Goal: Task Accomplishment & Management: Manage account settings

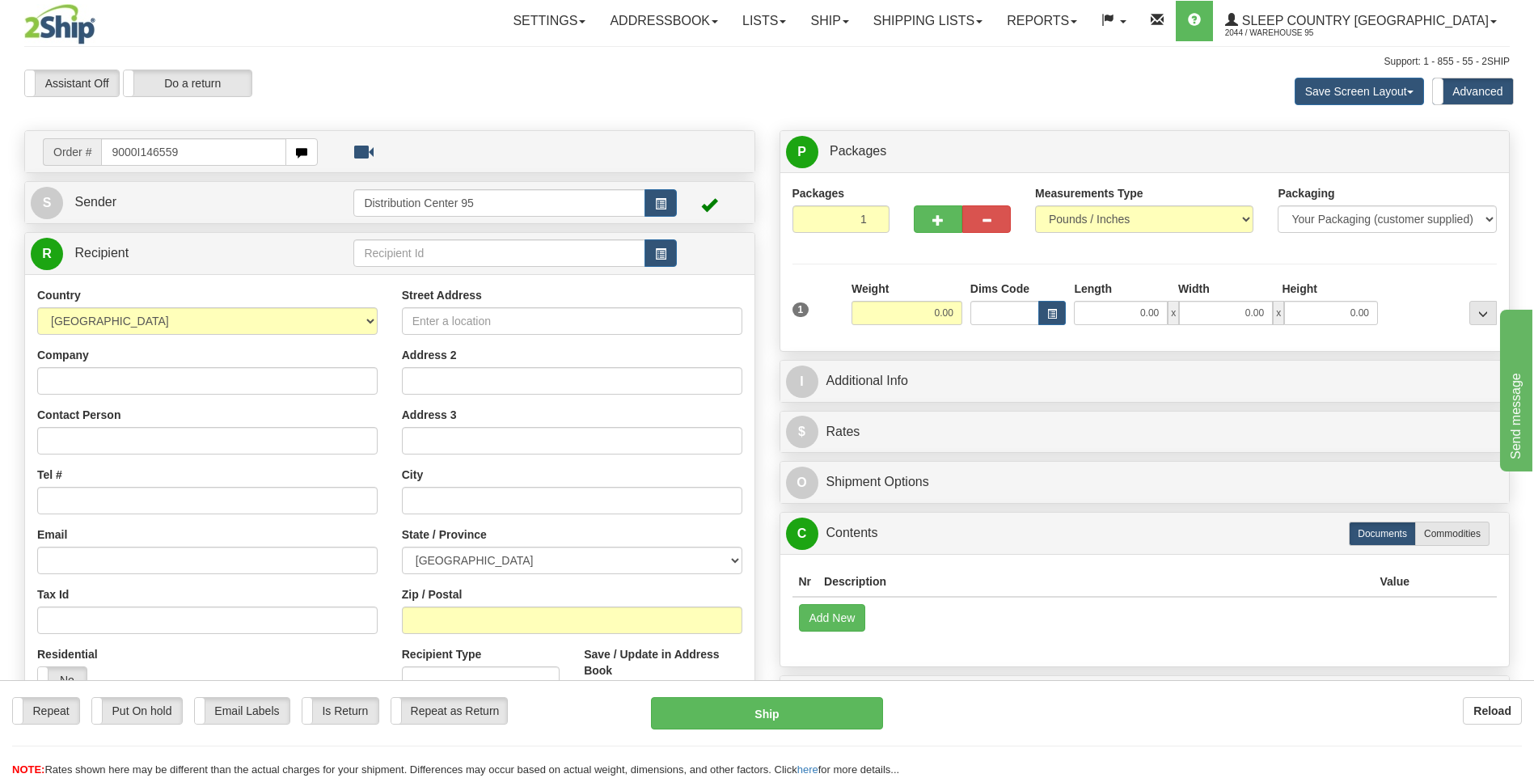
type input "9000I146559"
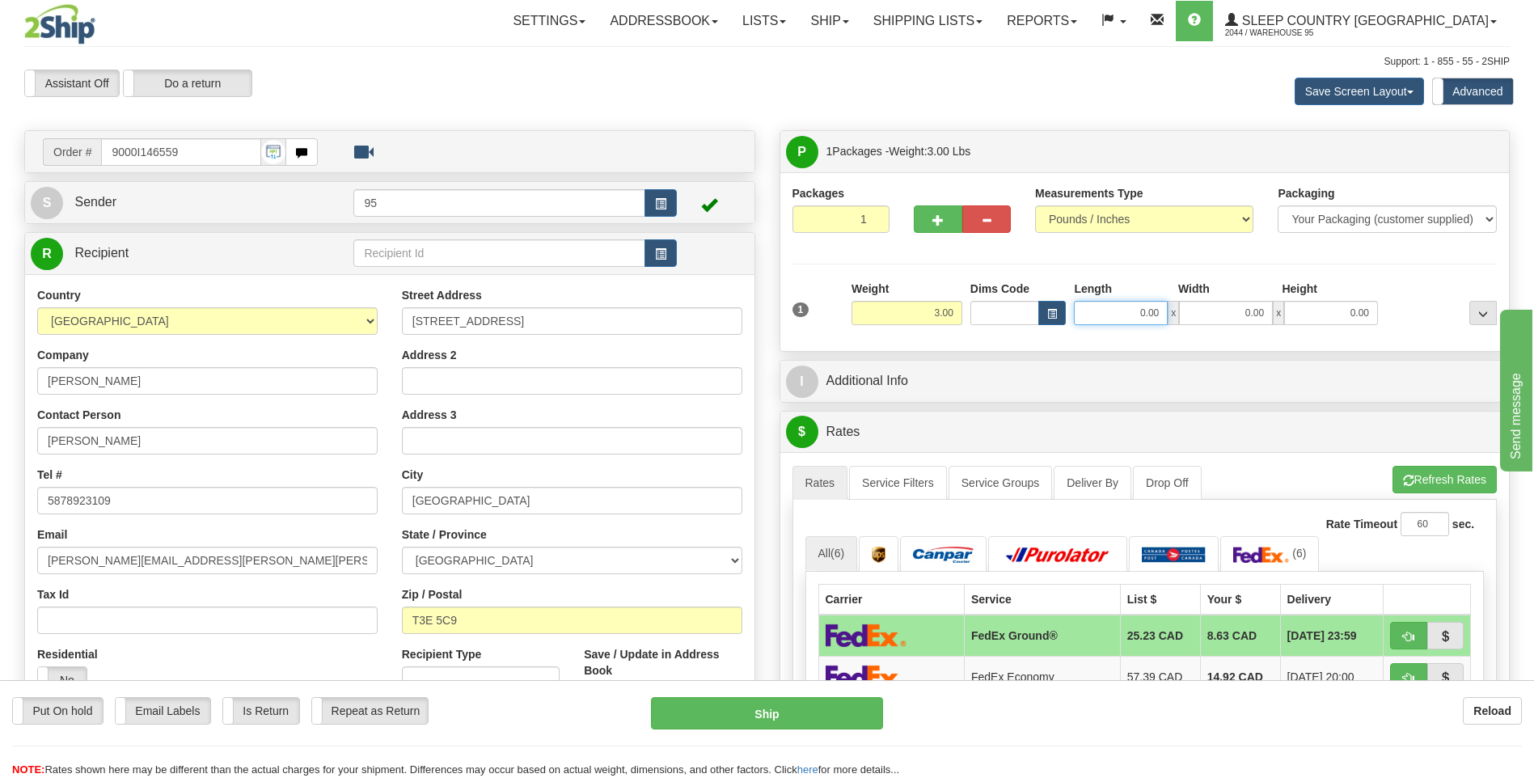
drag, startPoint x: 1163, startPoint y: 310, endPoint x: 798, endPoint y: 318, distance: 364.7
click at [798, 318] on div "1 Weight 3.00 Dims Code 0.00" at bounding box center [1144, 309] width 713 height 57
type input "13.00"
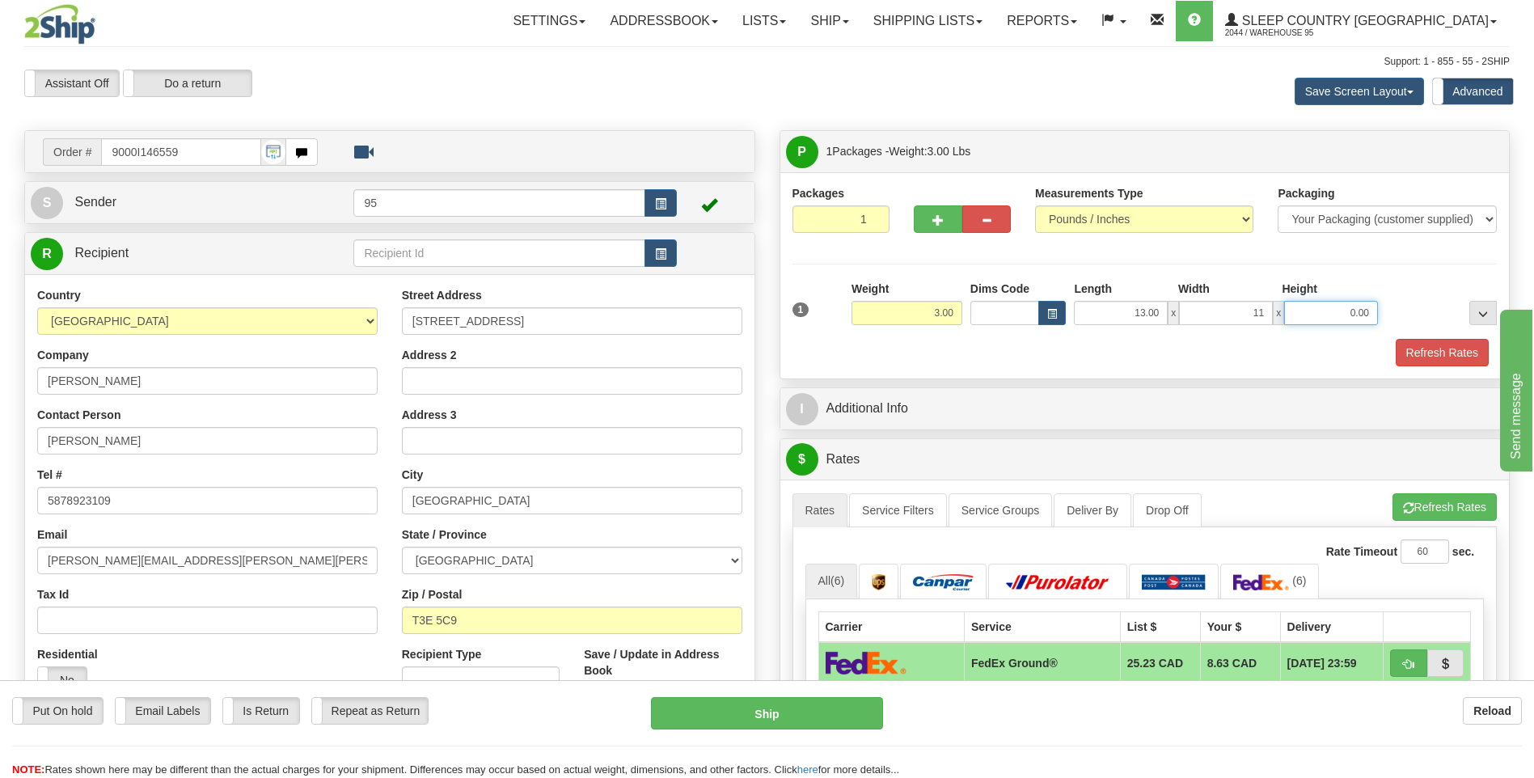
type input "11.00"
type input "3.00"
click at [1435, 357] on button "Refresh Rates" at bounding box center [1441, 352] width 93 height 27
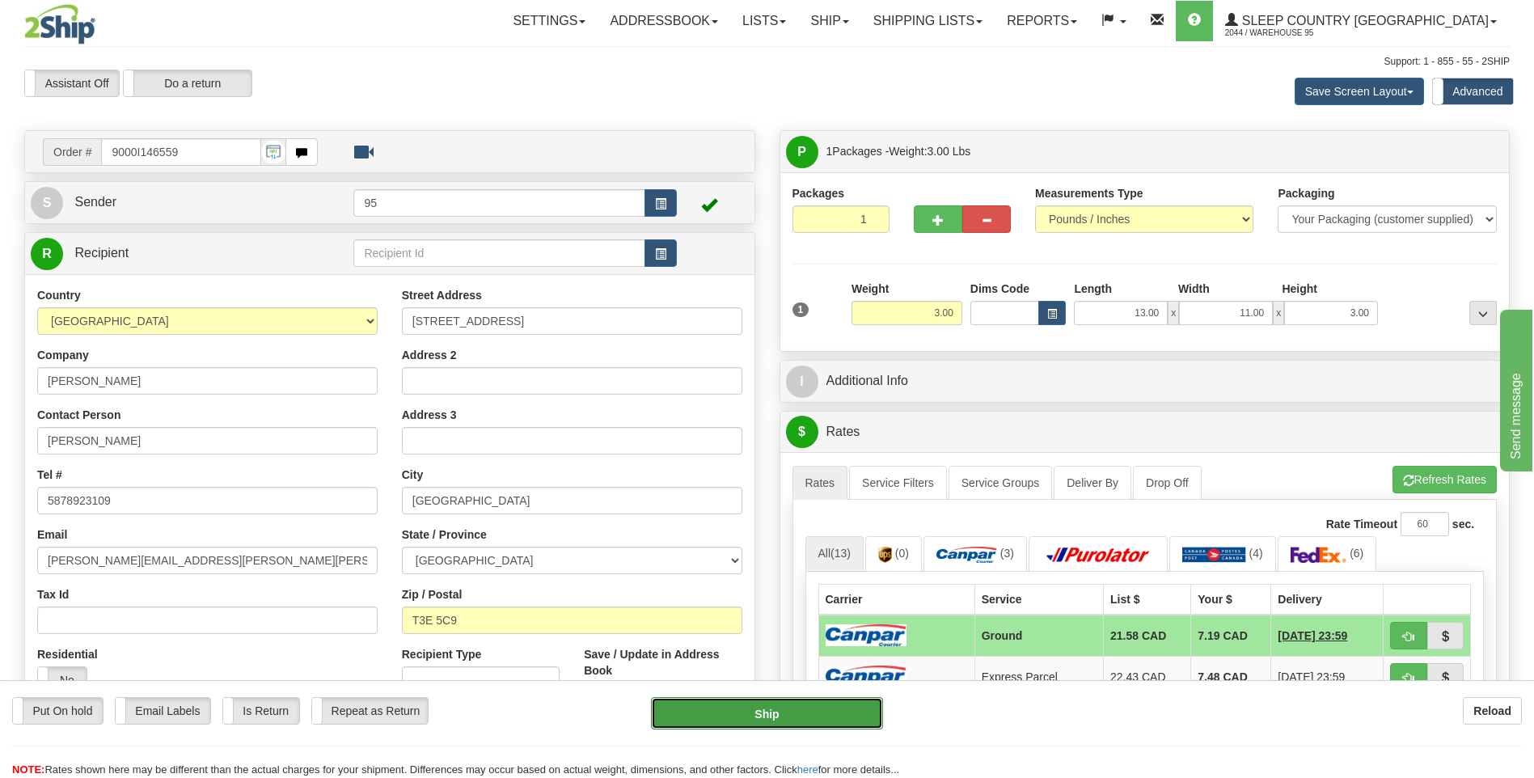
click at [752, 717] on button "Ship" at bounding box center [766, 713] width 231 height 32
type input "1"
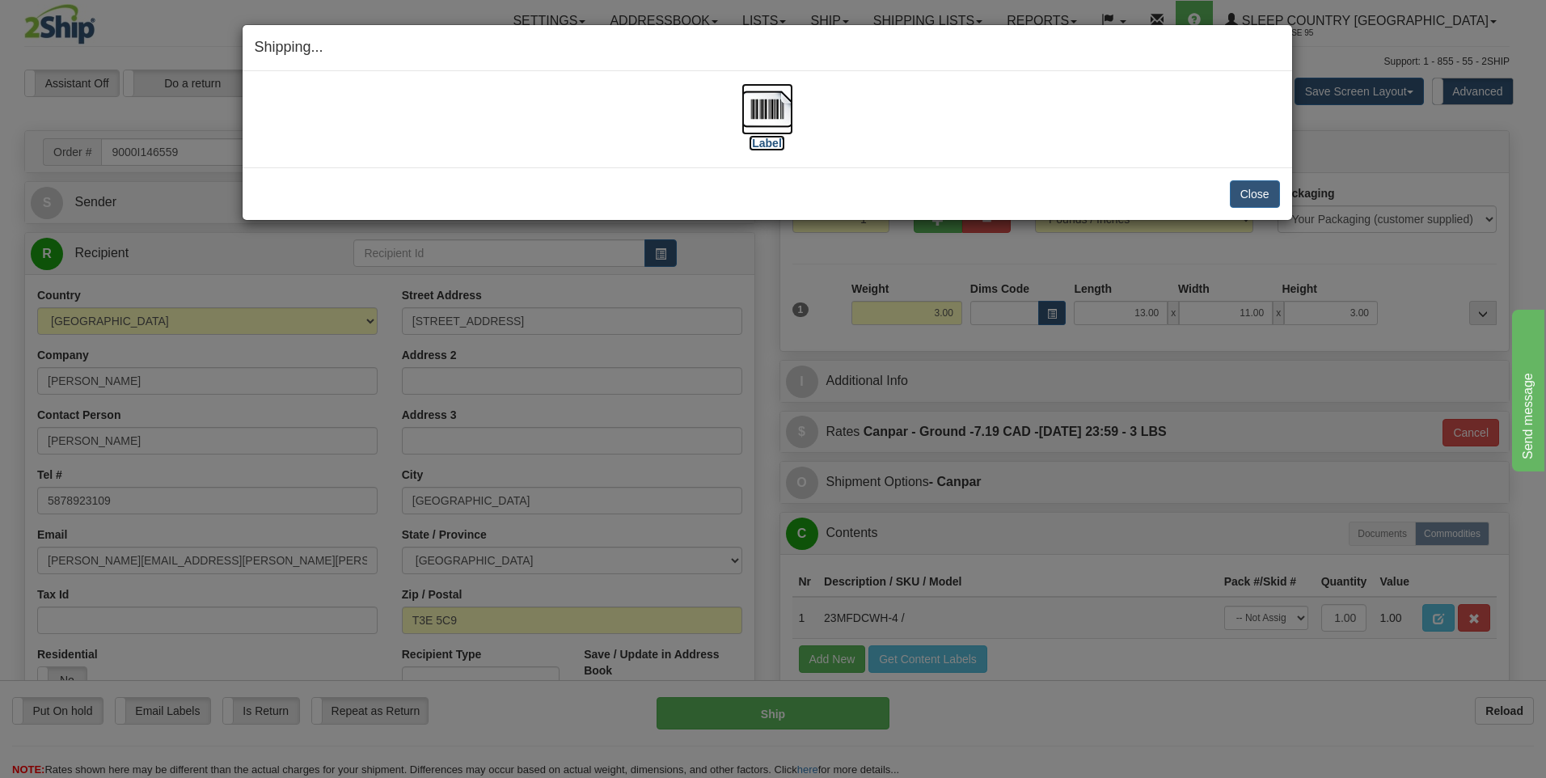
click at [770, 114] on img at bounding box center [767, 109] width 52 height 52
click at [1264, 193] on button "Close" at bounding box center [1255, 193] width 50 height 27
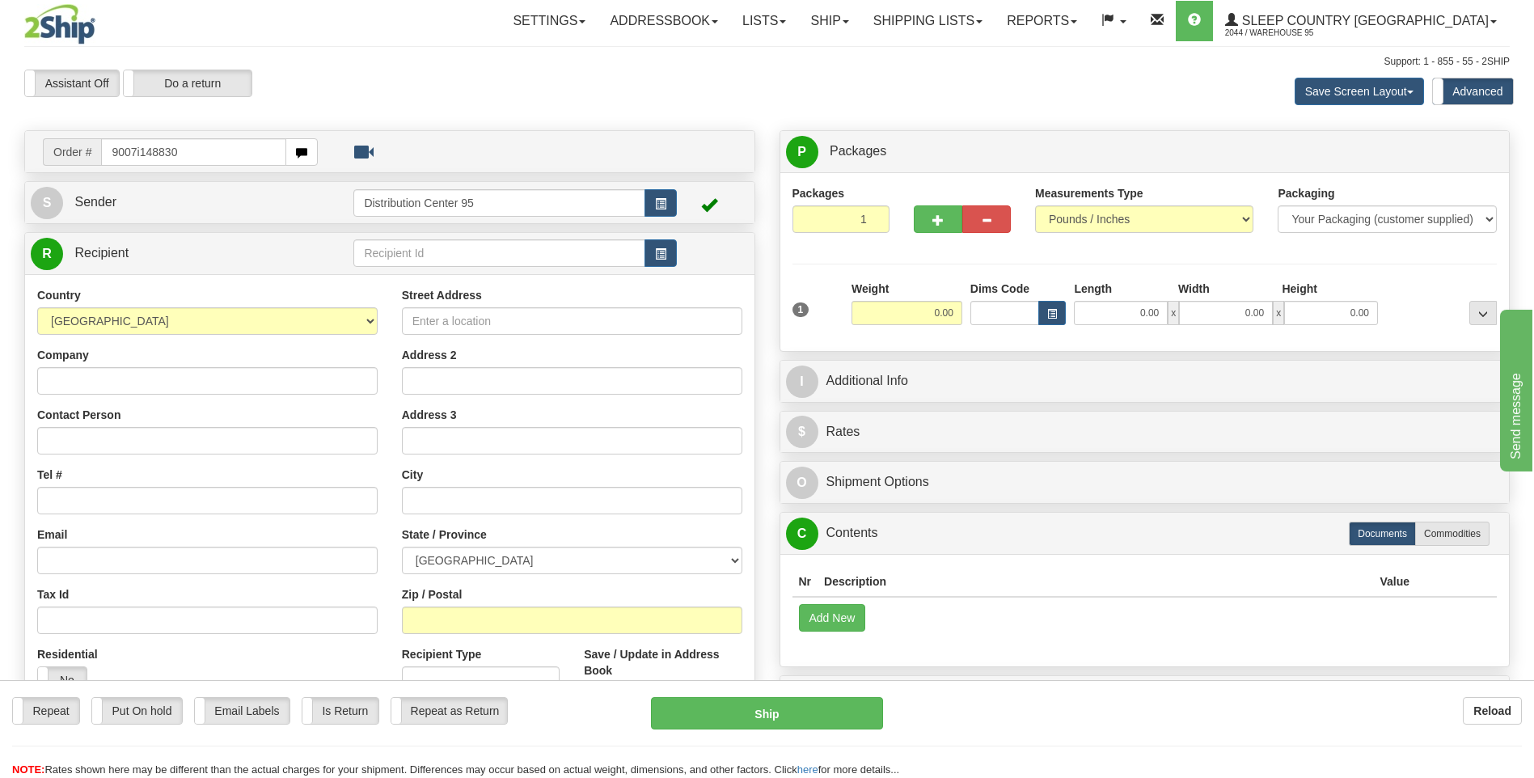
type input "9007i148830"
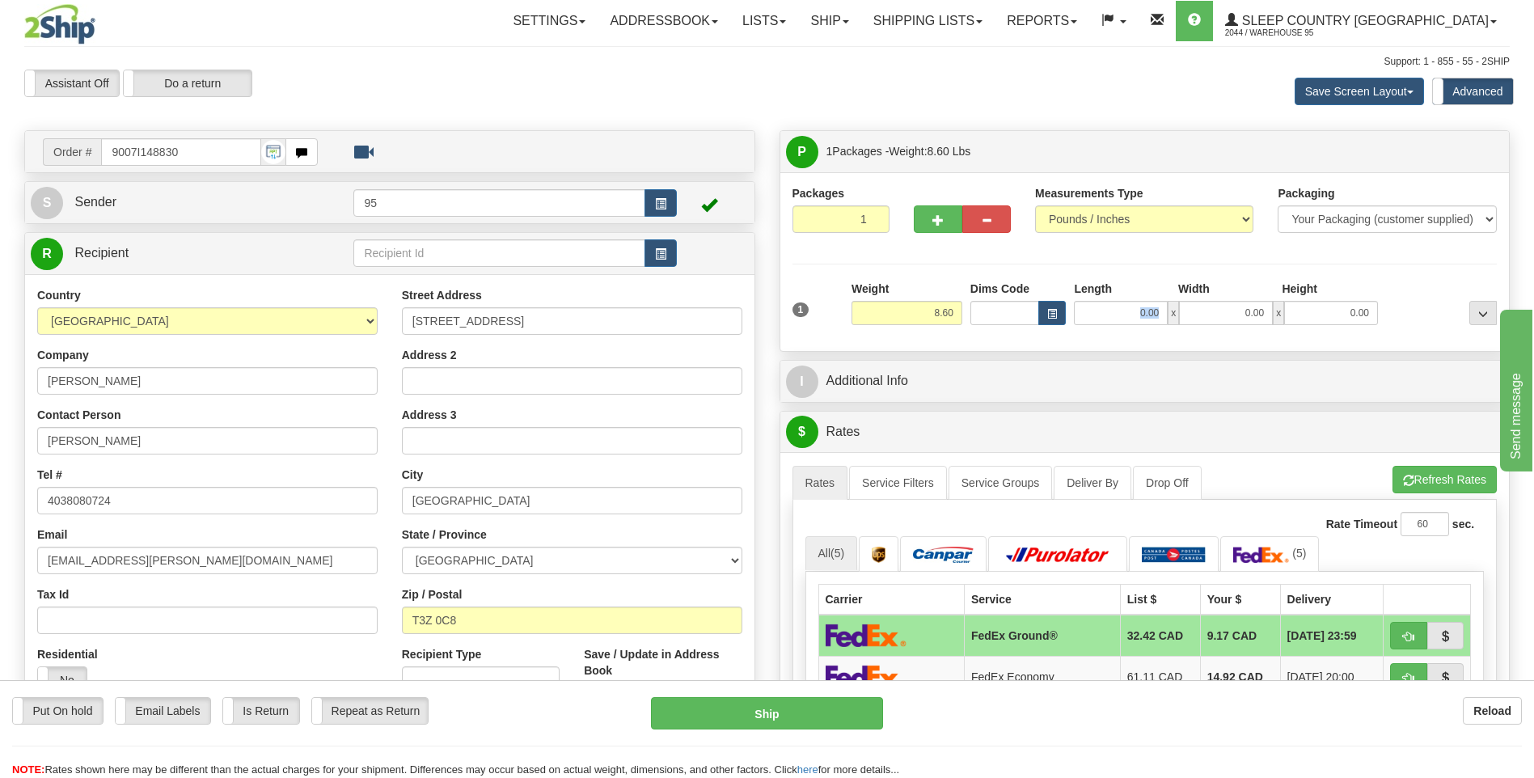
drag, startPoint x: 1168, startPoint y: 315, endPoint x: 1102, endPoint y: 304, distance: 67.3
click at [1102, 304] on div "0.00 x 0.00 x 0.00" at bounding box center [1226, 313] width 304 height 24
type input "21.00"
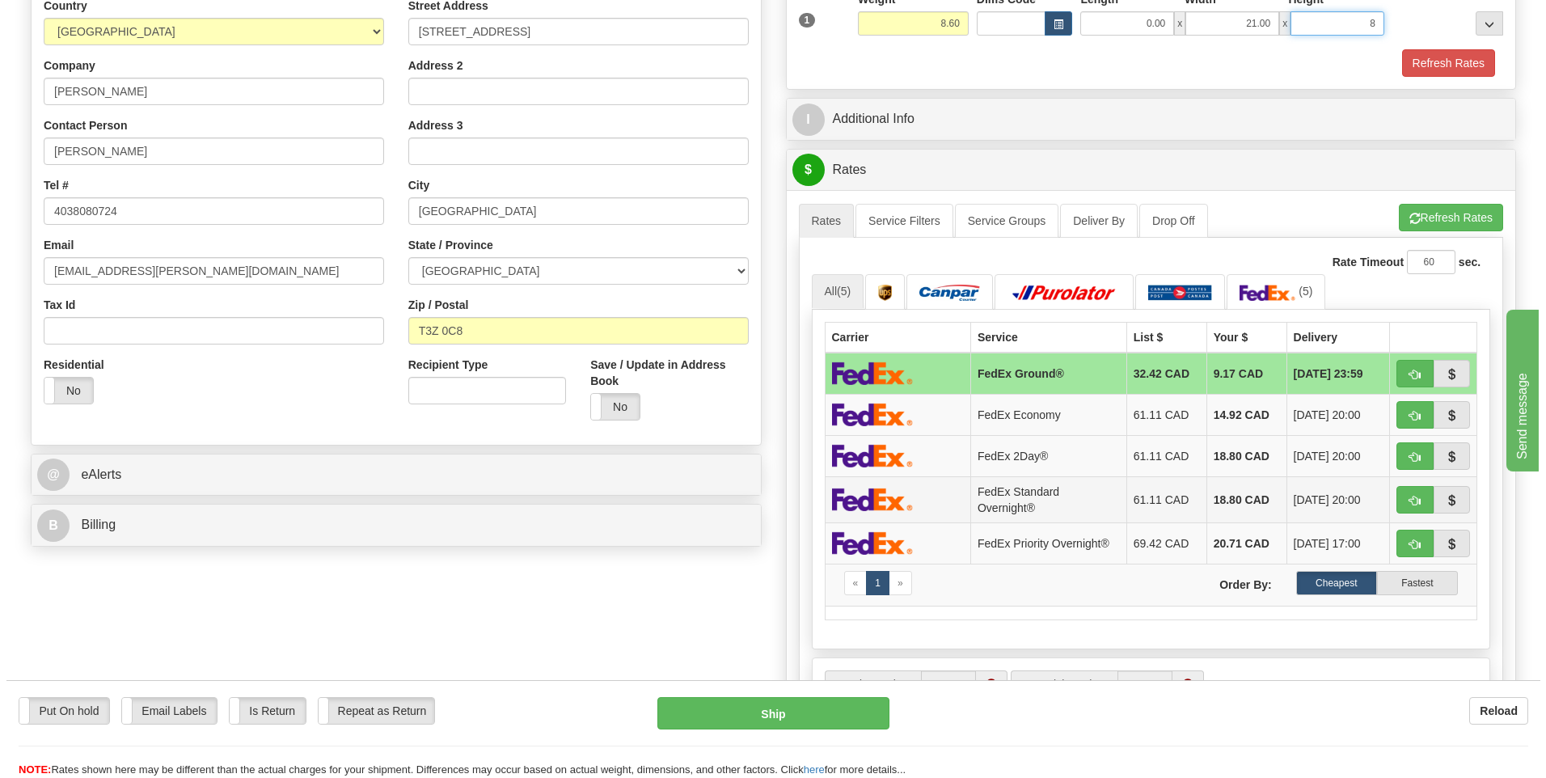
scroll to position [81, 0]
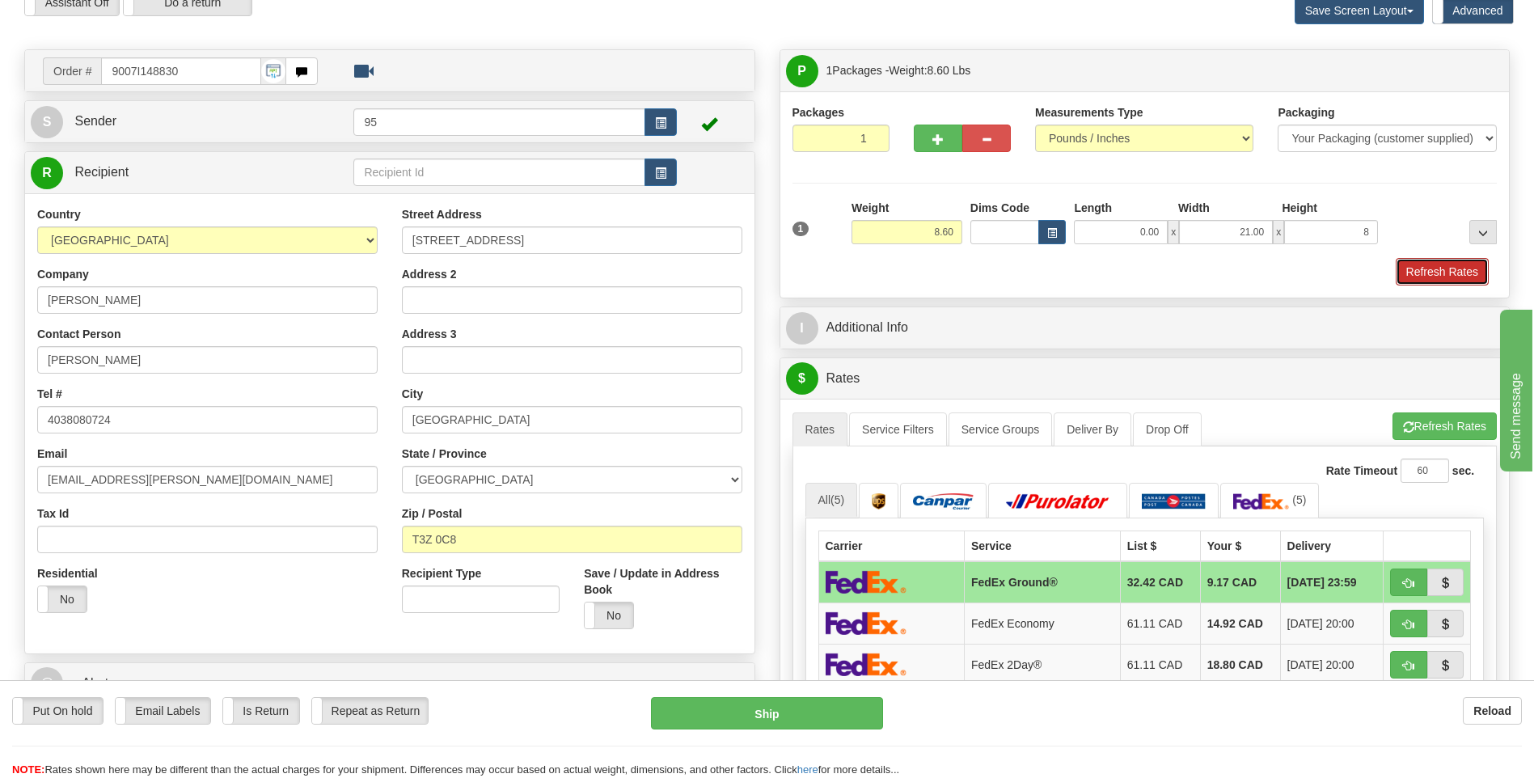
type input "8.00"
click at [1429, 276] on button "Refresh Rates" at bounding box center [1441, 271] width 93 height 27
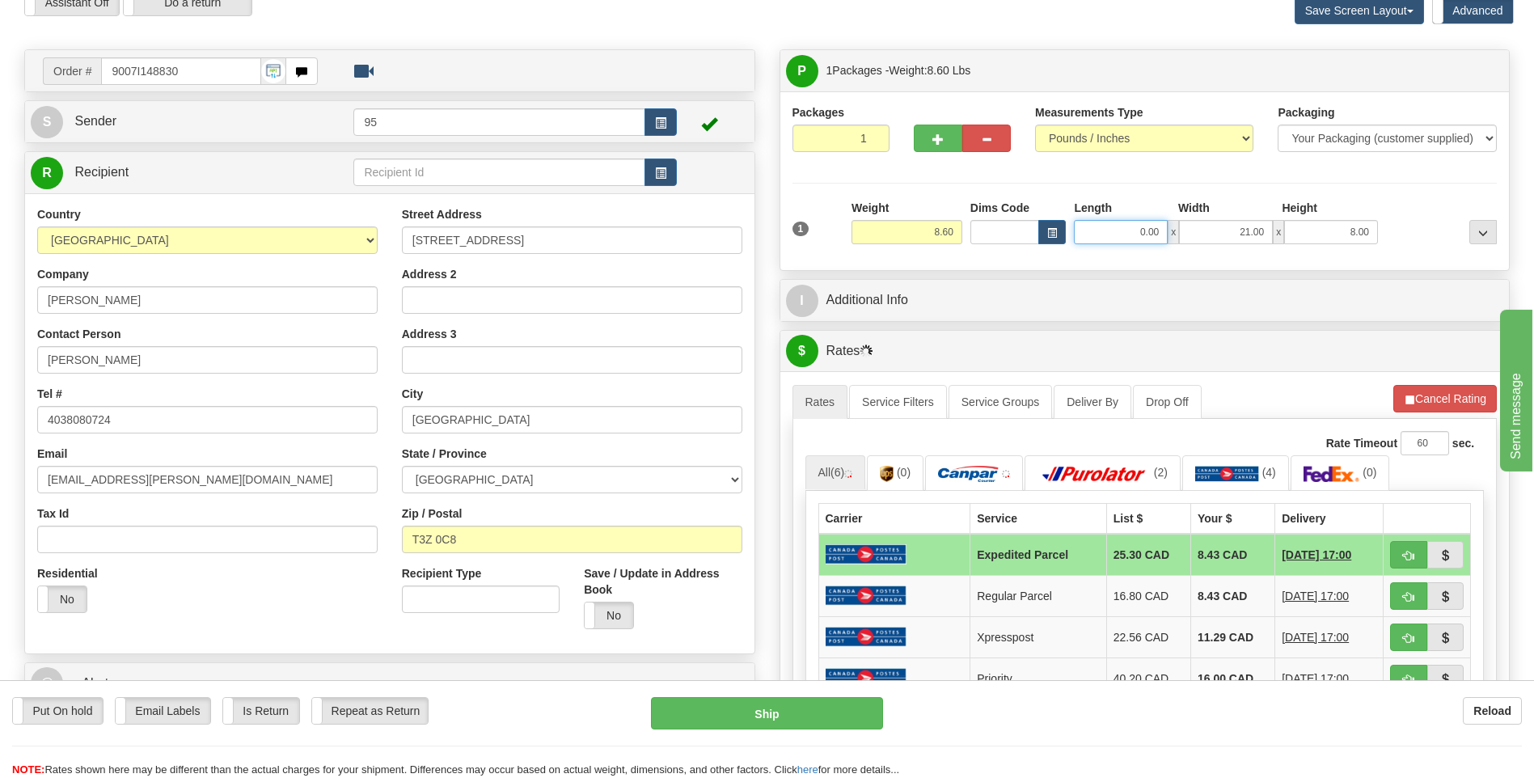
drag, startPoint x: 1159, startPoint y: 227, endPoint x: 1081, endPoint y: 230, distance: 78.5
click at [1081, 230] on input "0.00" at bounding box center [1121, 232] width 94 height 24
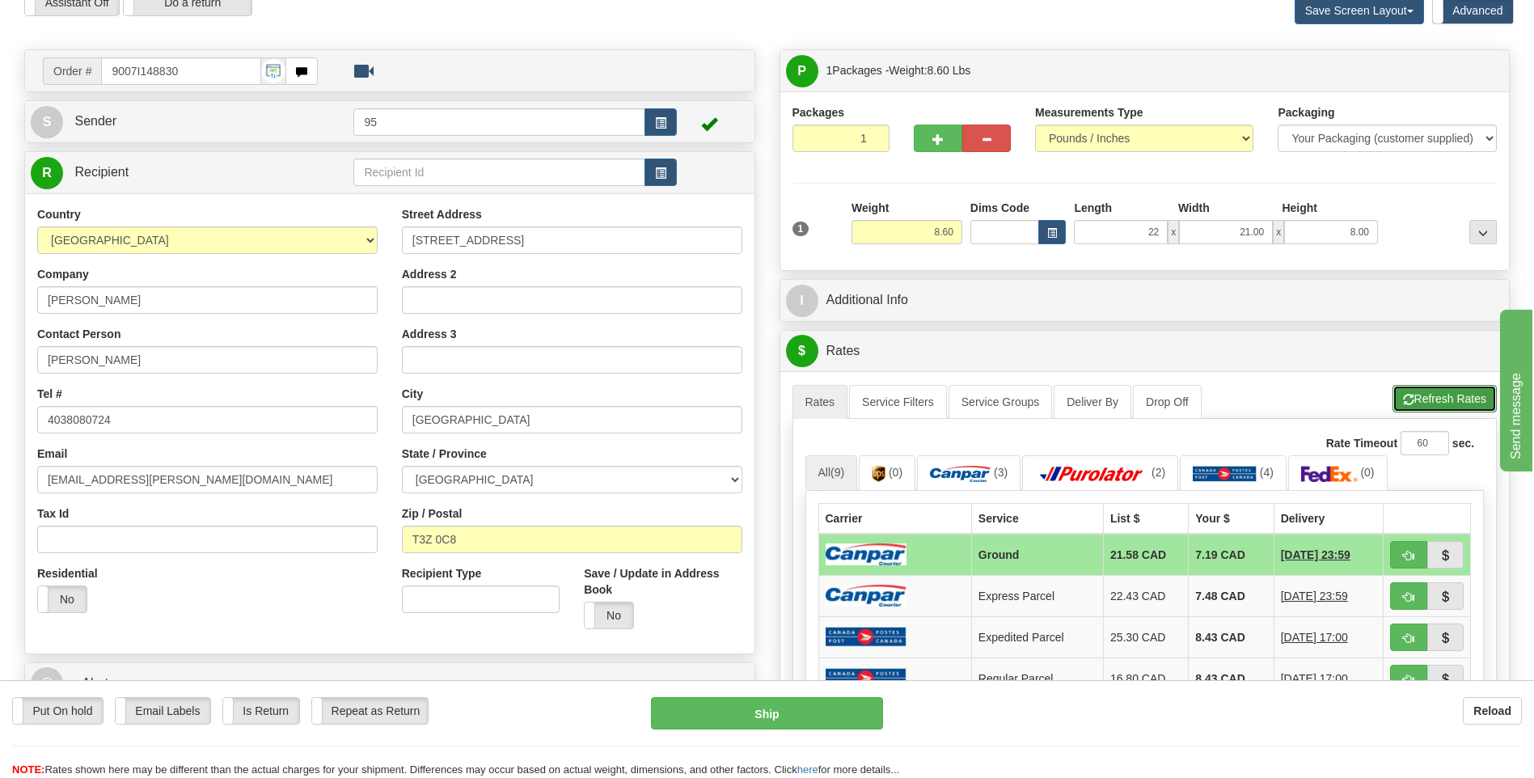
type input "22.00"
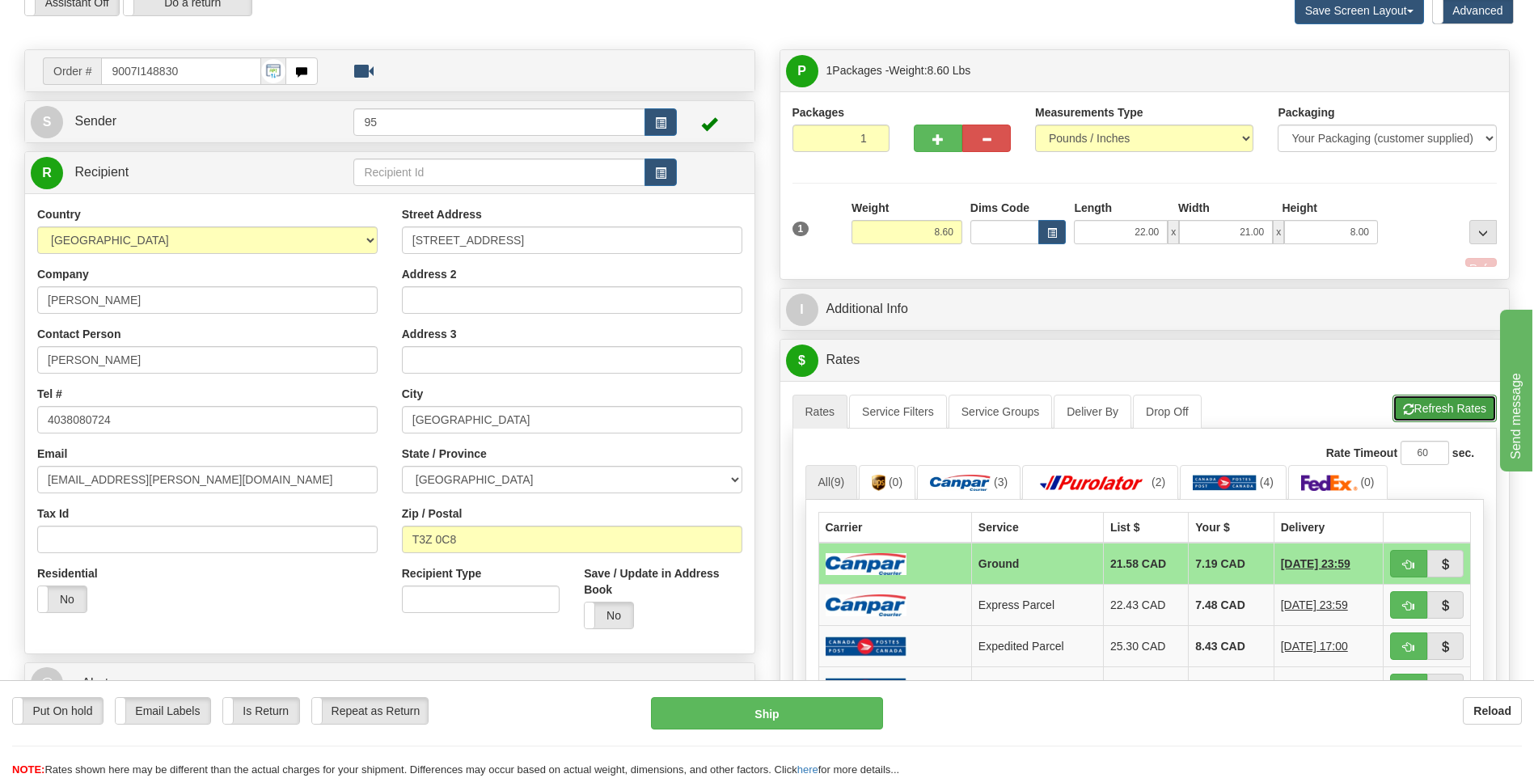
click at [1454, 400] on div "A change has been made which could impact your rate estimate. To ensure the est…" at bounding box center [1144, 655] width 705 height 523
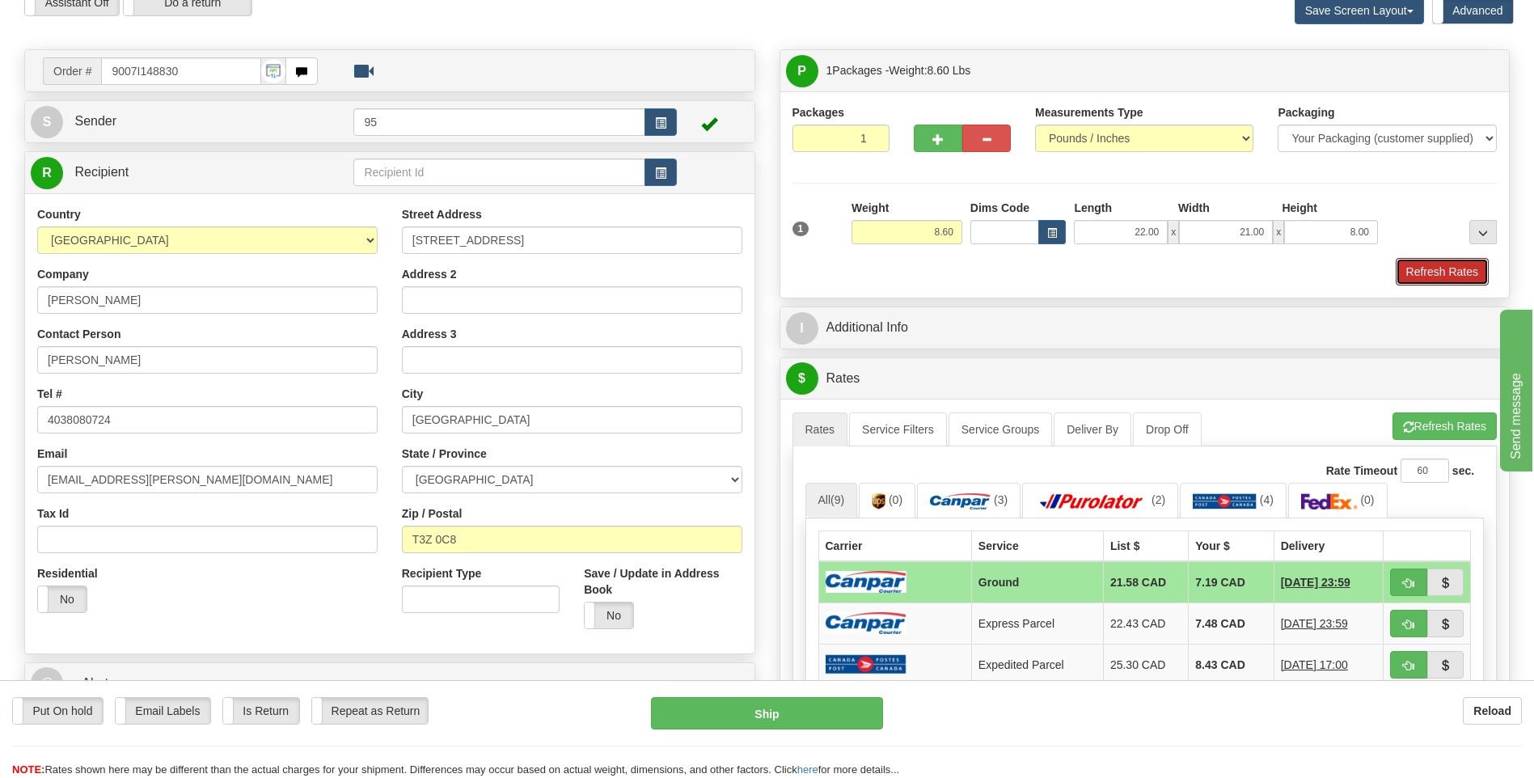
drag, startPoint x: 1437, startPoint y: 269, endPoint x: 1383, endPoint y: 257, distance: 55.5
click at [1435, 269] on button "Refresh Rates" at bounding box center [1441, 271] width 93 height 27
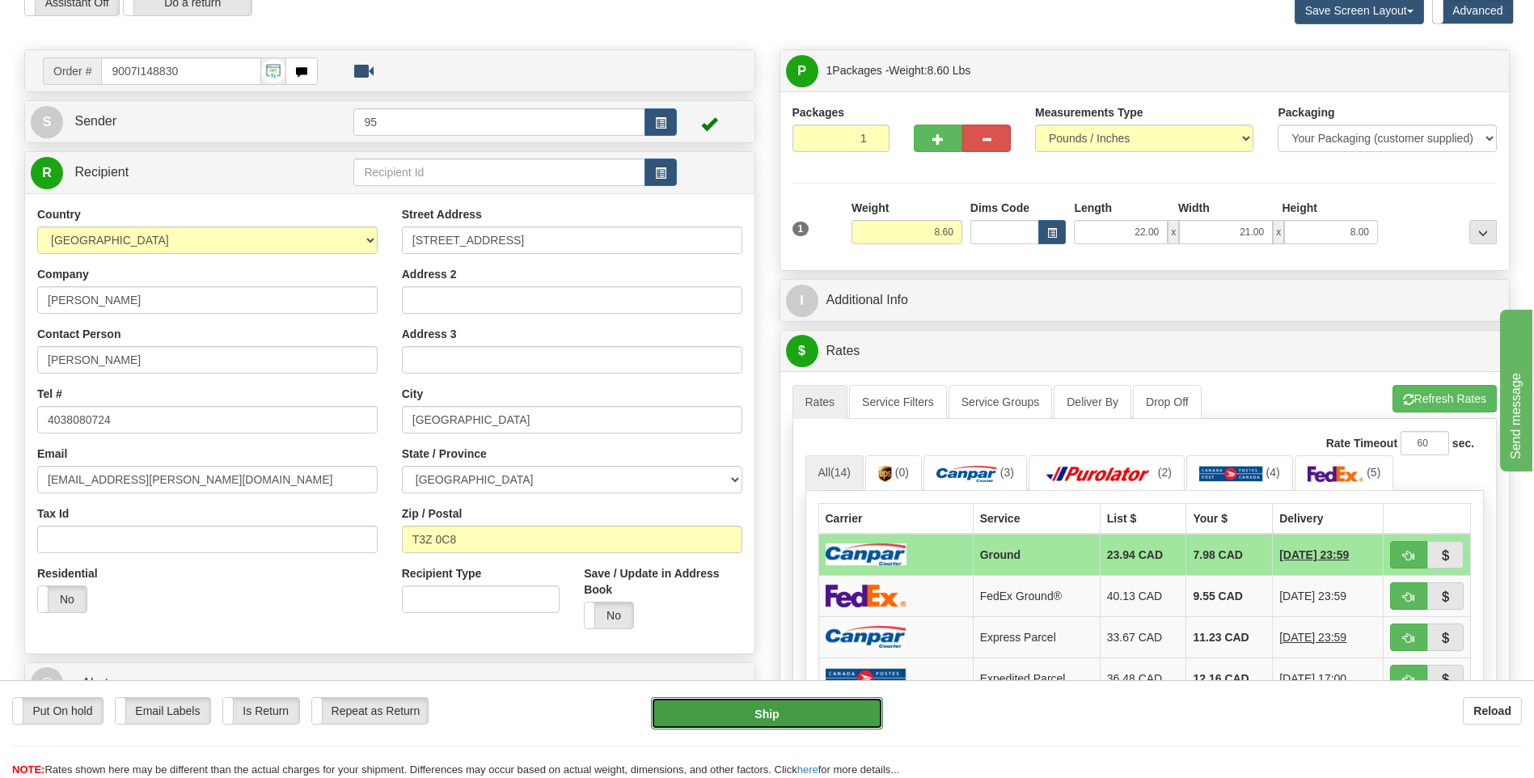
click at [742, 707] on button "Ship" at bounding box center [766, 713] width 231 height 32
type input "1"
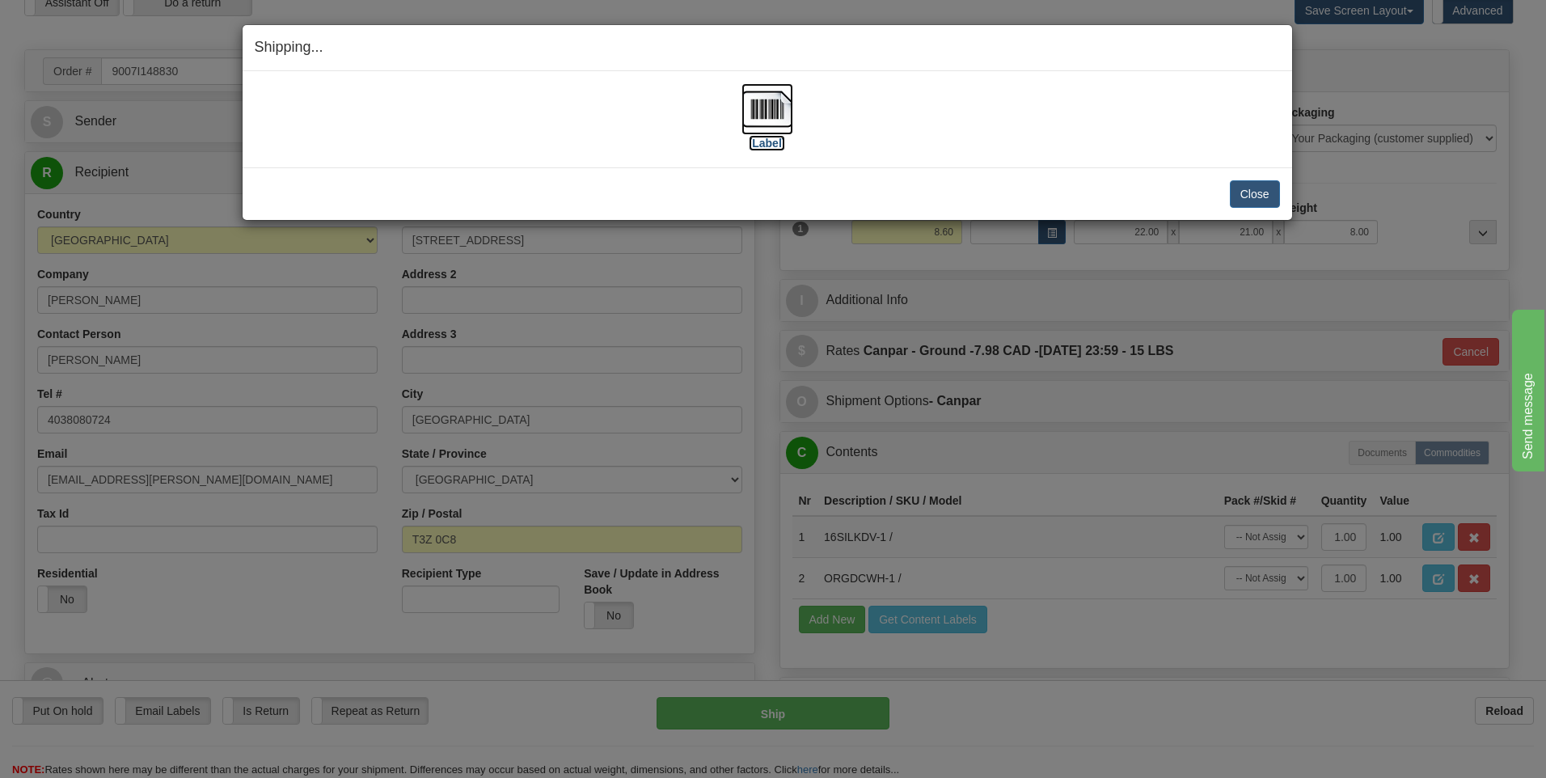
click at [759, 121] on img at bounding box center [767, 109] width 52 height 52
click at [1263, 197] on button "Close" at bounding box center [1255, 193] width 50 height 27
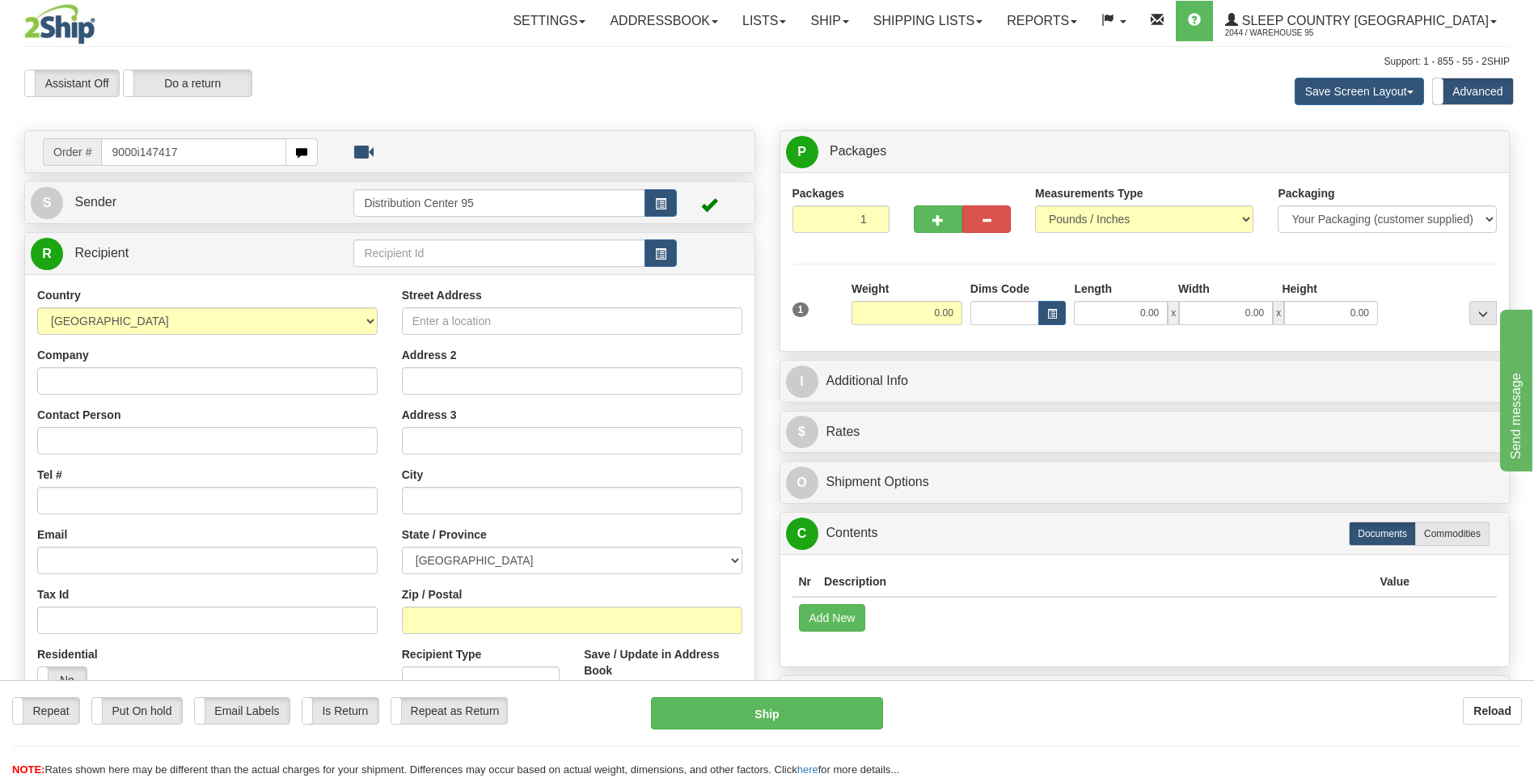
type input "9000i147417"
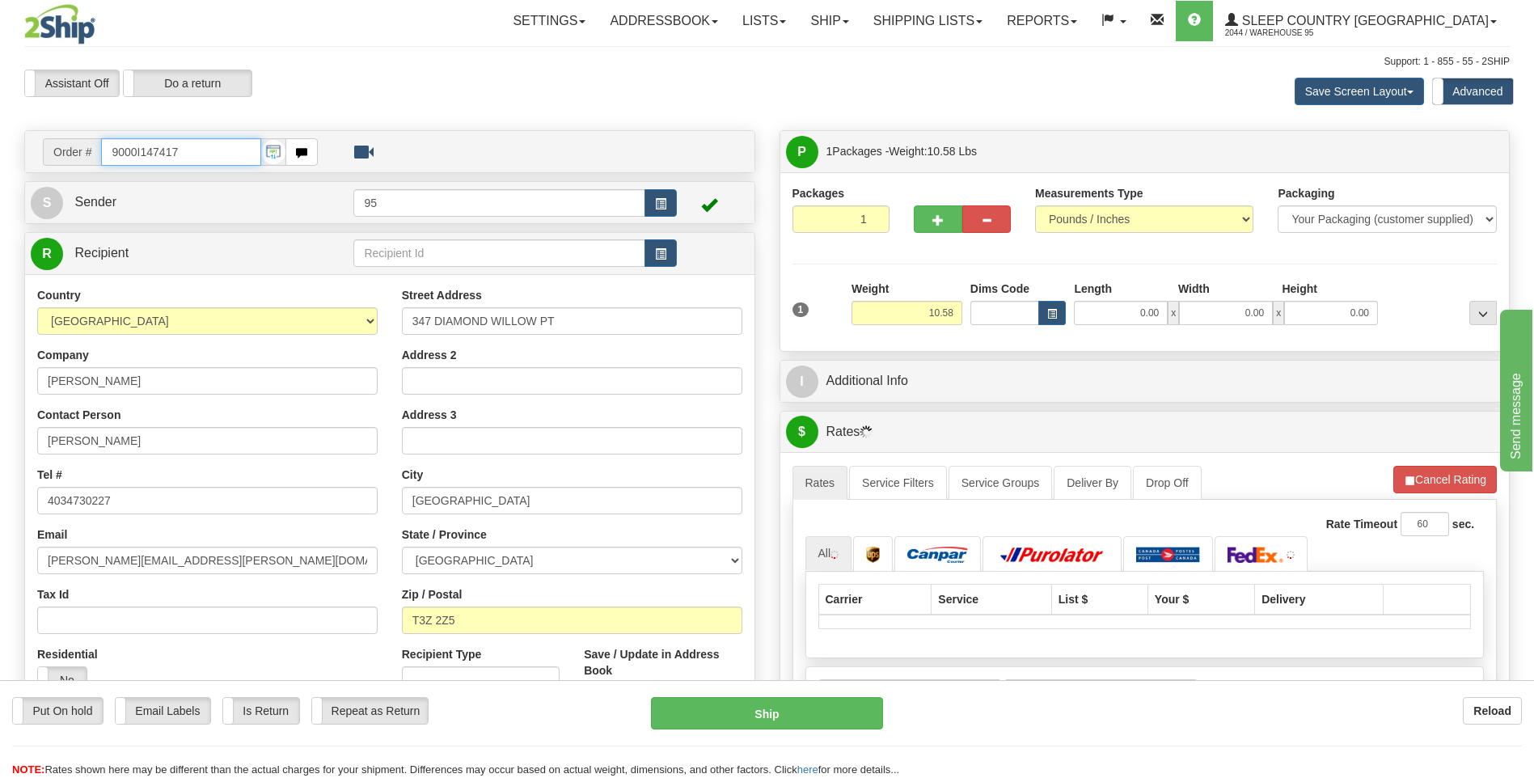
drag, startPoint x: 188, startPoint y: 154, endPoint x: 0, endPoint y: 306, distance: 242.6
click at [0, 296] on html "Training Course Close Toggle navigation Settings Shipping Preferences New Sende…" at bounding box center [767, 389] width 1534 height 778
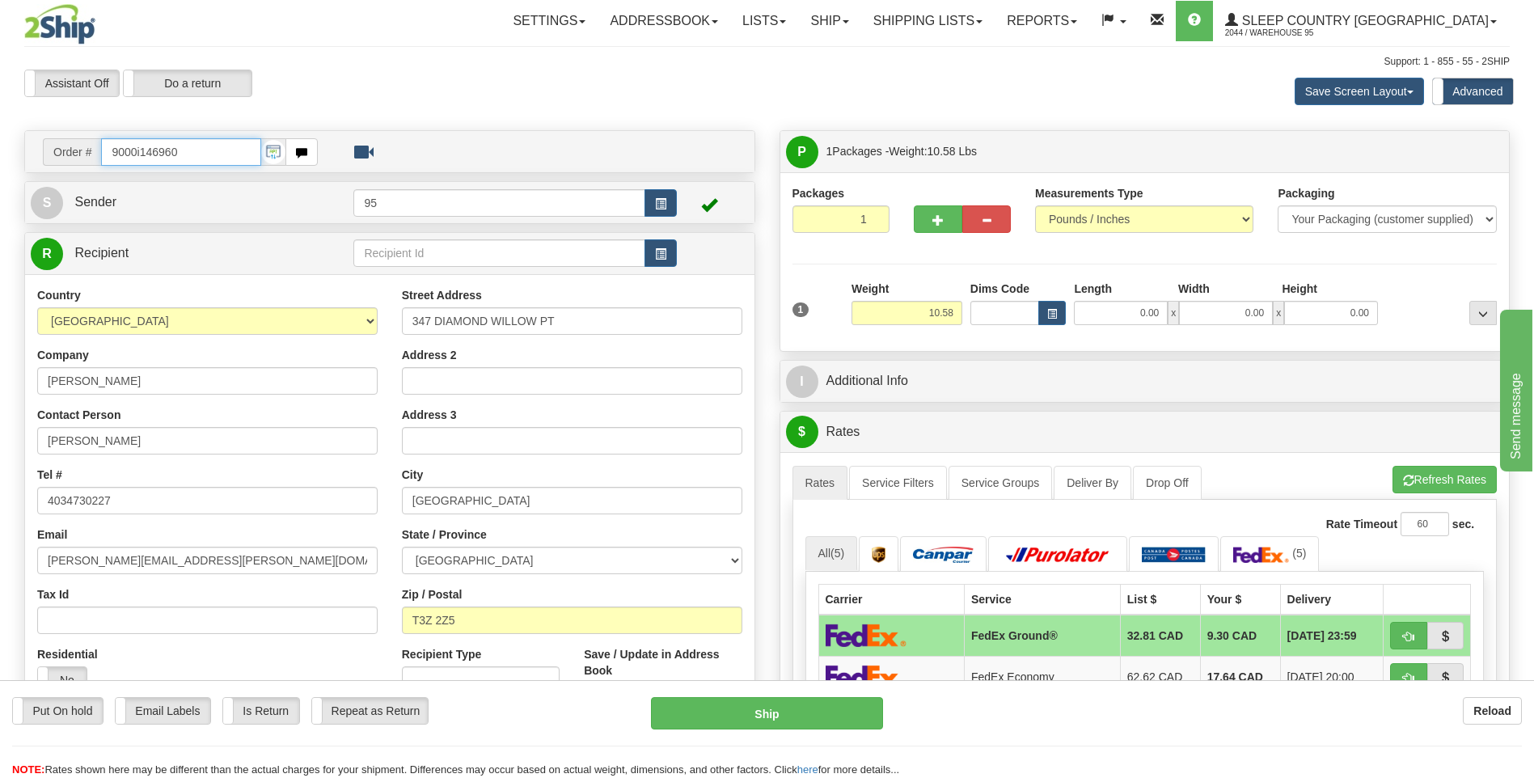
type input "9000i146960"
drag, startPoint x: 1150, startPoint y: 312, endPoint x: 1051, endPoint y: 323, distance: 100.1
click at [1052, 323] on div "Dims Code Length Width Height x" at bounding box center [1174, 303] width 416 height 44
type input "17.00"
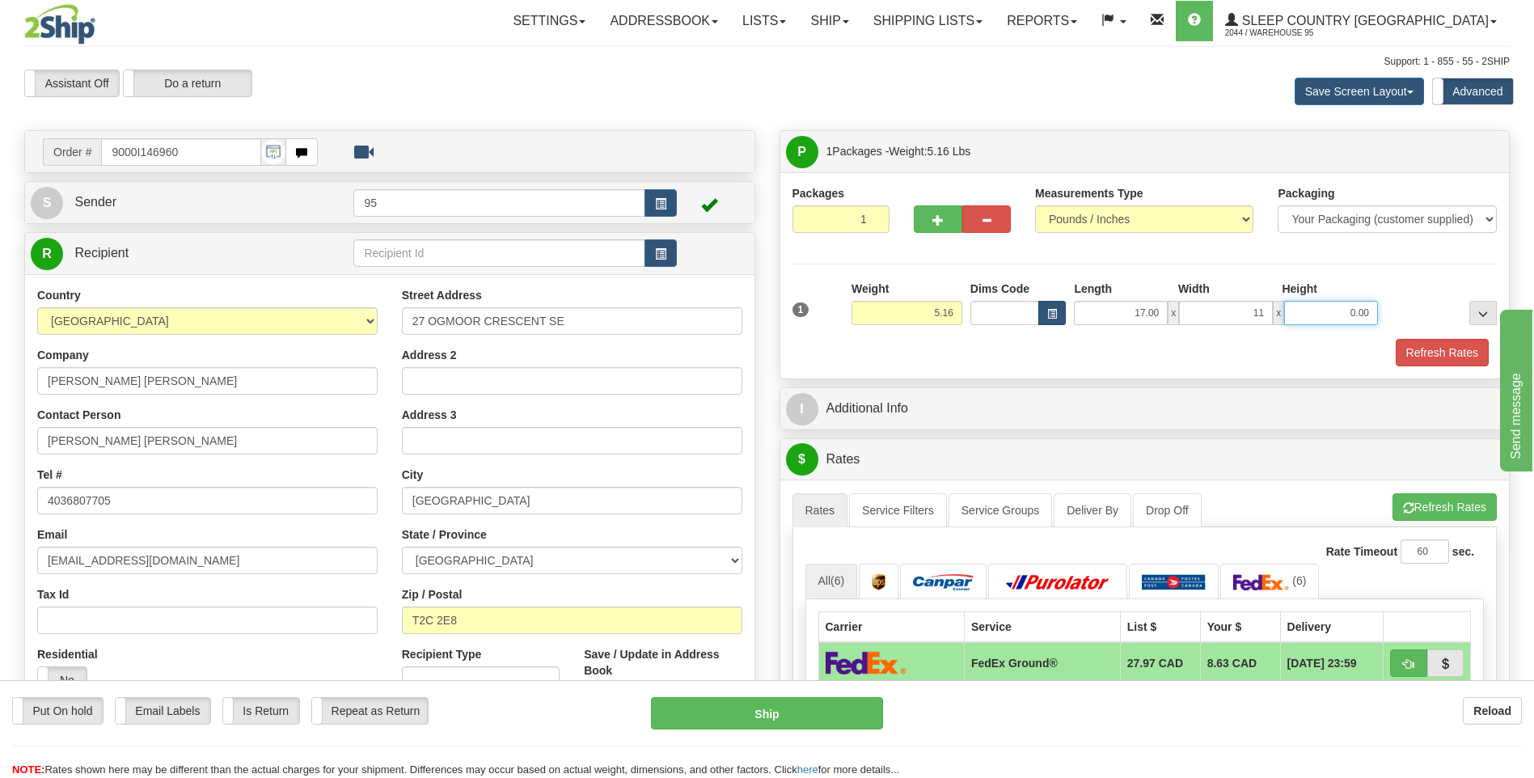
type input "11.00"
drag, startPoint x: 1456, startPoint y: 353, endPoint x: 1366, endPoint y: 343, distance: 90.3
click at [1456, 352] on button "Refresh Rates" at bounding box center [1441, 352] width 93 height 27
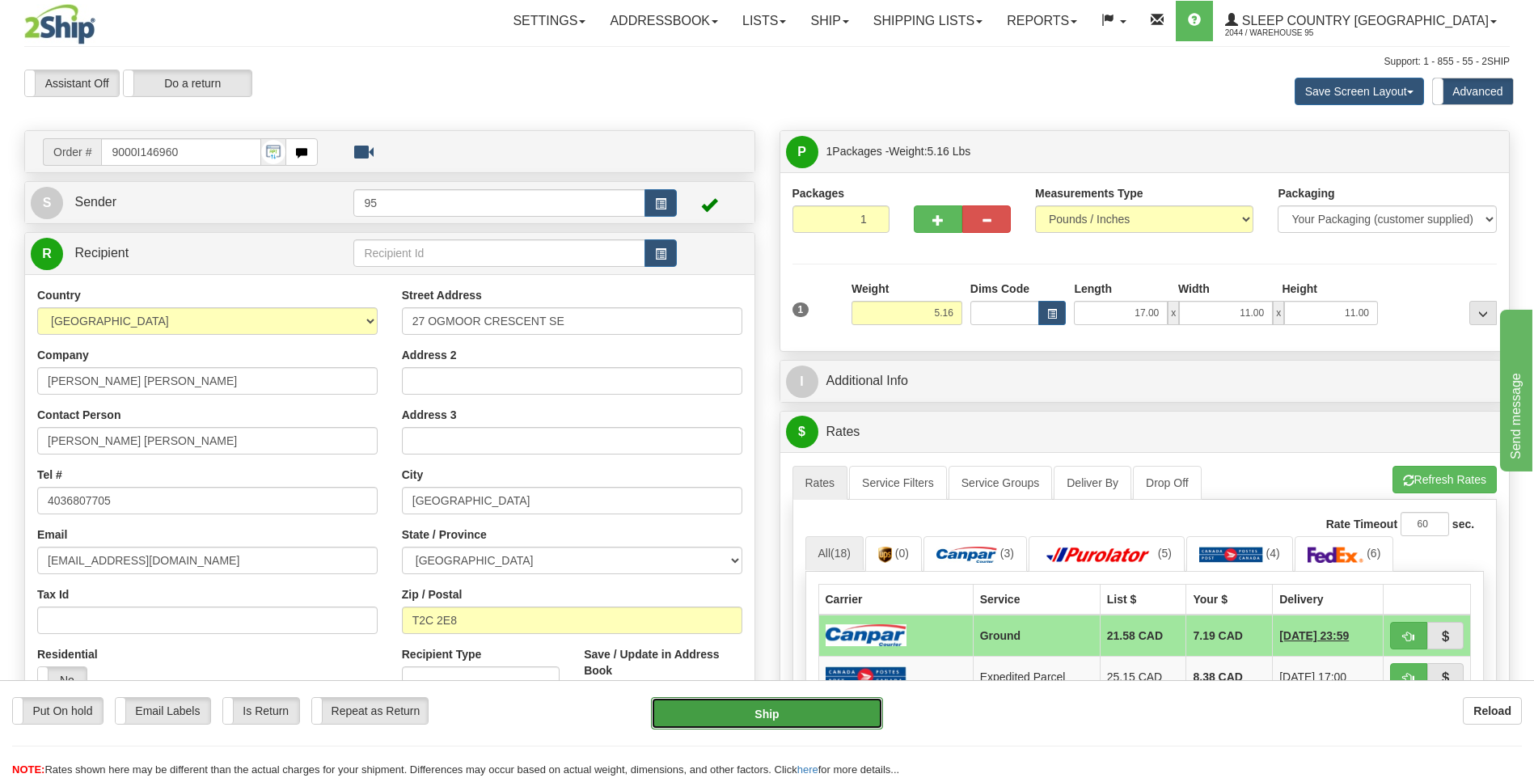
click at [738, 714] on button "Ship" at bounding box center [766, 713] width 231 height 32
type input "1"
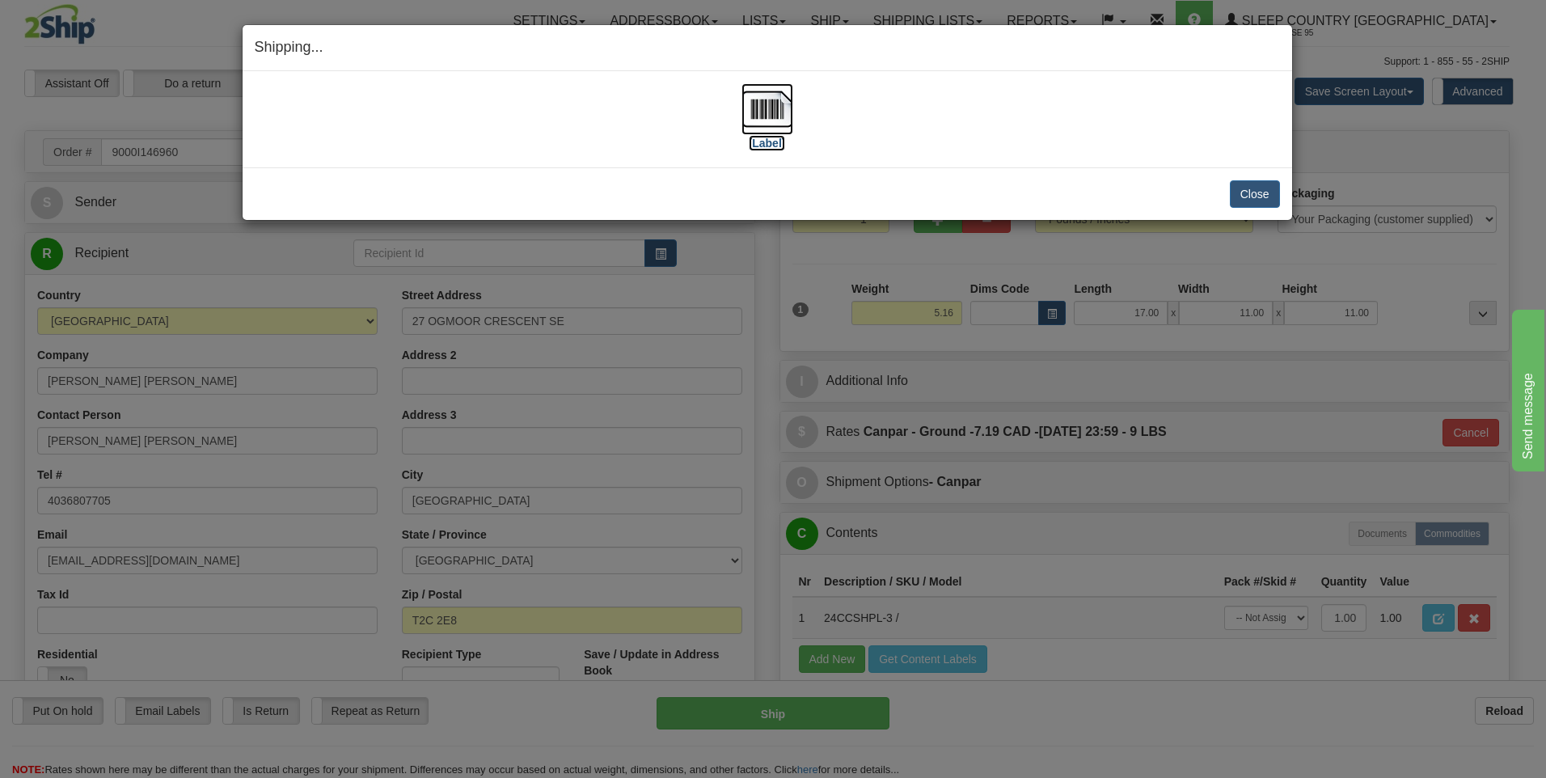
click at [773, 113] on img at bounding box center [767, 109] width 52 height 52
click at [1261, 188] on button "Close" at bounding box center [1255, 193] width 50 height 27
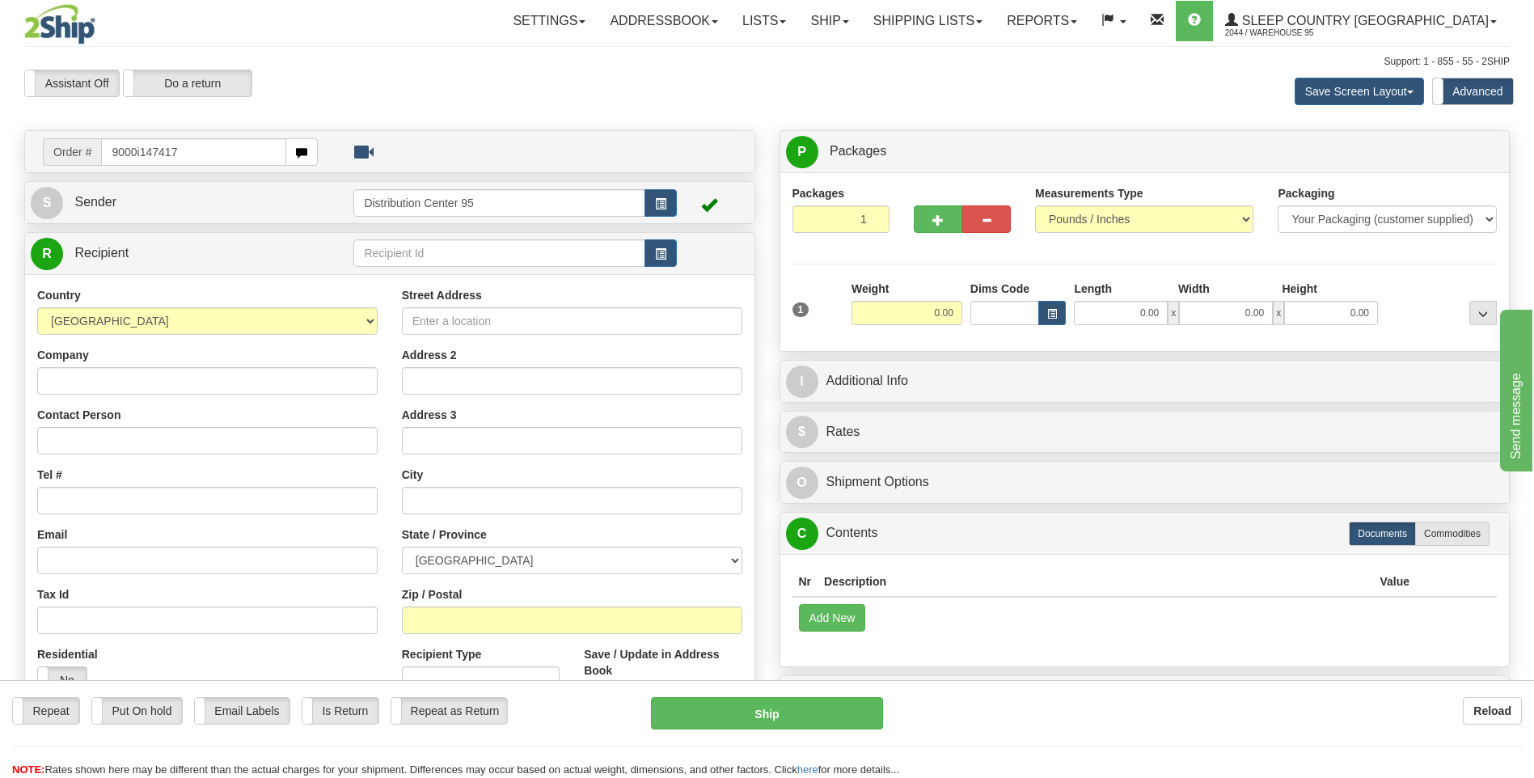
type input "9000i147417"
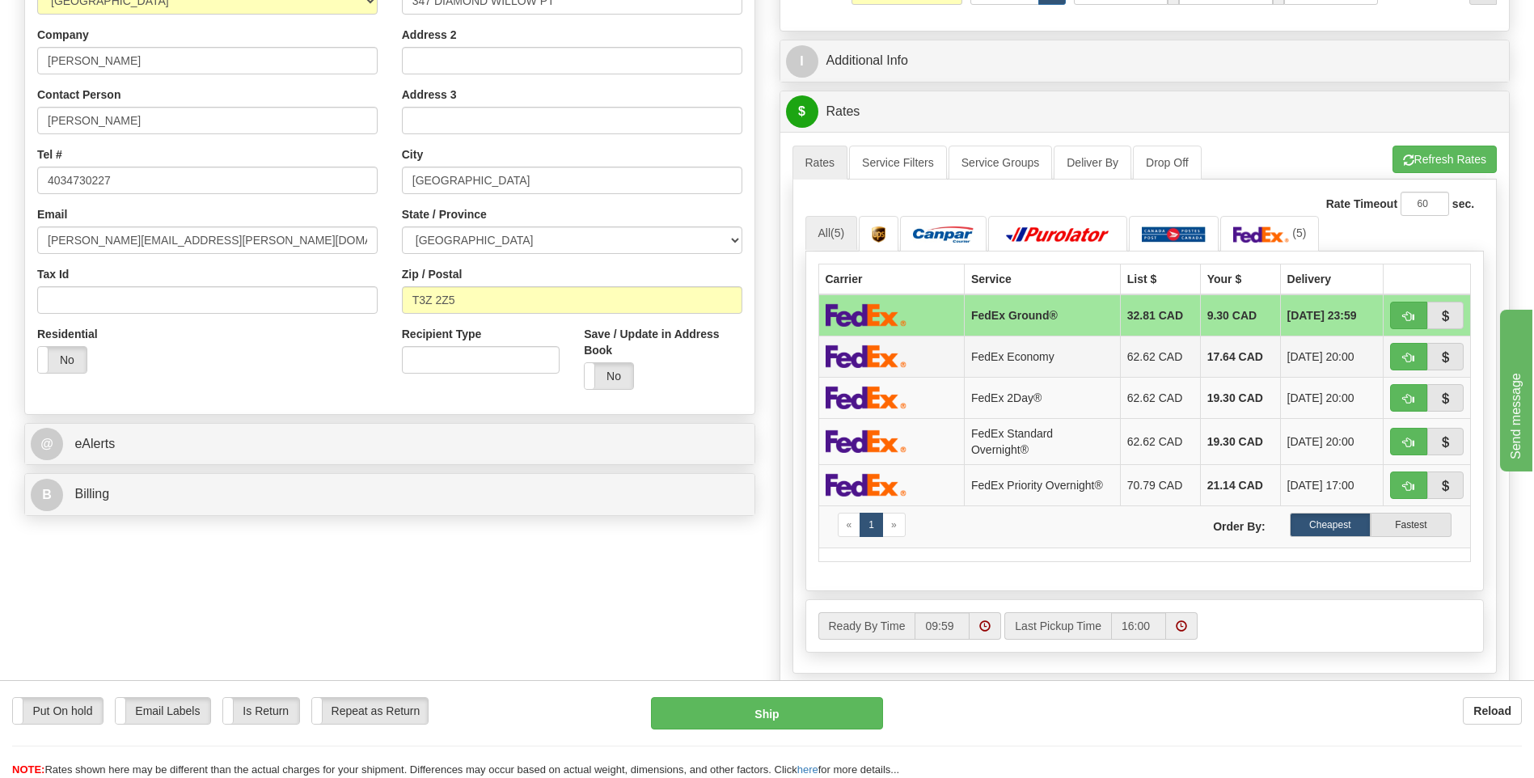
scroll to position [81, 0]
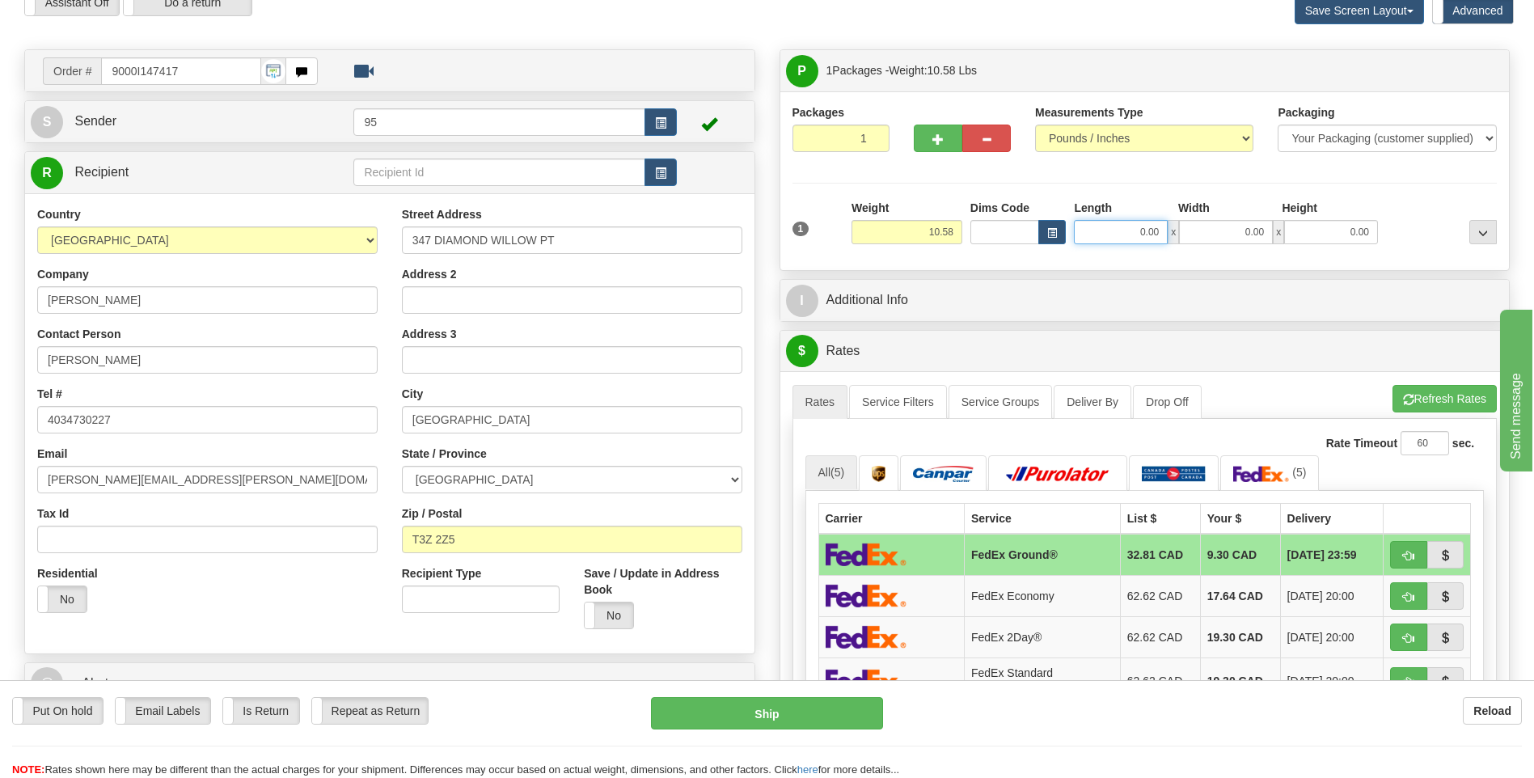
drag, startPoint x: 1160, startPoint y: 233, endPoint x: 884, endPoint y: 227, distance: 276.6
click at [884, 227] on div "1 Weight 10.58 Dims Code x x" at bounding box center [1144, 228] width 713 height 57
type input "17.00"
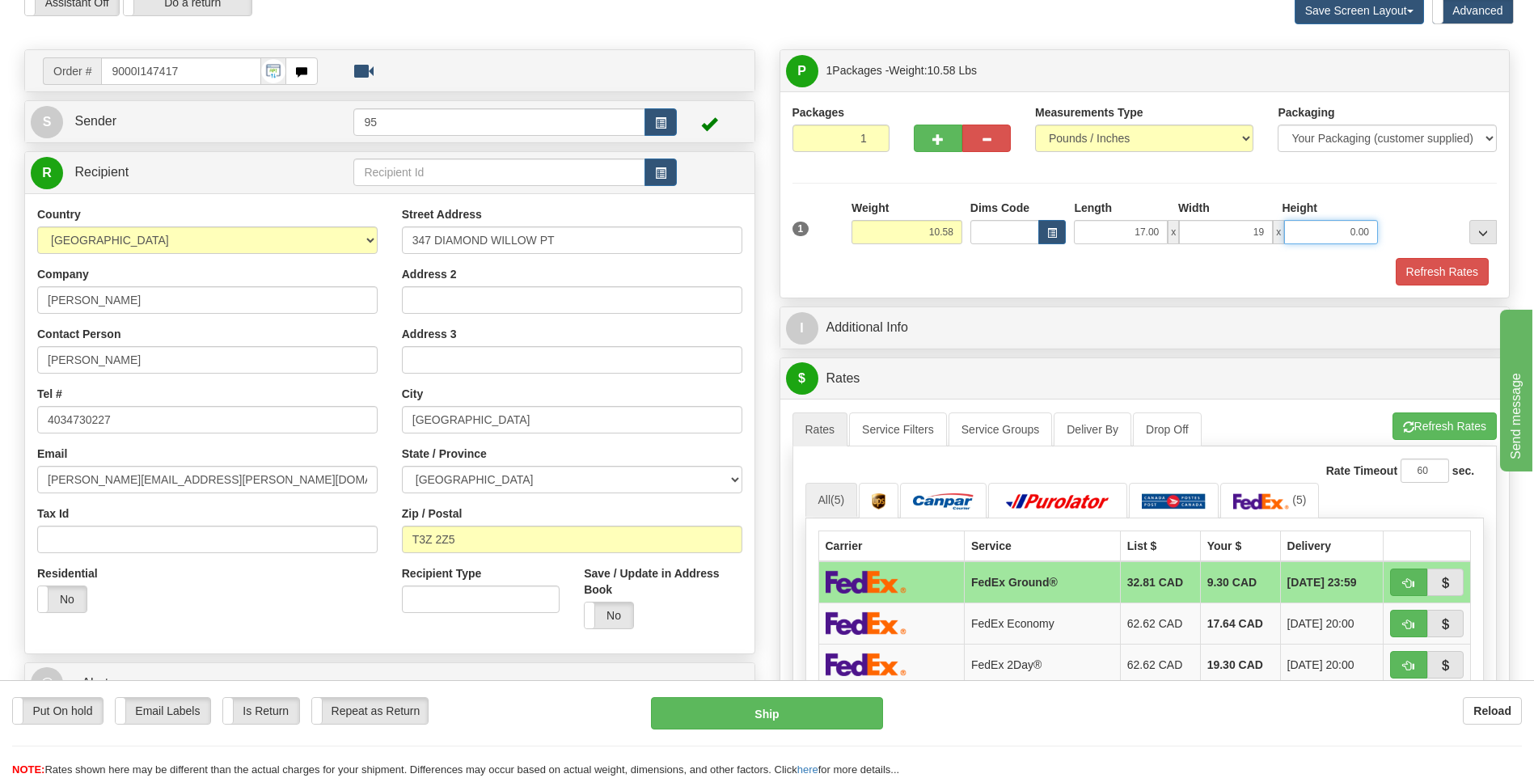
type input "19.00"
type input "8"
type input "9.00"
click at [1433, 274] on button "Refresh Rates" at bounding box center [1441, 271] width 93 height 27
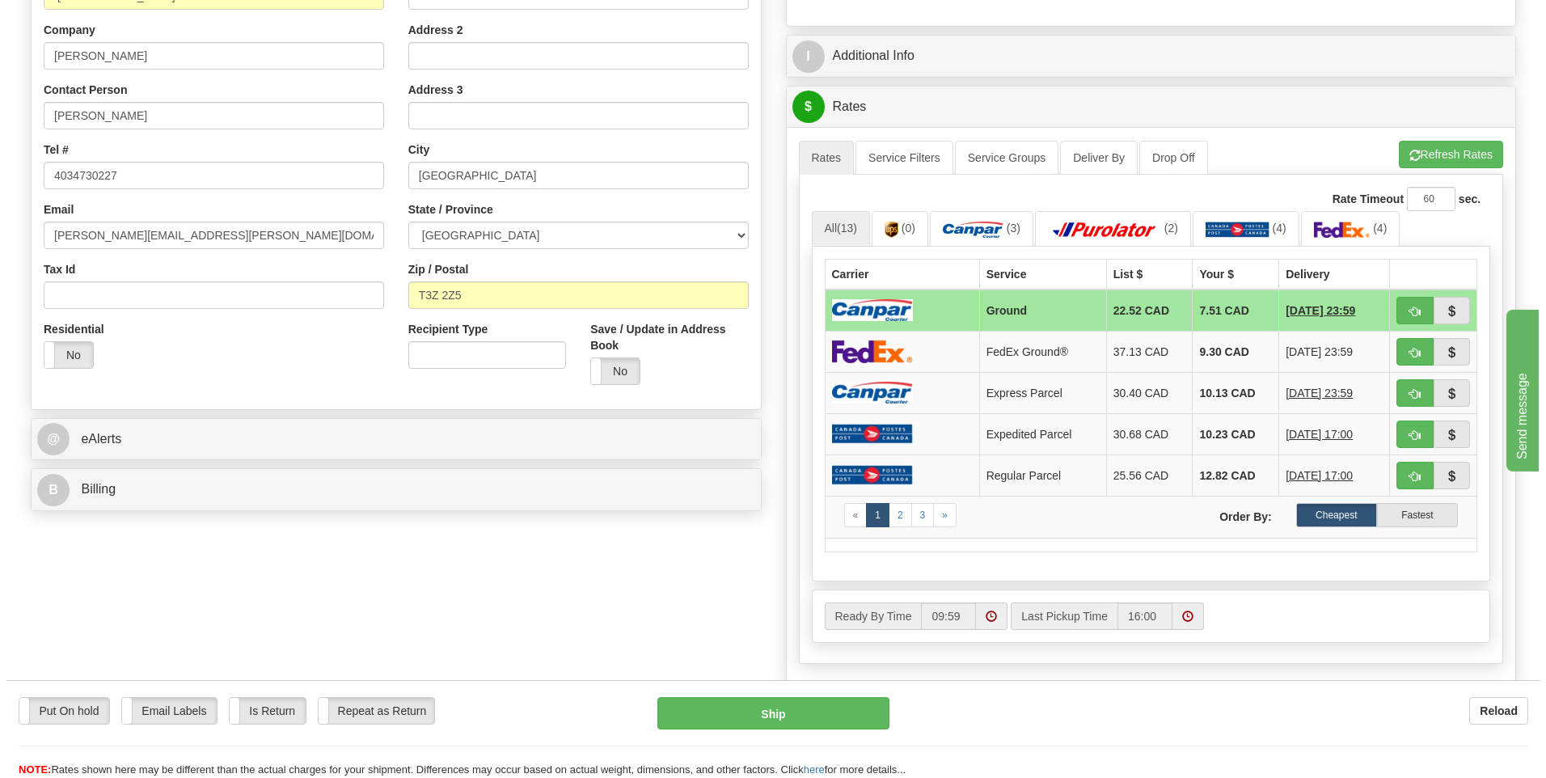
scroll to position [323, 0]
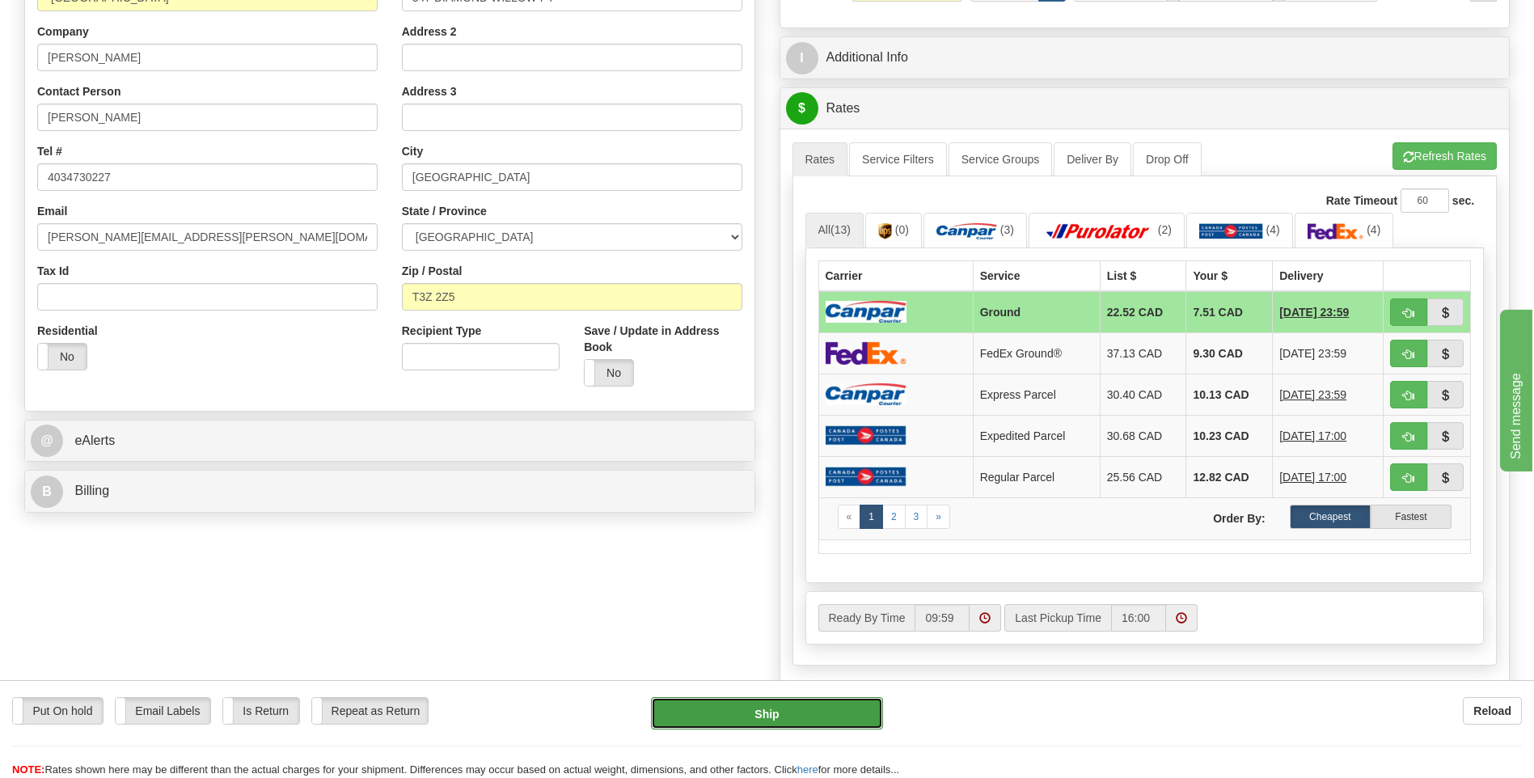
click at [745, 716] on button "Ship" at bounding box center [766, 713] width 231 height 32
type input "1"
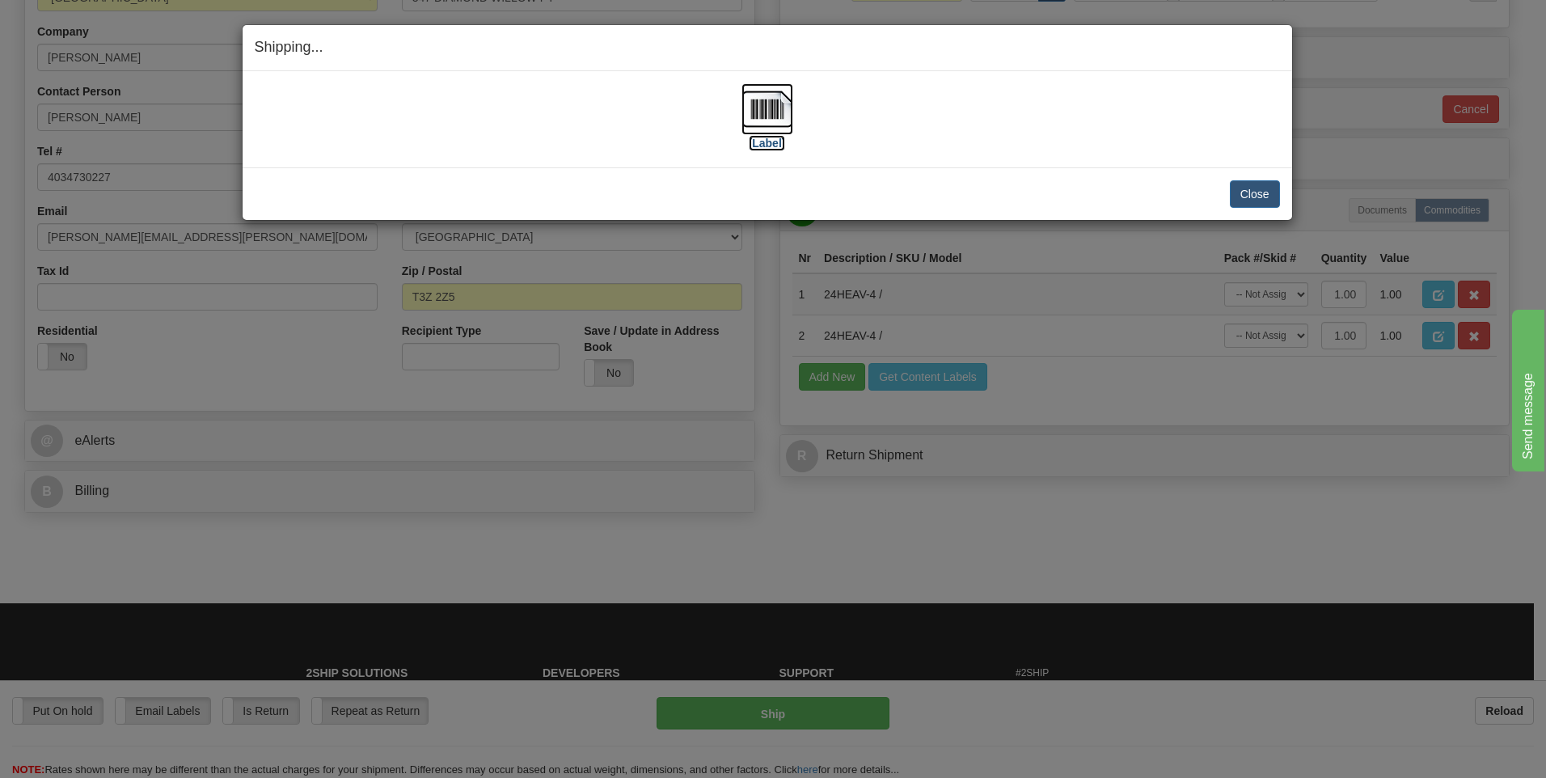
click at [773, 107] on img at bounding box center [767, 109] width 52 height 52
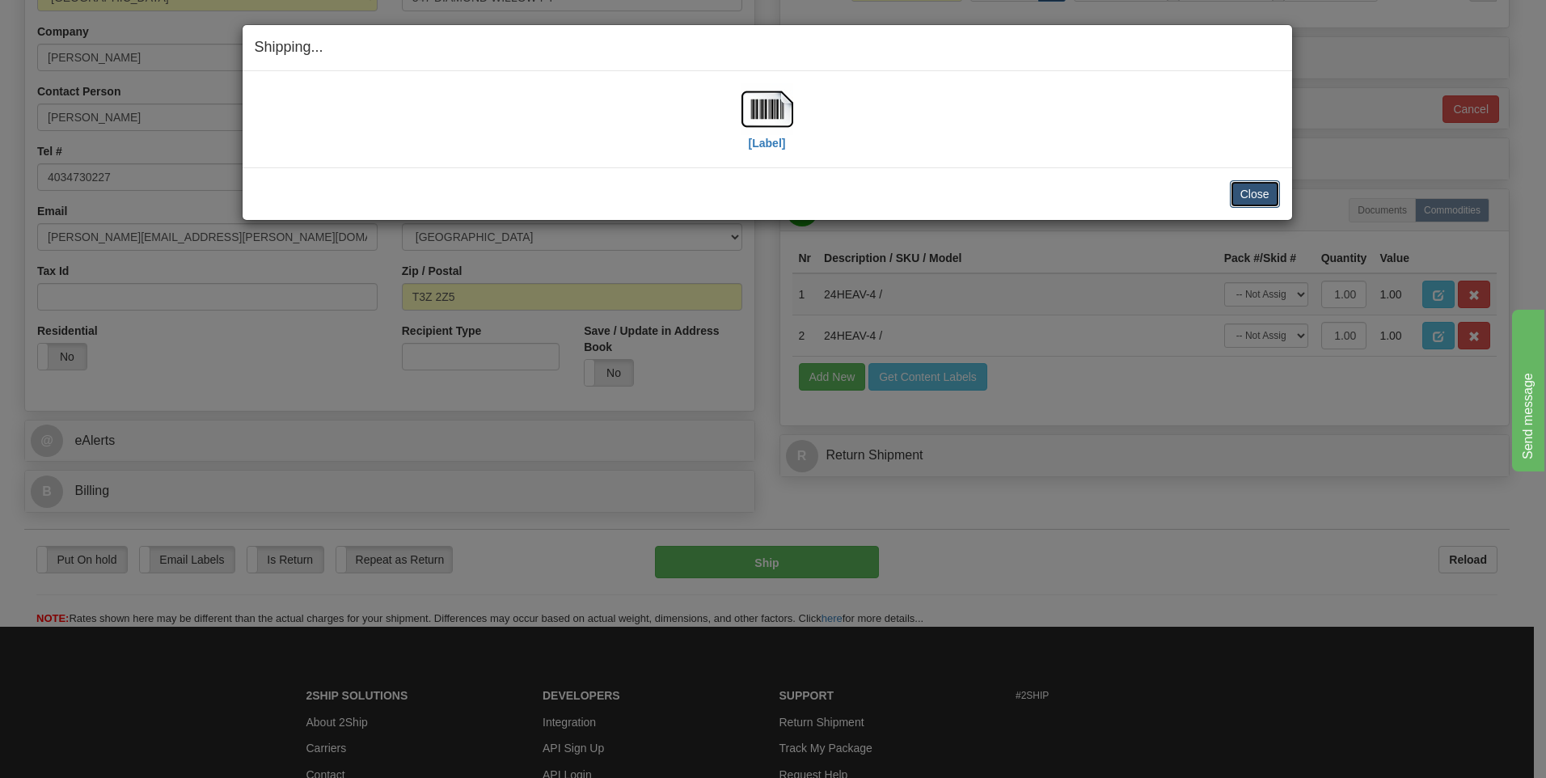
click at [1259, 185] on button "Close" at bounding box center [1255, 193] width 50 height 27
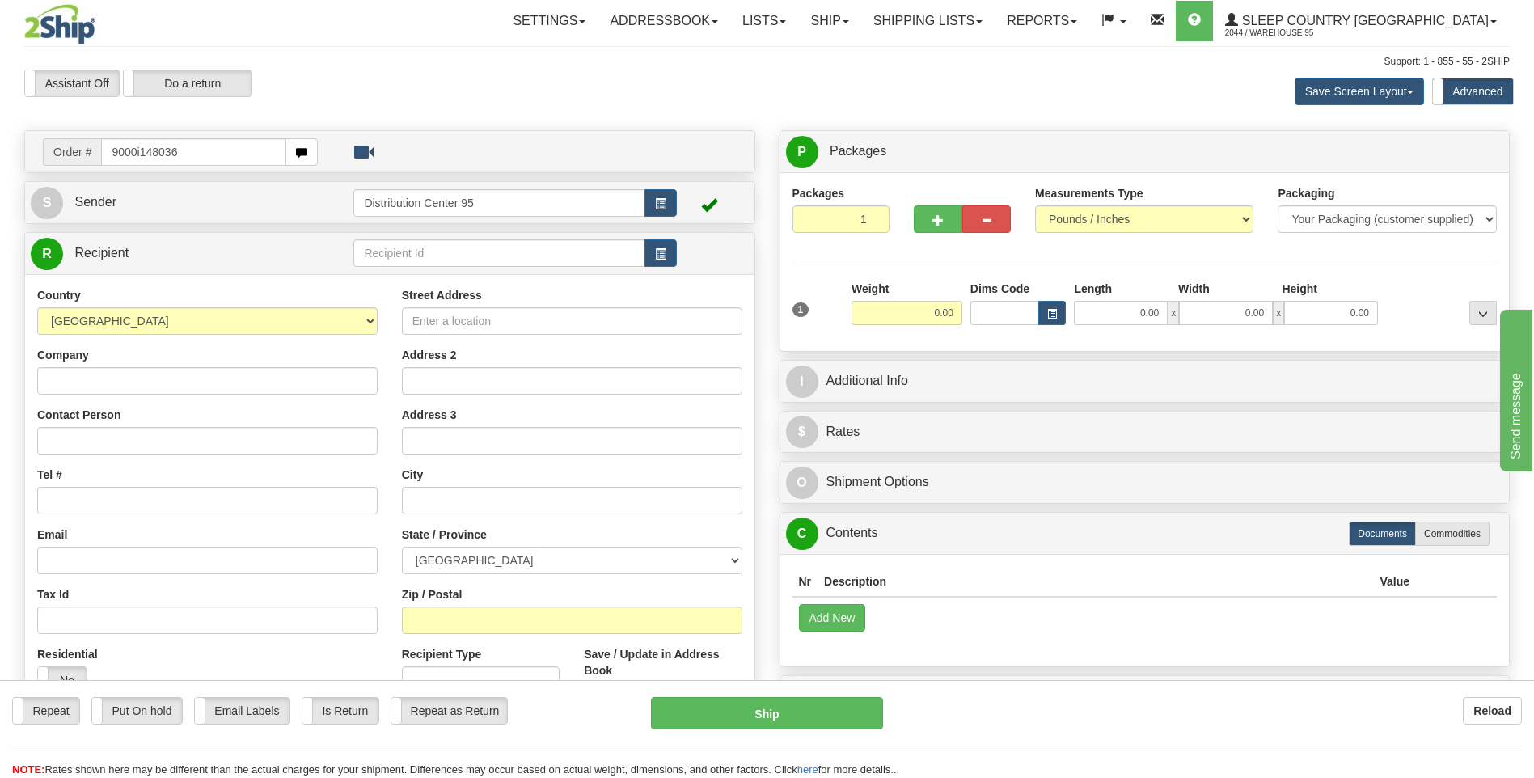
type input "9000i148036"
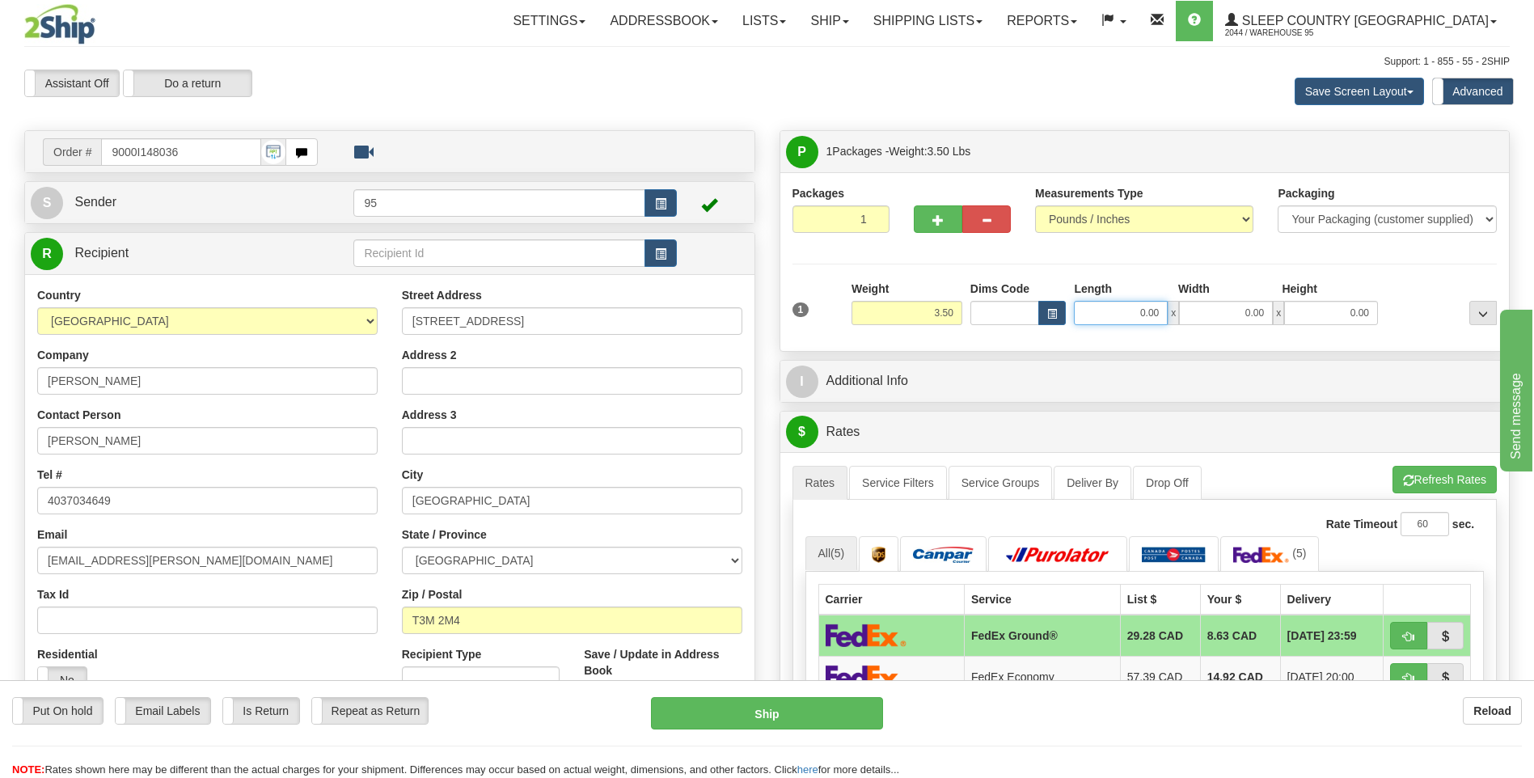
drag, startPoint x: 1161, startPoint y: 310, endPoint x: 1003, endPoint y: 315, distance: 158.5
click at [1003, 315] on div "Dims Code Length Width Height x" at bounding box center [1174, 303] width 416 height 44
type input "13.00"
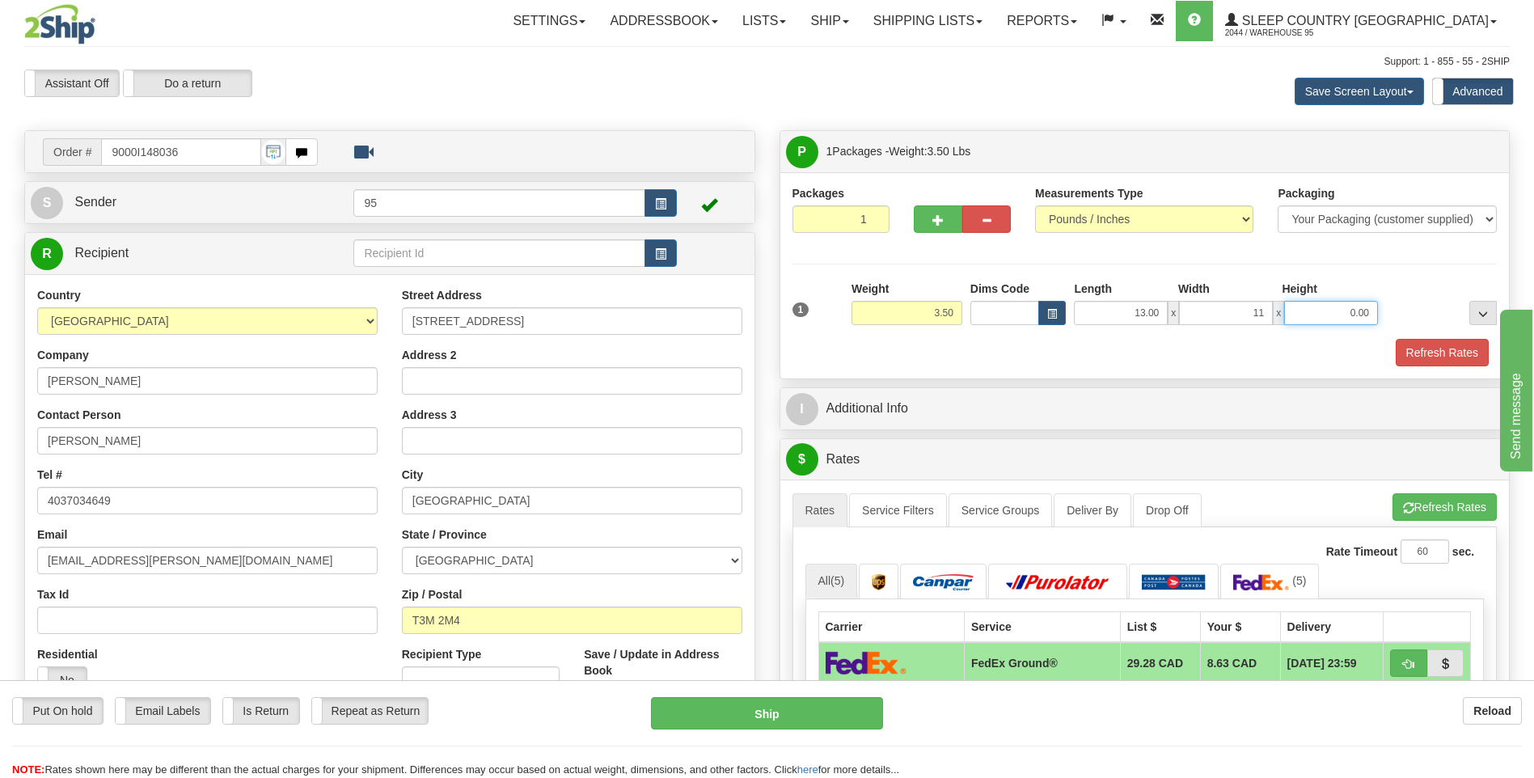
type input "11.00"
type input "3.00"
drag, startPoint x: 1426, startPoint y: 362, endPoint x: 1253, endPoint y: 353, distance: 173.3
click at [1419, 357] on button "Refresh Rates" at bounding box center [1441, 352] width 93 height 27
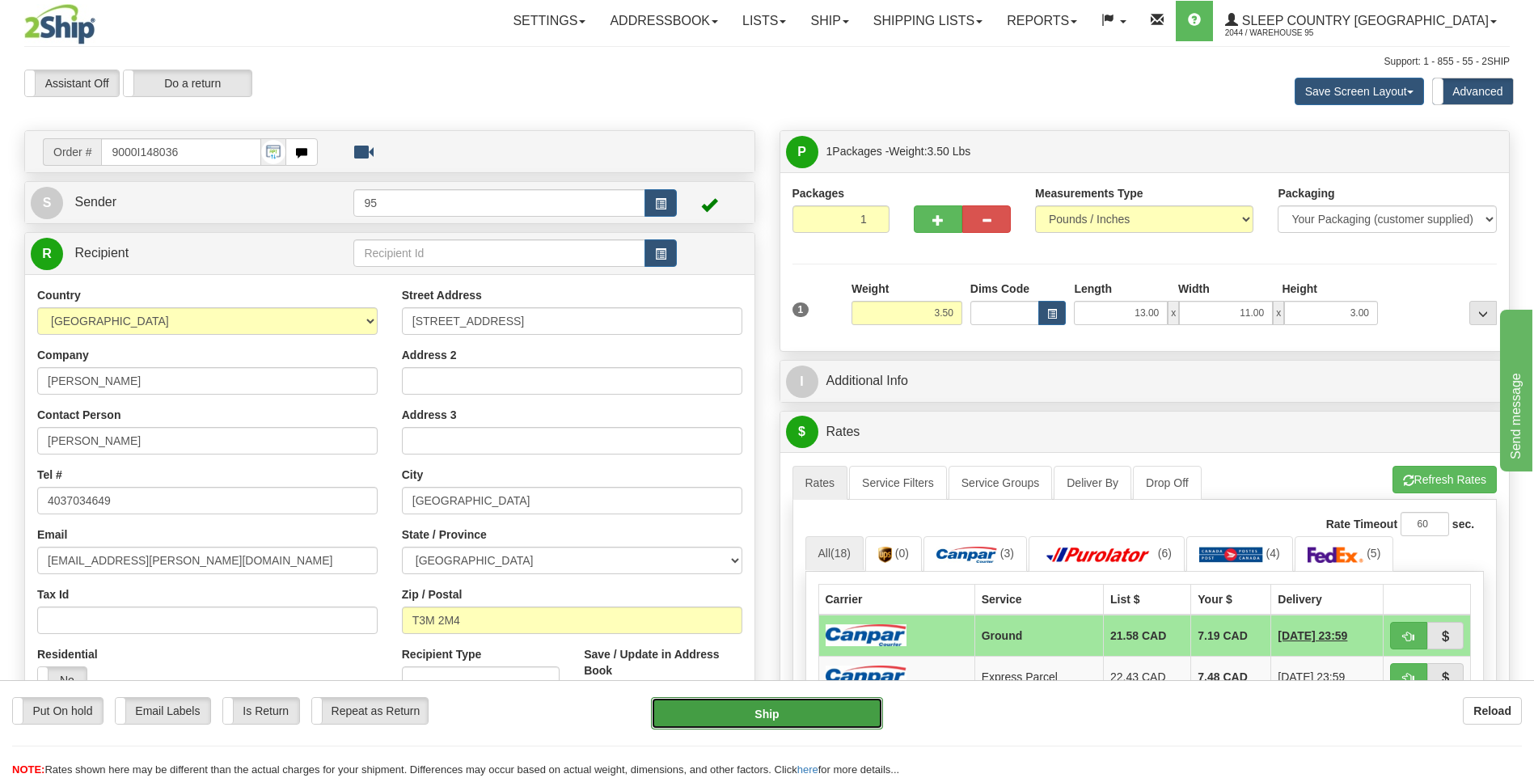
drag, startPoint x: 764, startPoint y: 710, endPoint x: 743, endPoint y: 702, distance: 22.5
click at [743, 702] on button "Ship" at bounding box center [766, 713] width 231 height 32
type input "1"
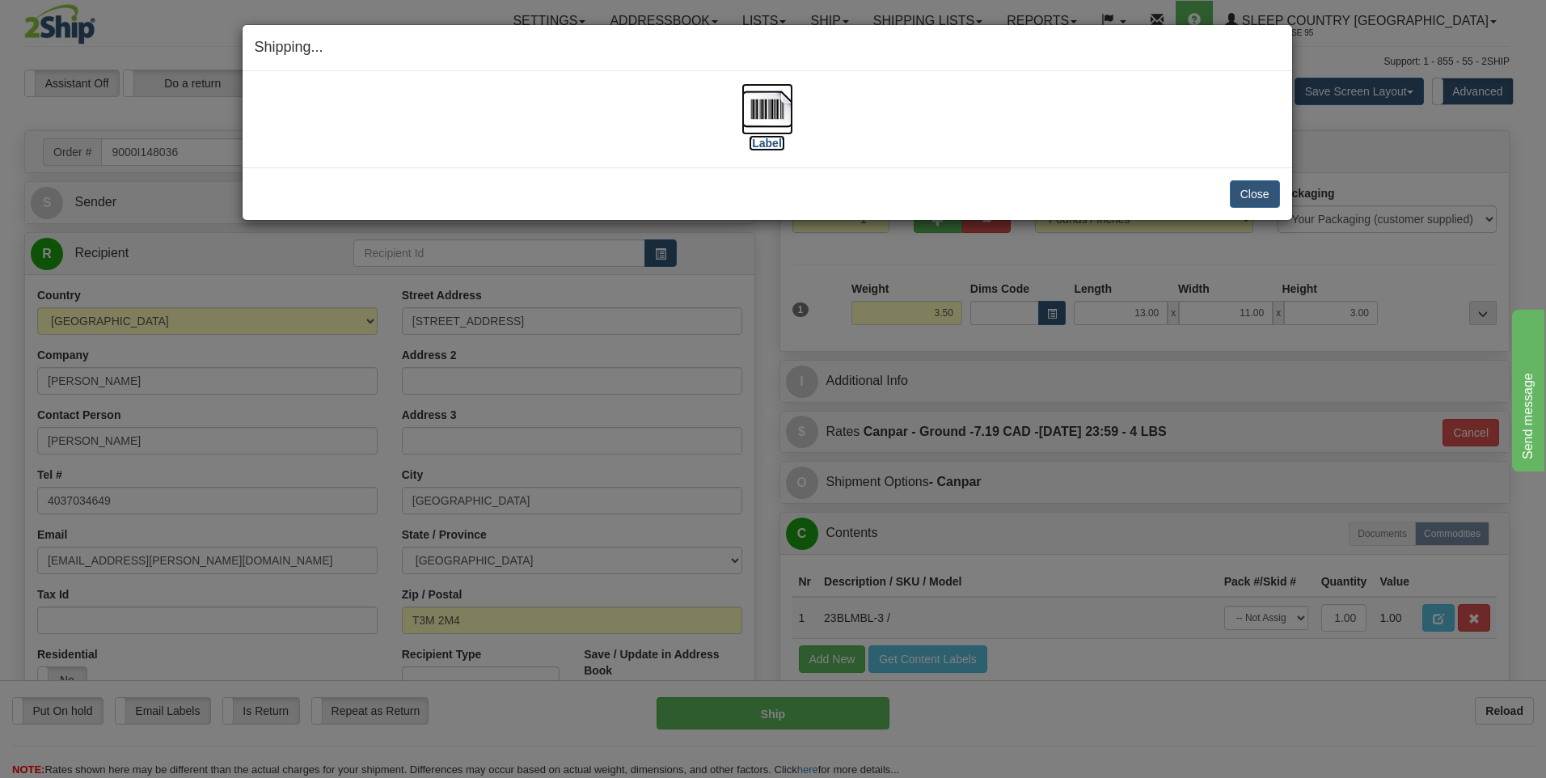
click at [779, 103] on img at bounding box center [767, 109] width 52 height 52
click at [1261, 193] on button "Close" at bounding box center [1255, 193] width 50 height 27
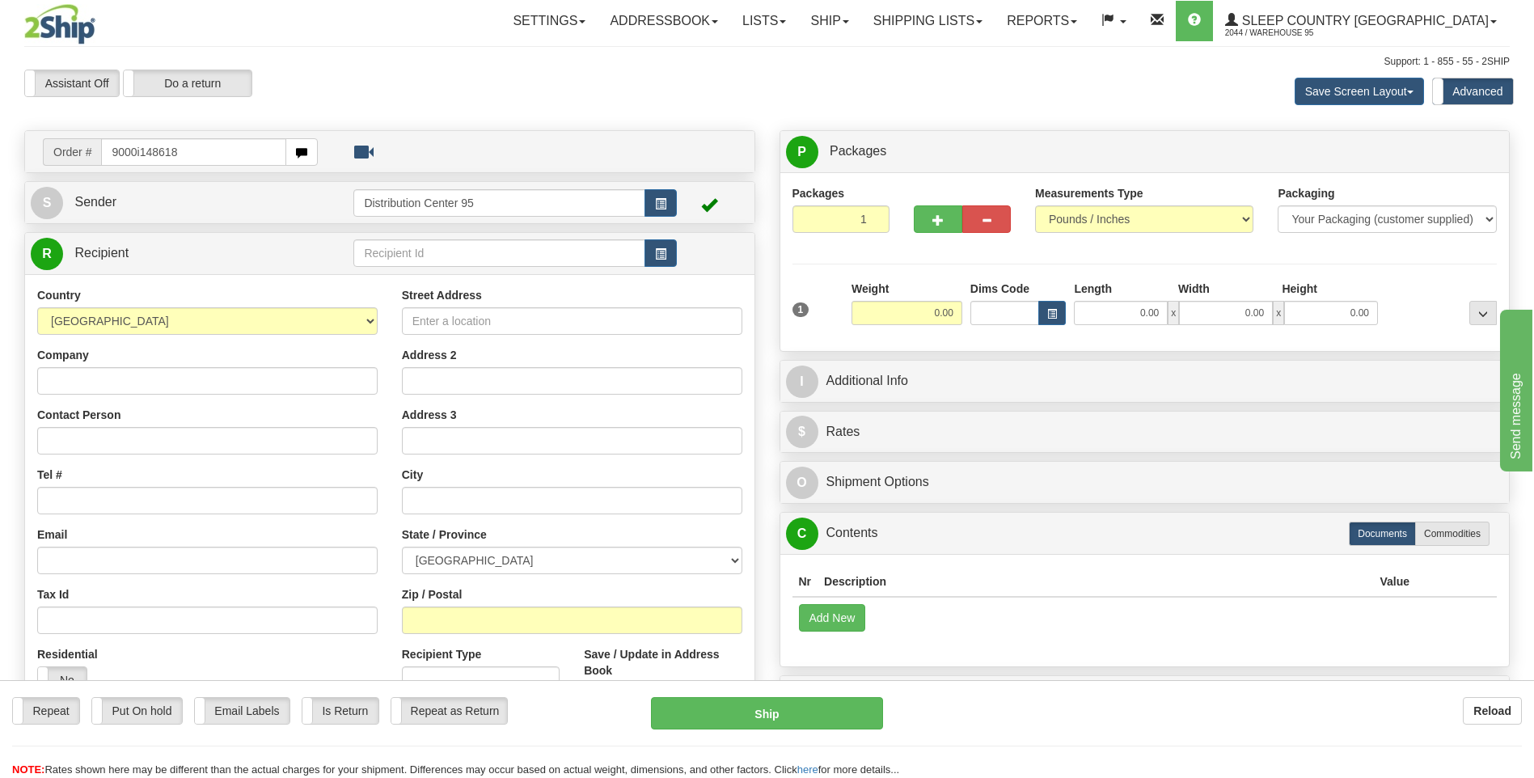
type input "9000i148618"
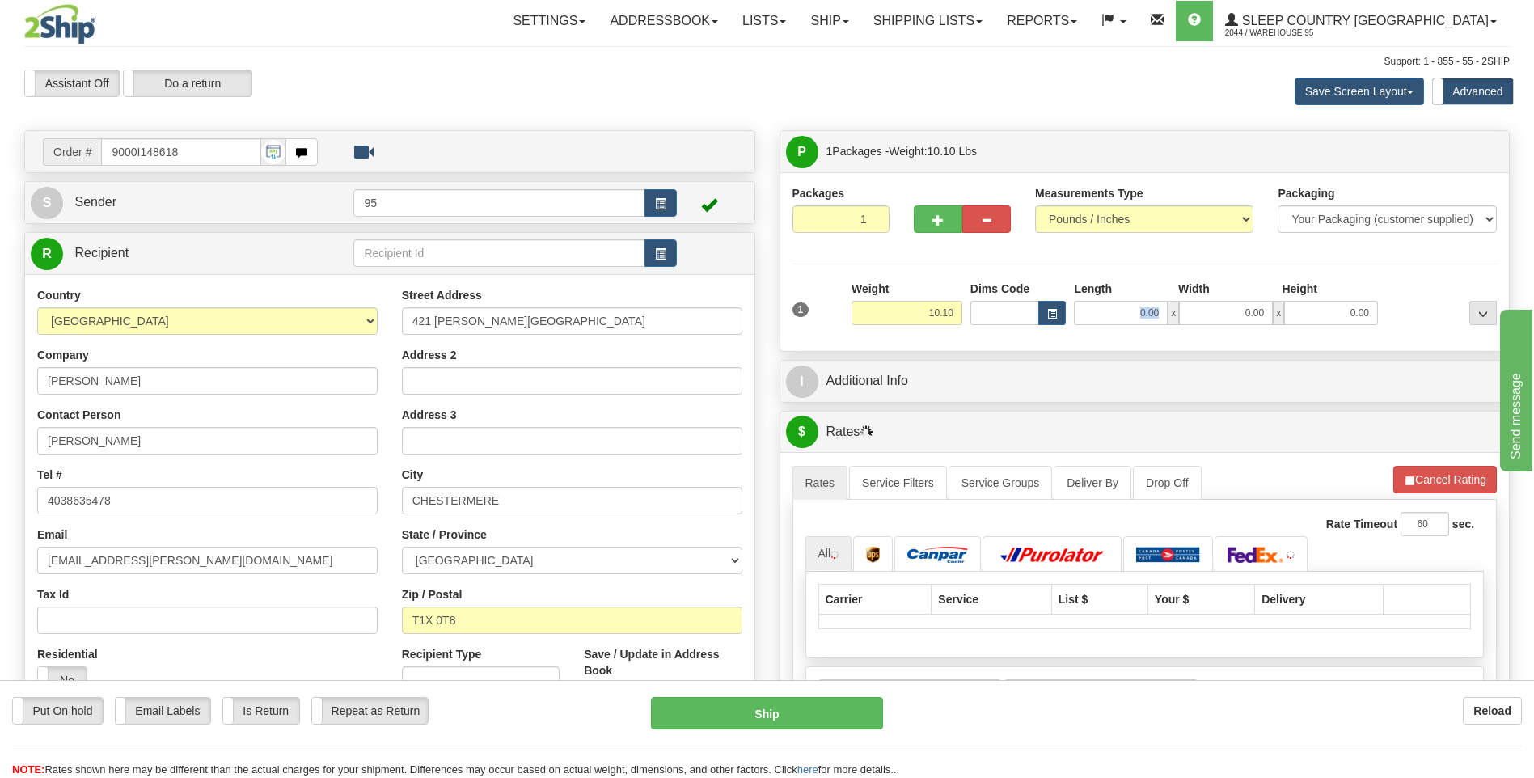
drag, startPoint x: 1168, startPoint y: 310, endPoint x: 1104, endPoint y: 316, distance: 65.0
click at [1104, 316] on div "0.00 x 0.00 x 0.00" at bounding box center [1226, 313] width 304 height 24
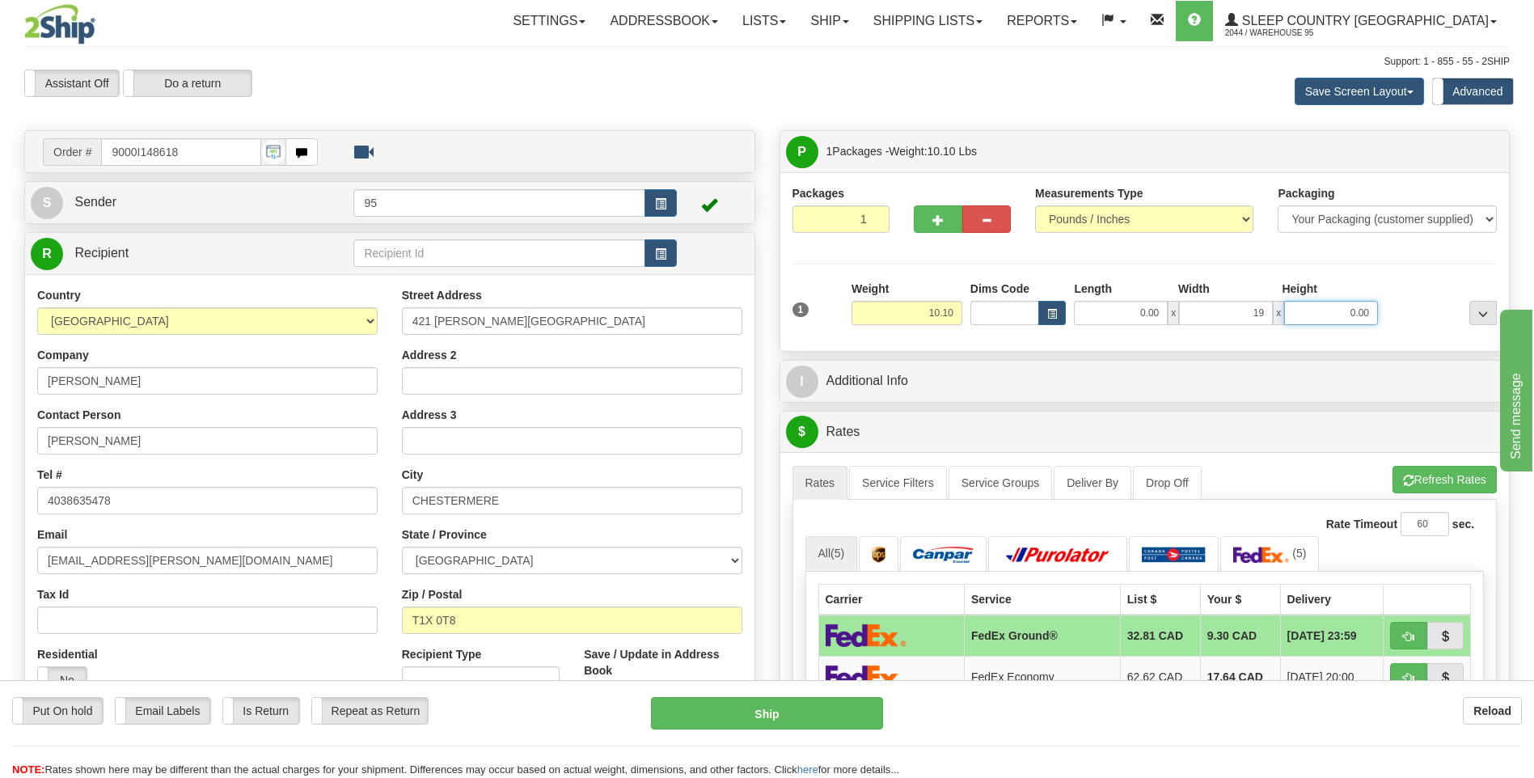
type input "19.00"
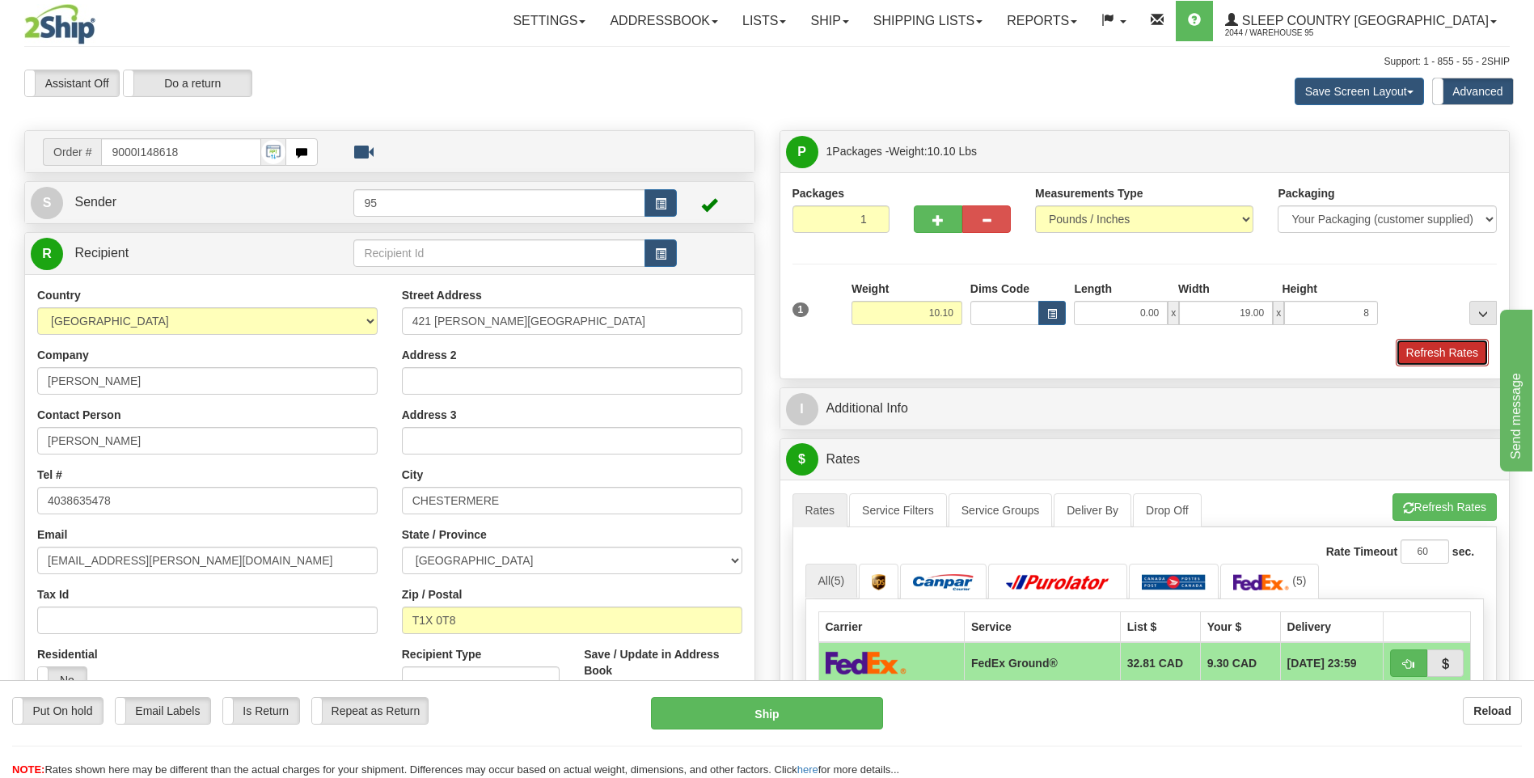
type input "8.00"
drag, startPoint x: 1446, startPoint y: 348, endPoint x: 1441, endPoint y: 340, distance: 9.9
click at [1444, 342] on button "Refresh Rates" at bounding box center [1441, 352] width 93 height 27
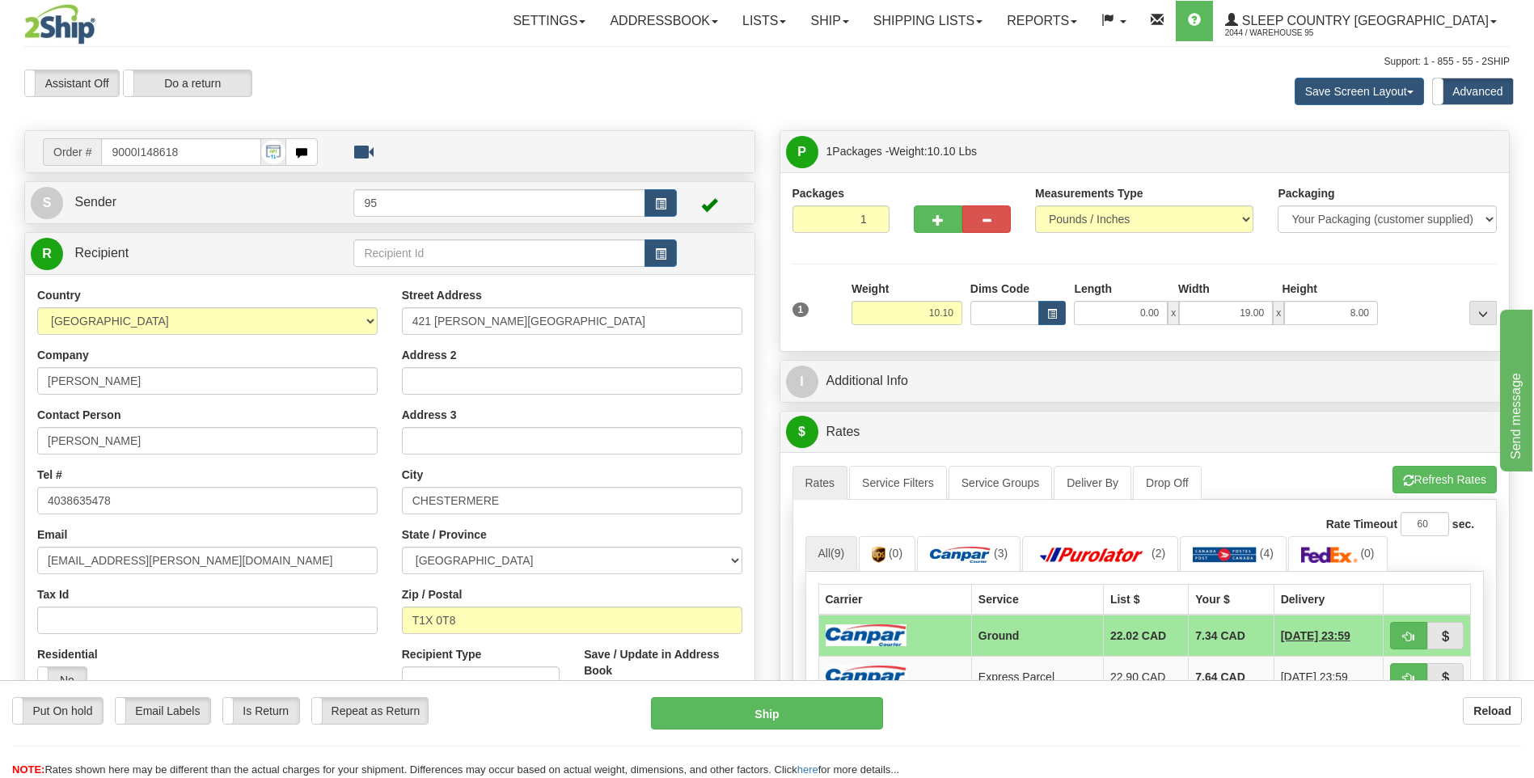
click at [818, 690] on div "Put On hold Put On hold Email Labels Email Labels Edit Is Return Is Return Repe…" at bounding box center [767, 729] width 1534 height 98
click at [794, 704] on button "Ship" at bounding box center [766, 713] width 231 height 32
type input "1"
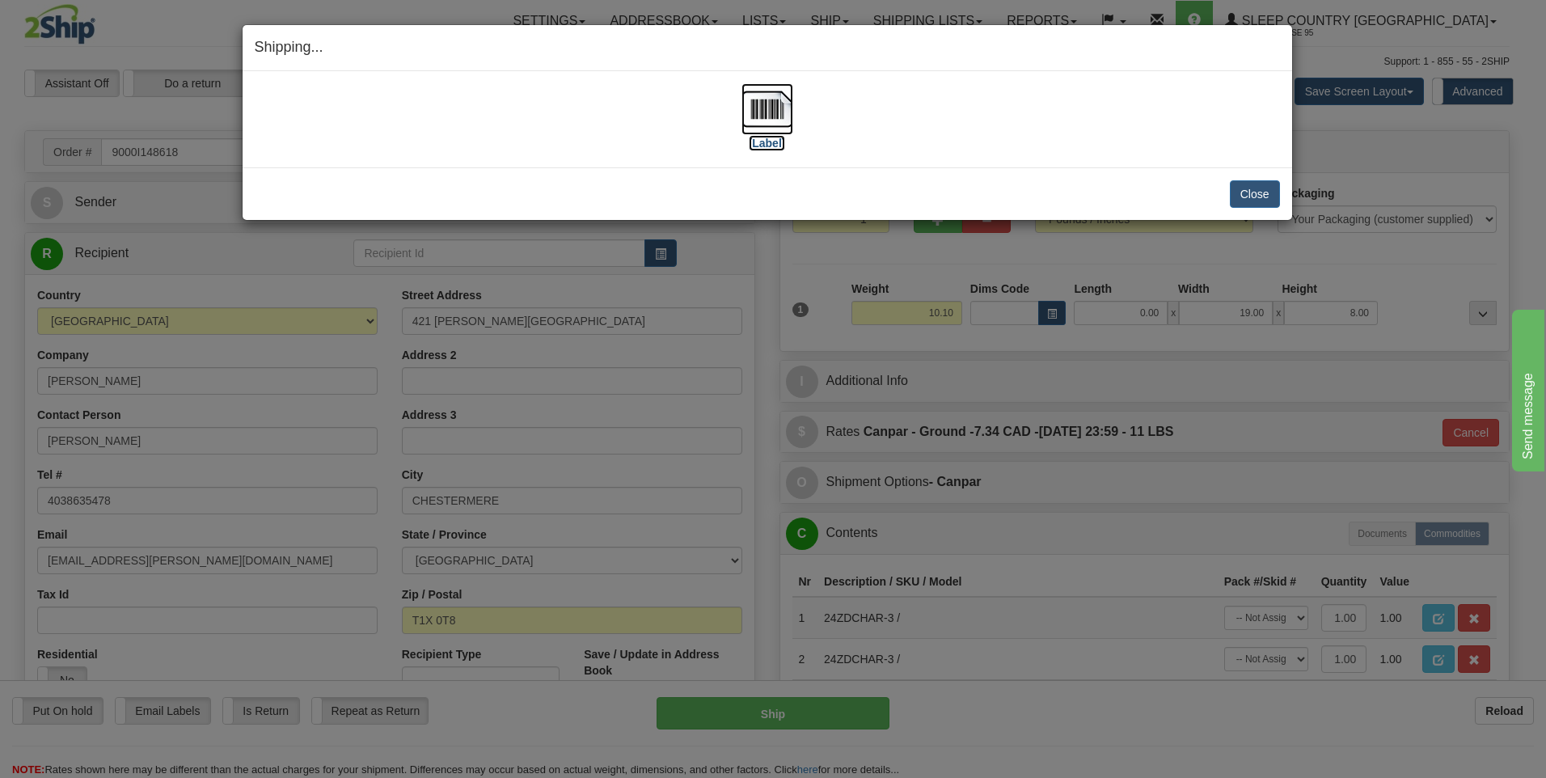
click at [765, 115] on img at bounding box center [767, 109] width 52 height 52
drag, startPoint x: 1264, startPoint y: 190, endPoint x: 1017, endPoint y: 227, distance: 249.4
click at [1263, 190] on button "Close" at bounding box center [1255, 193] width 50 height 27
click at [1252, 194] on button "Close" at bounding box center [1255, 193] width 50 height 27
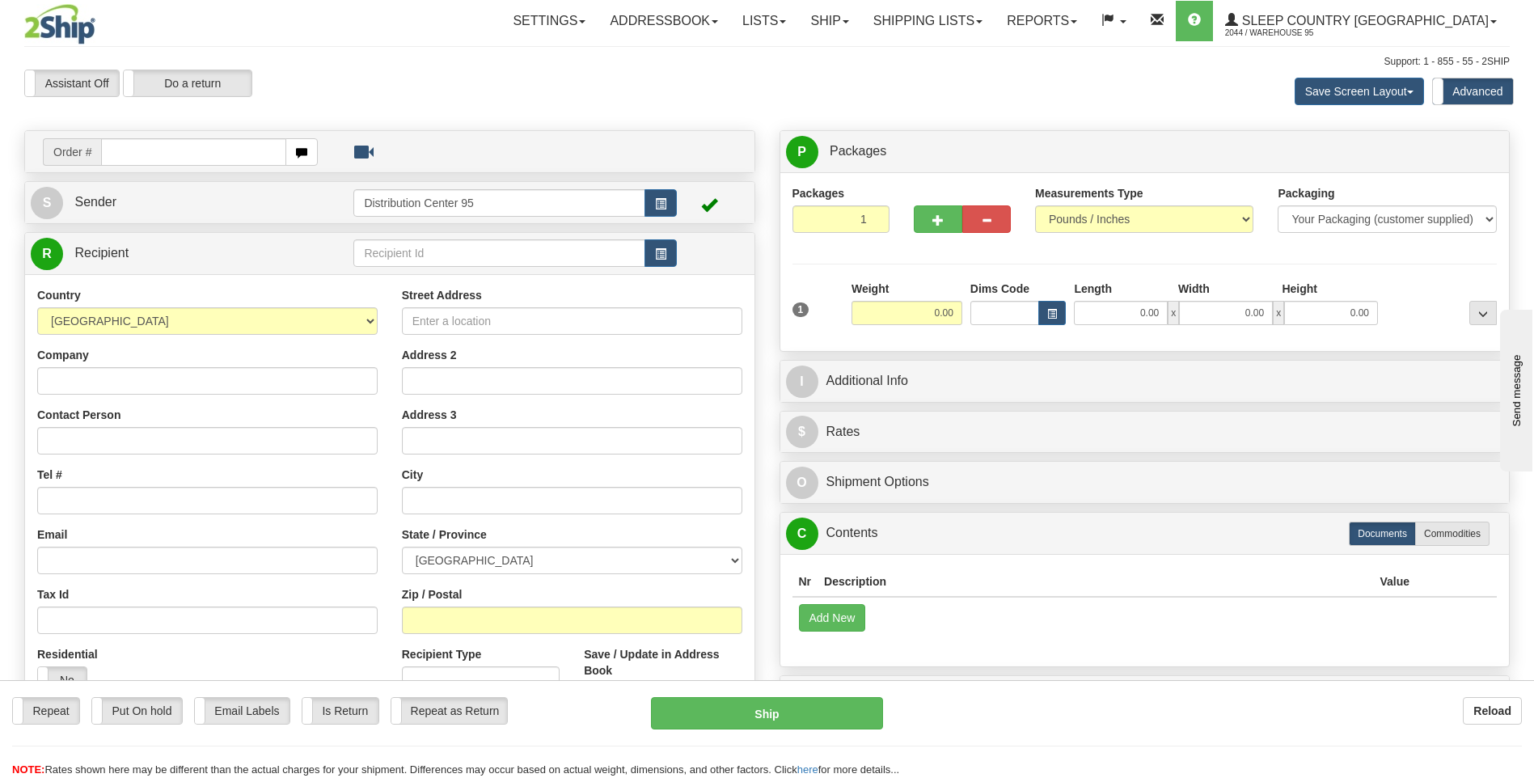
click at [131, 152] on input "text" at bounding box center [193, 151] width 184 height 27
type input "9000i149335"
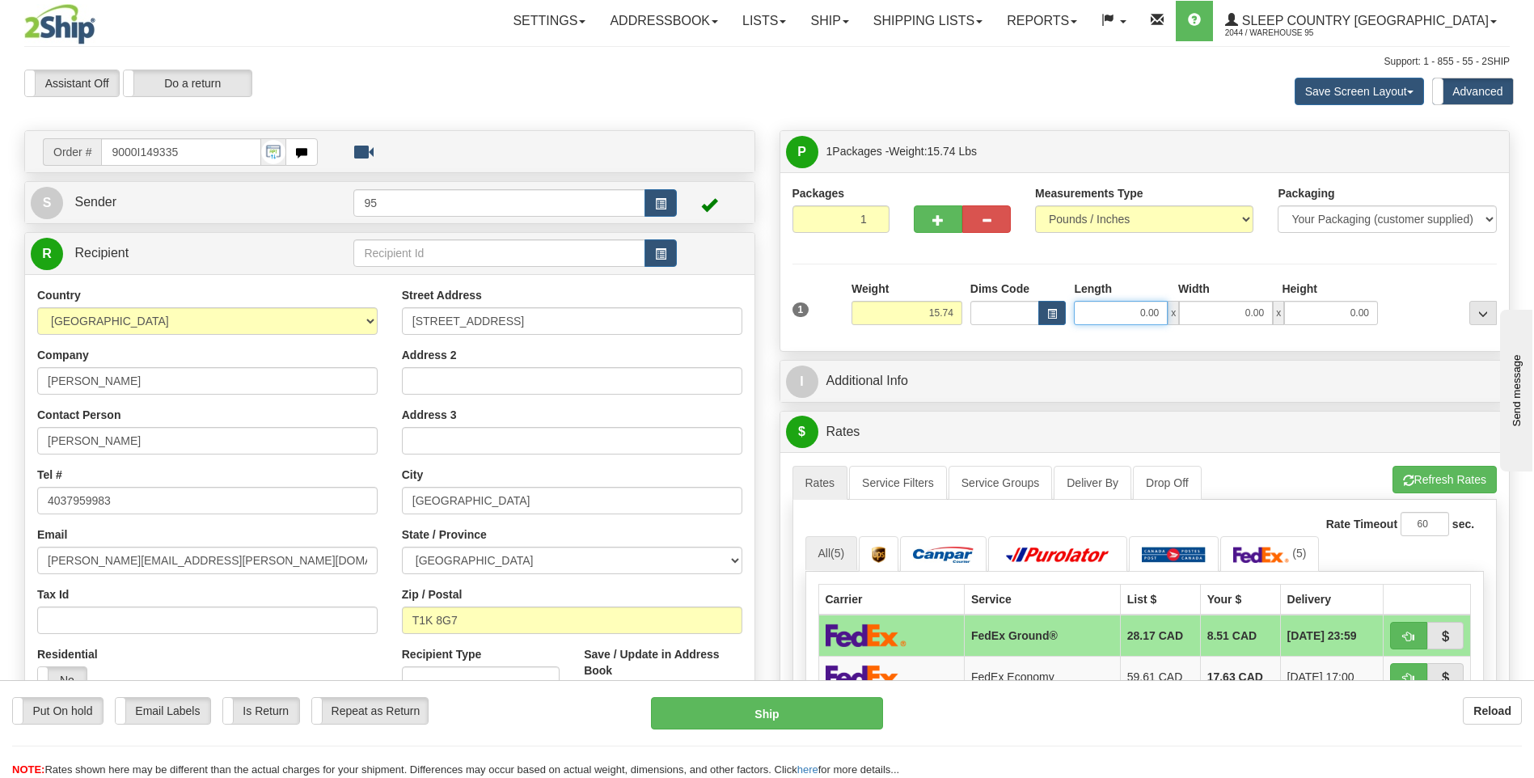
drag, startPoint x: 1162, startPoint y: 311, endPoint x: 893, endPoint y: 325, distance: 268.8
click at [894, 325] on div "1 Weight 15.74 Dims Code x x" at bounding box center [1144, 309] width 713 height 57
type input "13.00"
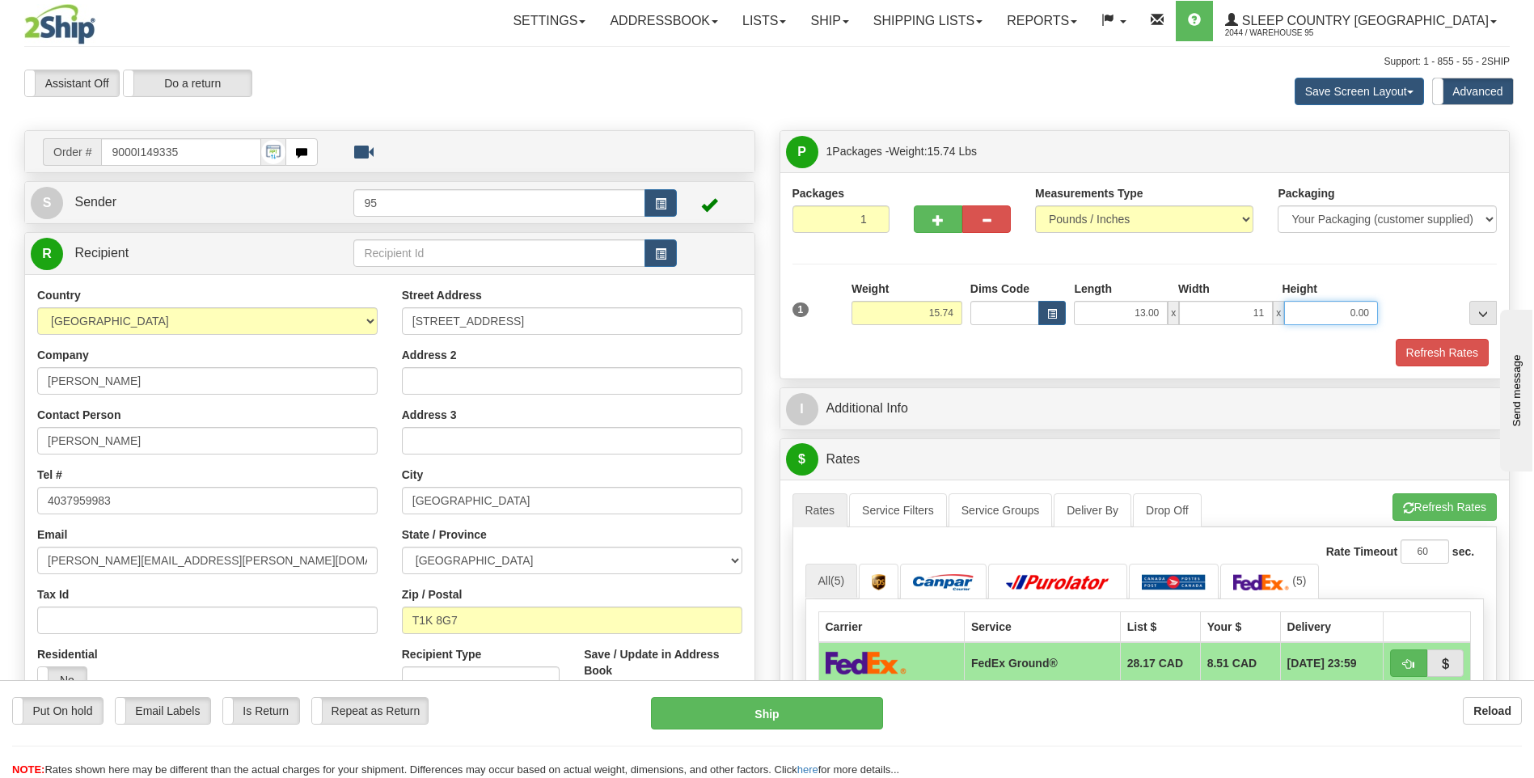
type input "11.00"
type input "9.00"
click at [1452, 348] on button "Refresh Rates" at bounding box center [1441, 352] width 93 height 27
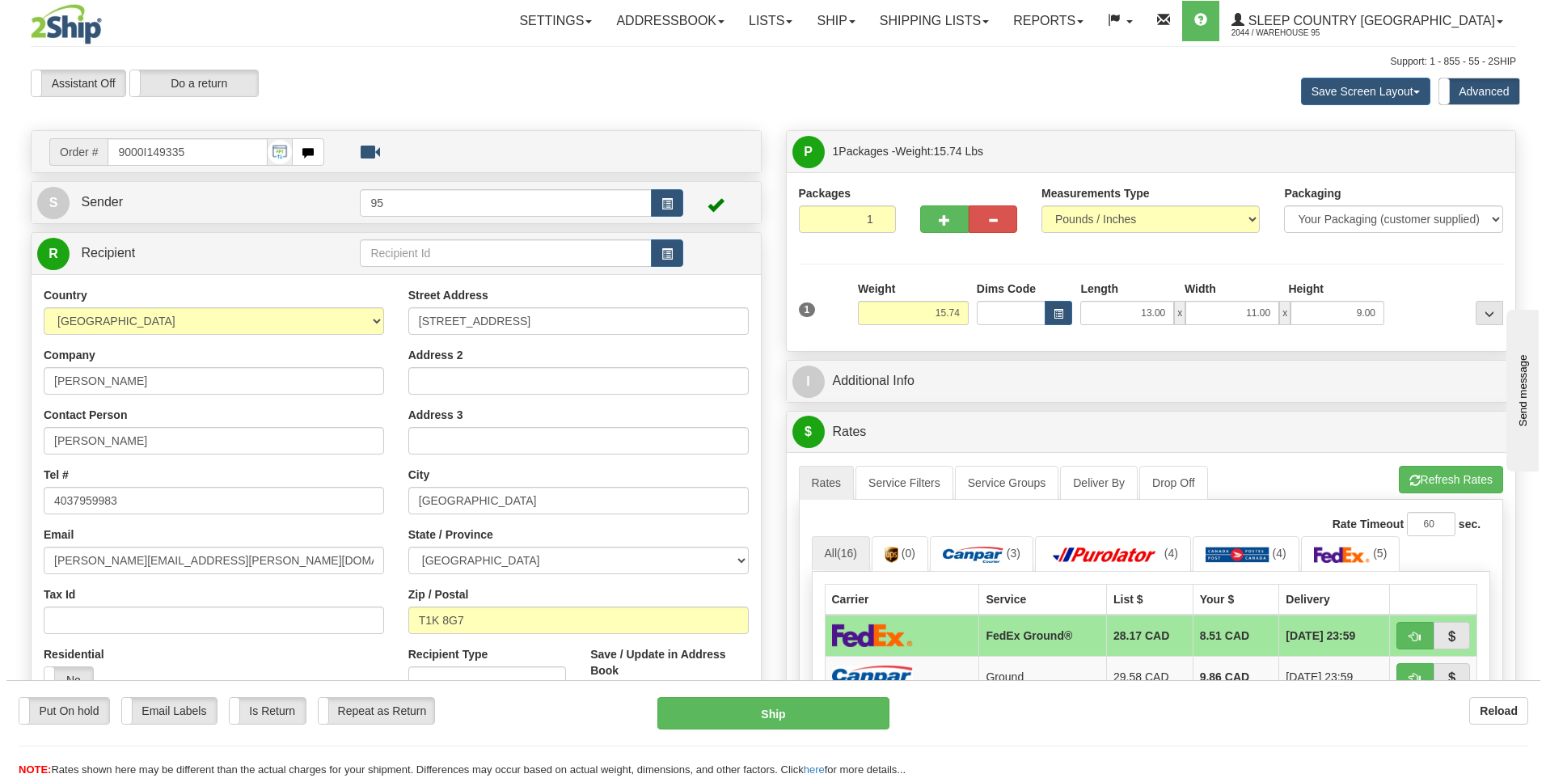
scroll to position [81, 0]
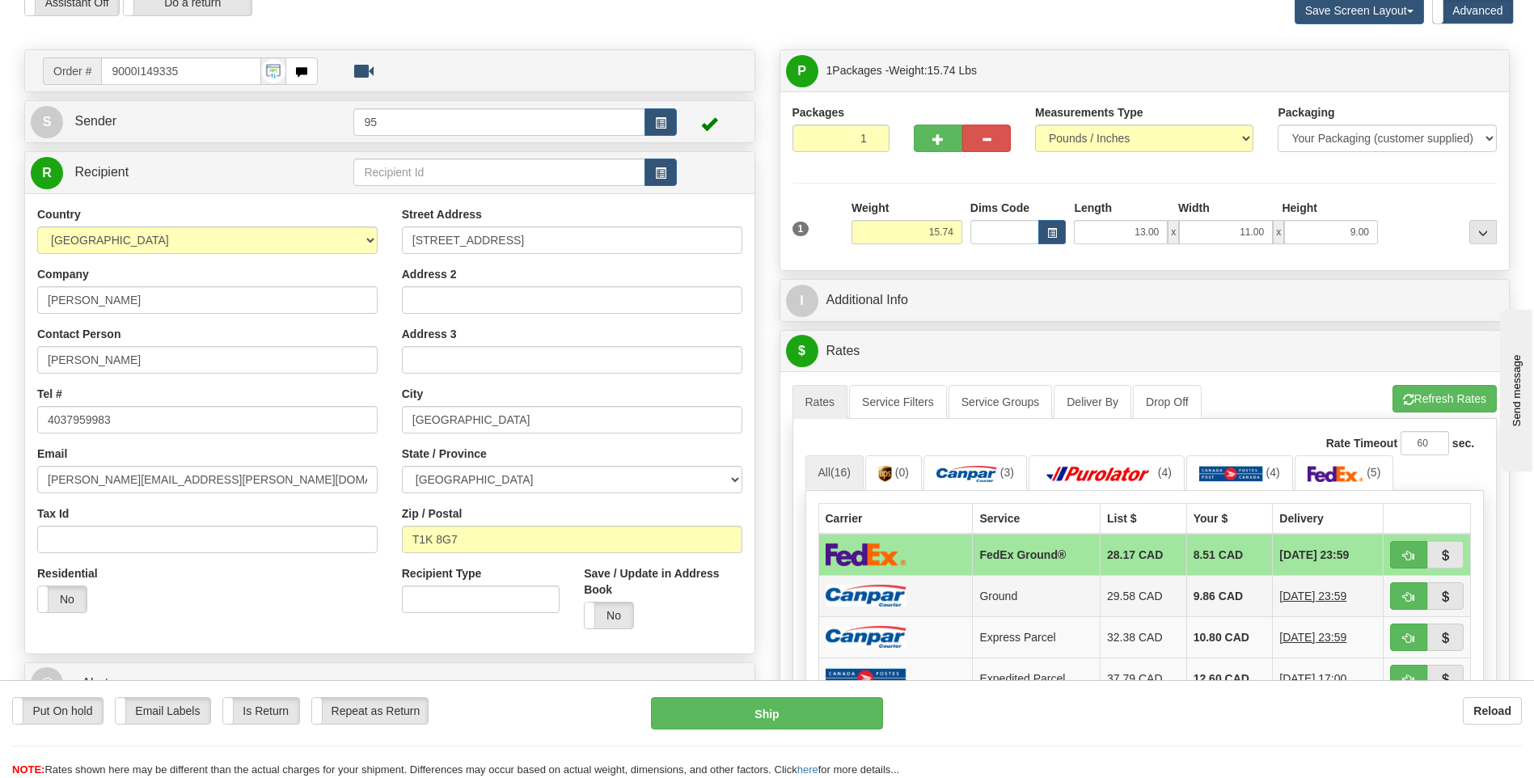
click at [896, 602] on img at bounding box center [865, 596] width 81 height 22
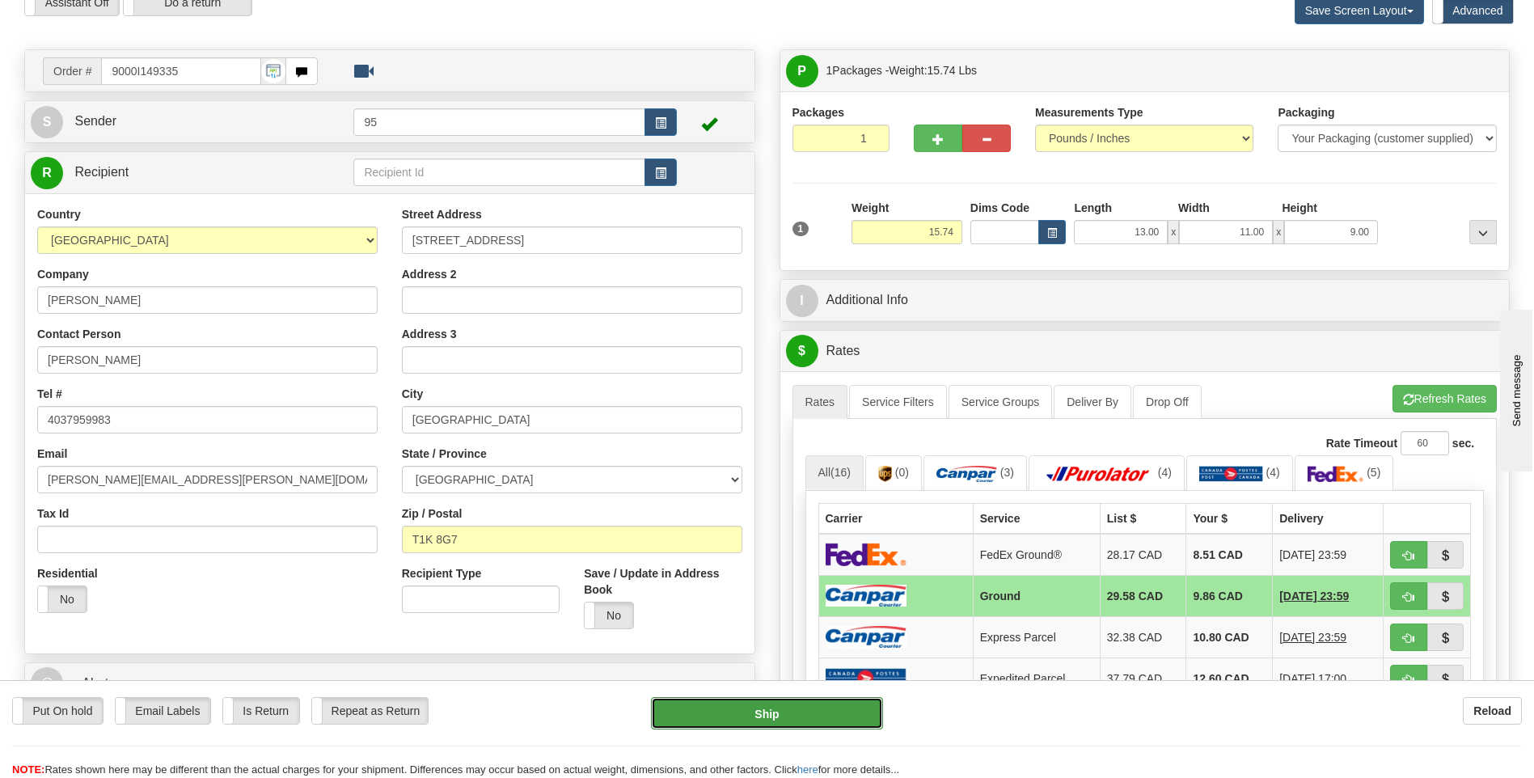
click at [731, 717] on button "Ship" at bounding box center [766, 713] width 231 height 32
type input "1"
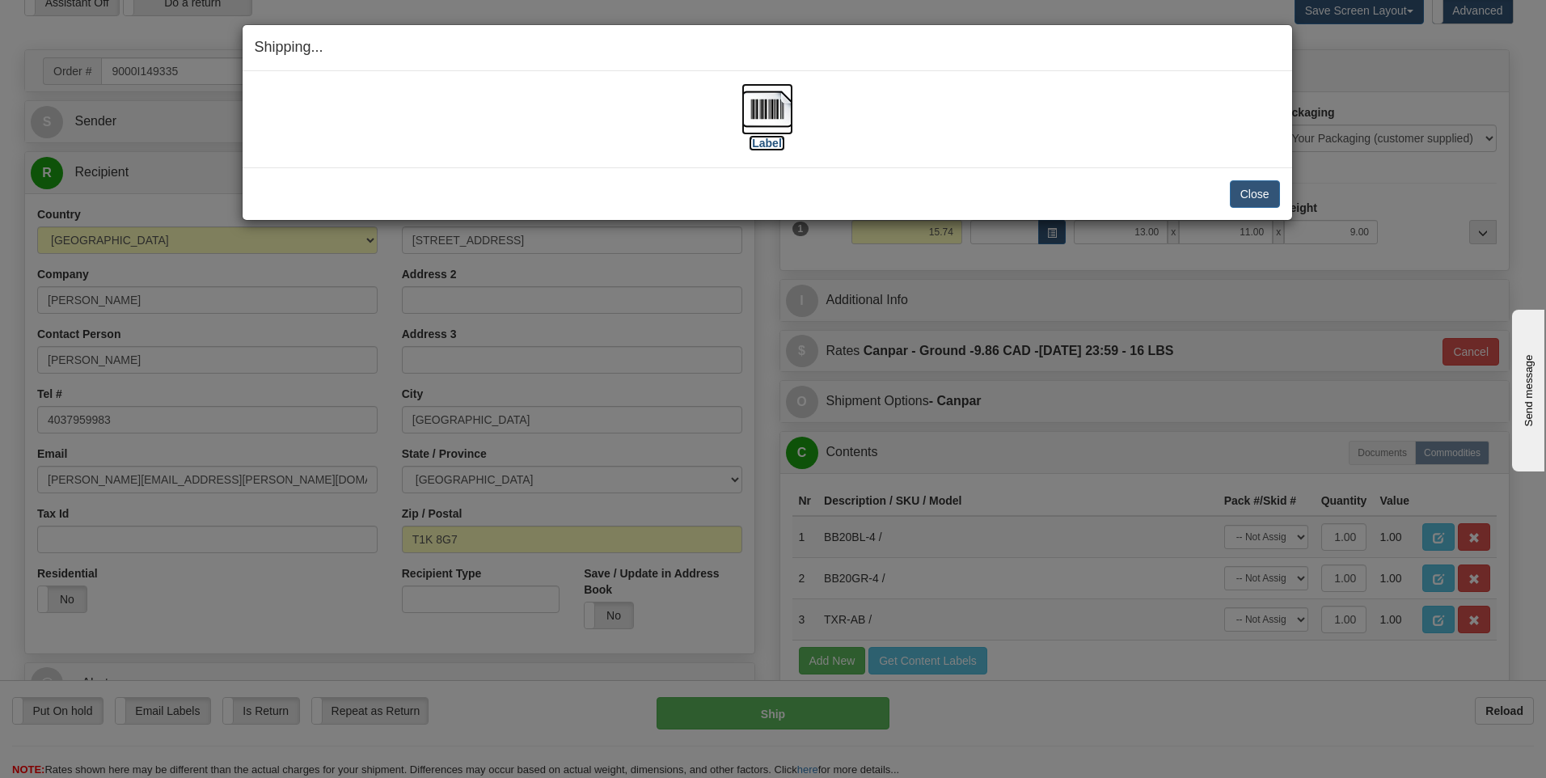
click at [779, 93] on img at bounding box center [767, 109] width 52 height 52
click at [1261, 194] on button "Close" at bounding box center [1255, 193] width 50 height 27
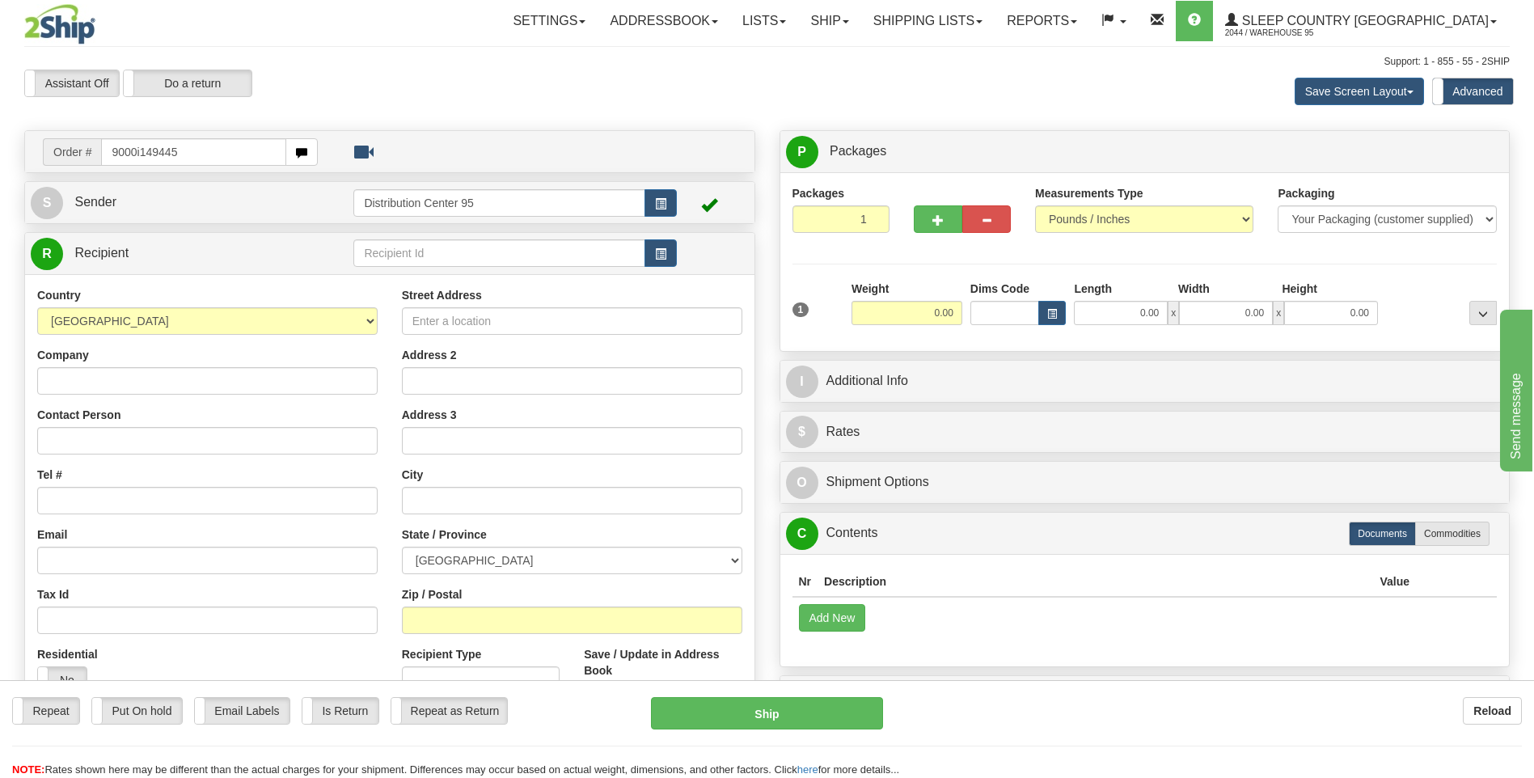
type input "9000i149445"
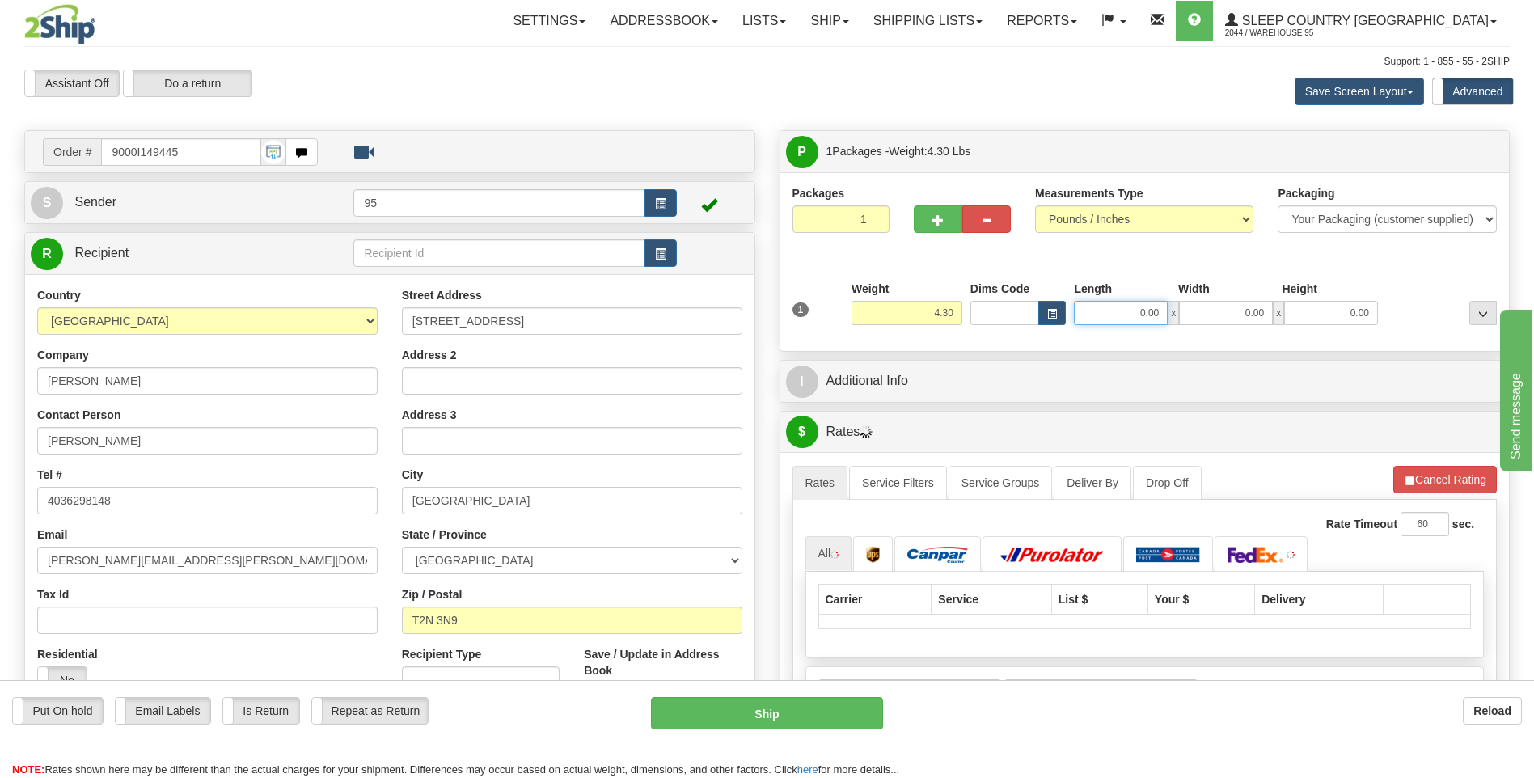
drag, startPoint x: 1163, startPoint y: 311, endPoint x: 969, endPoint y: 309, distance: 194.1
click at [970, 309] on div "Dims Code Length Width Height x" at bounding box center [1174, 303] width 416 height 44
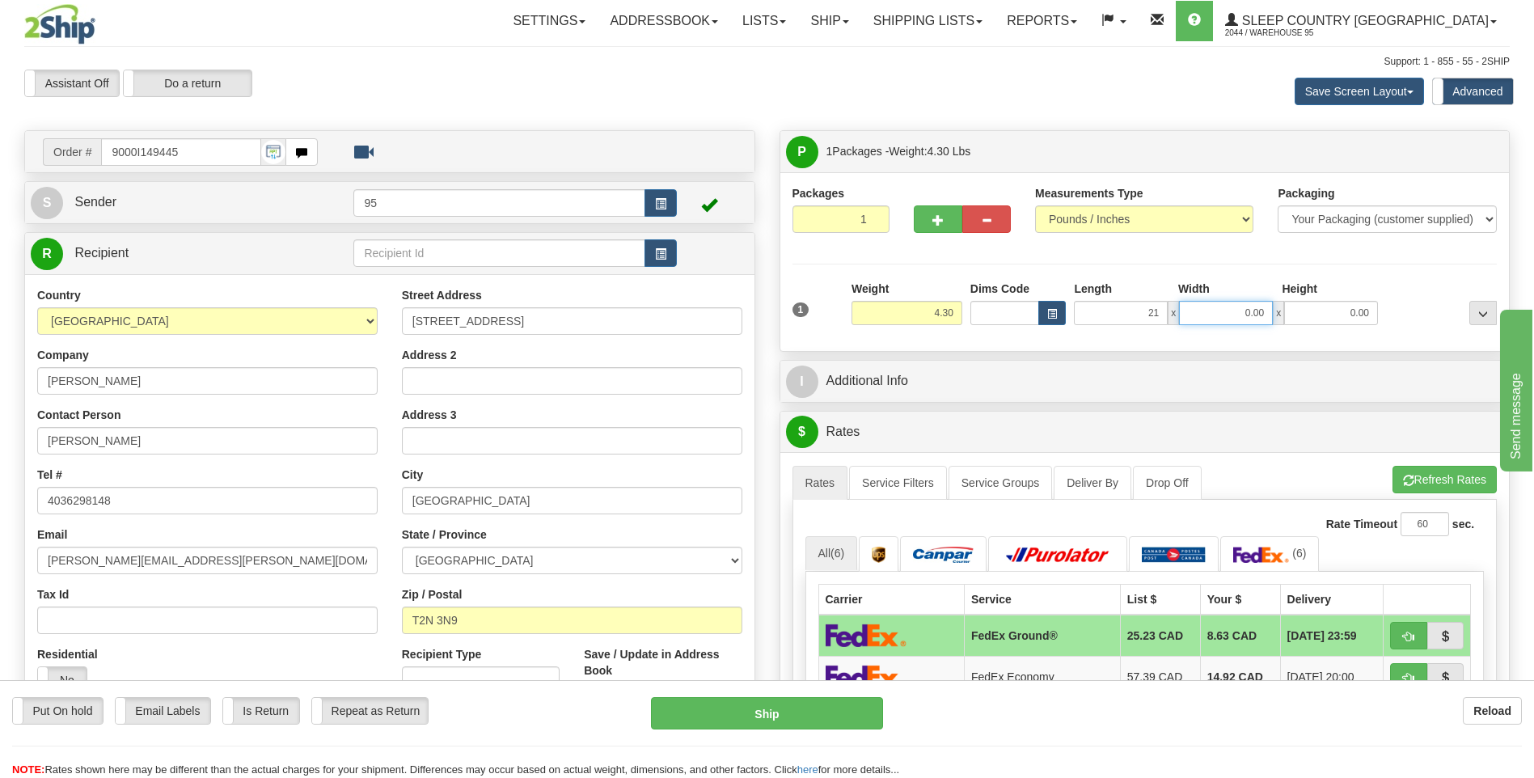
type input "21.00"
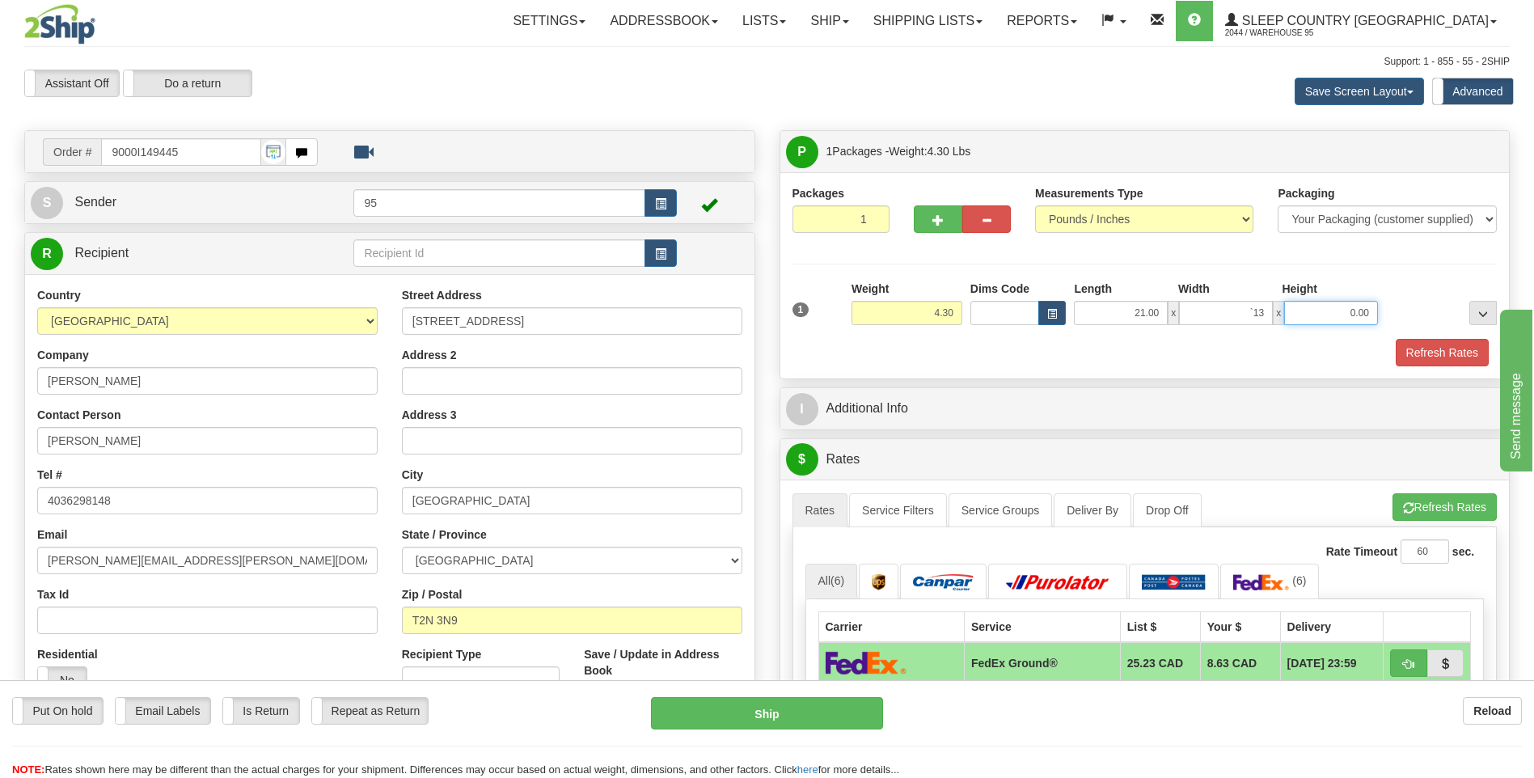
type input "0.00"
type input "13.00"
drag, startPoint x: 1254, startPoint y: 313, endPoint x: 1087, endPoint y: 317, distance: 167.4
click at [1087, 317] on div "21.00 x 0.00 x 13.00" at bounding box center [1226, 313] width 304 height 24
drag, startPoint x: 1225, startPoint y: 309, endPoint x: 1129, endPoint y: 319, distance: 96.0
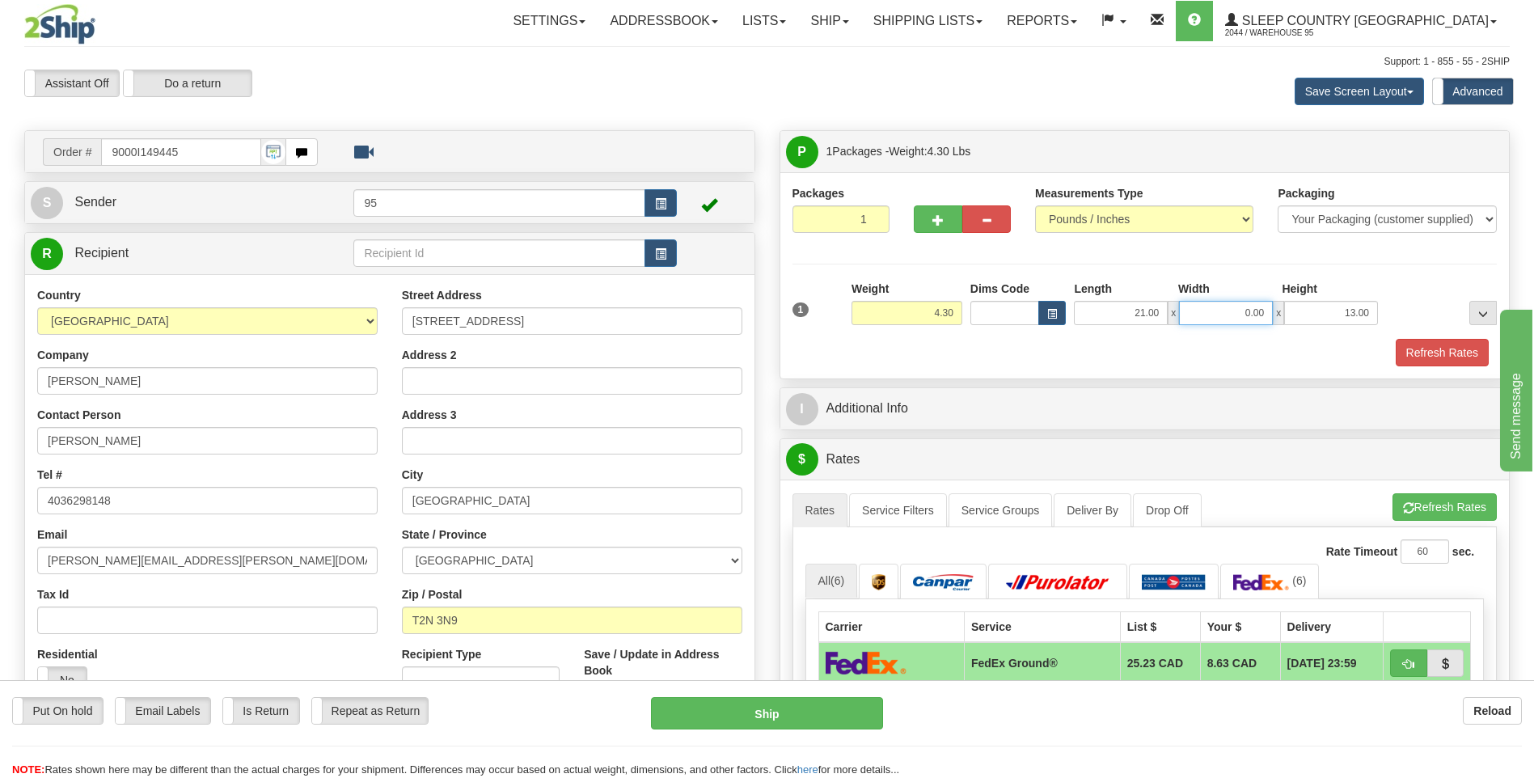
click at [1129, 319] on div "21.00 x 0.00 x 13.00" at bounding box center [1226, 313] width 304 height 24
type input "13.00"
click at [1439, 348] on button "Refresh Rates" at bounding box center [1441, 352] width 93 height 27
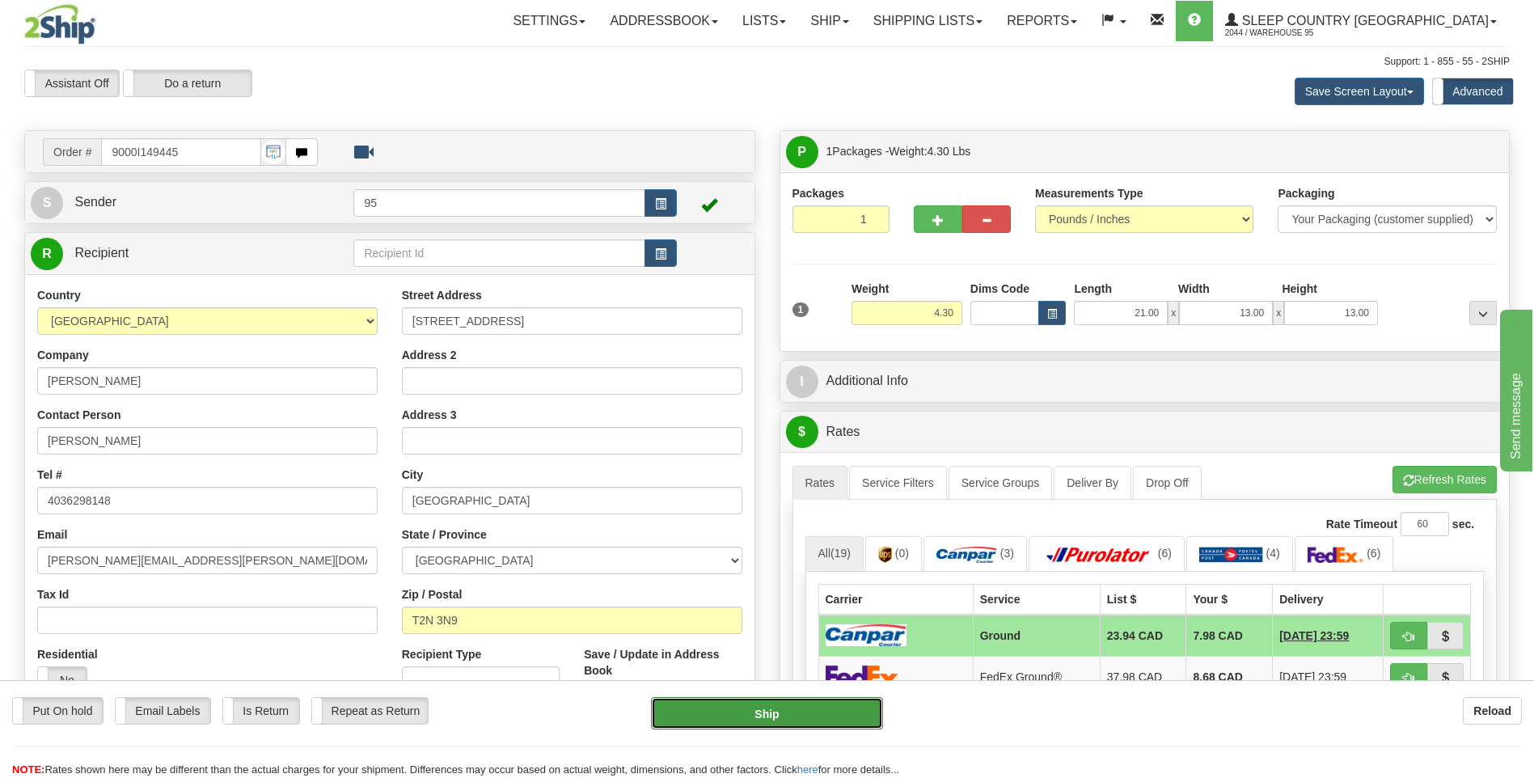
click at [741, 713] on button "Ship" at bounding box center [766, 713] width 231 height 32
type input "1"
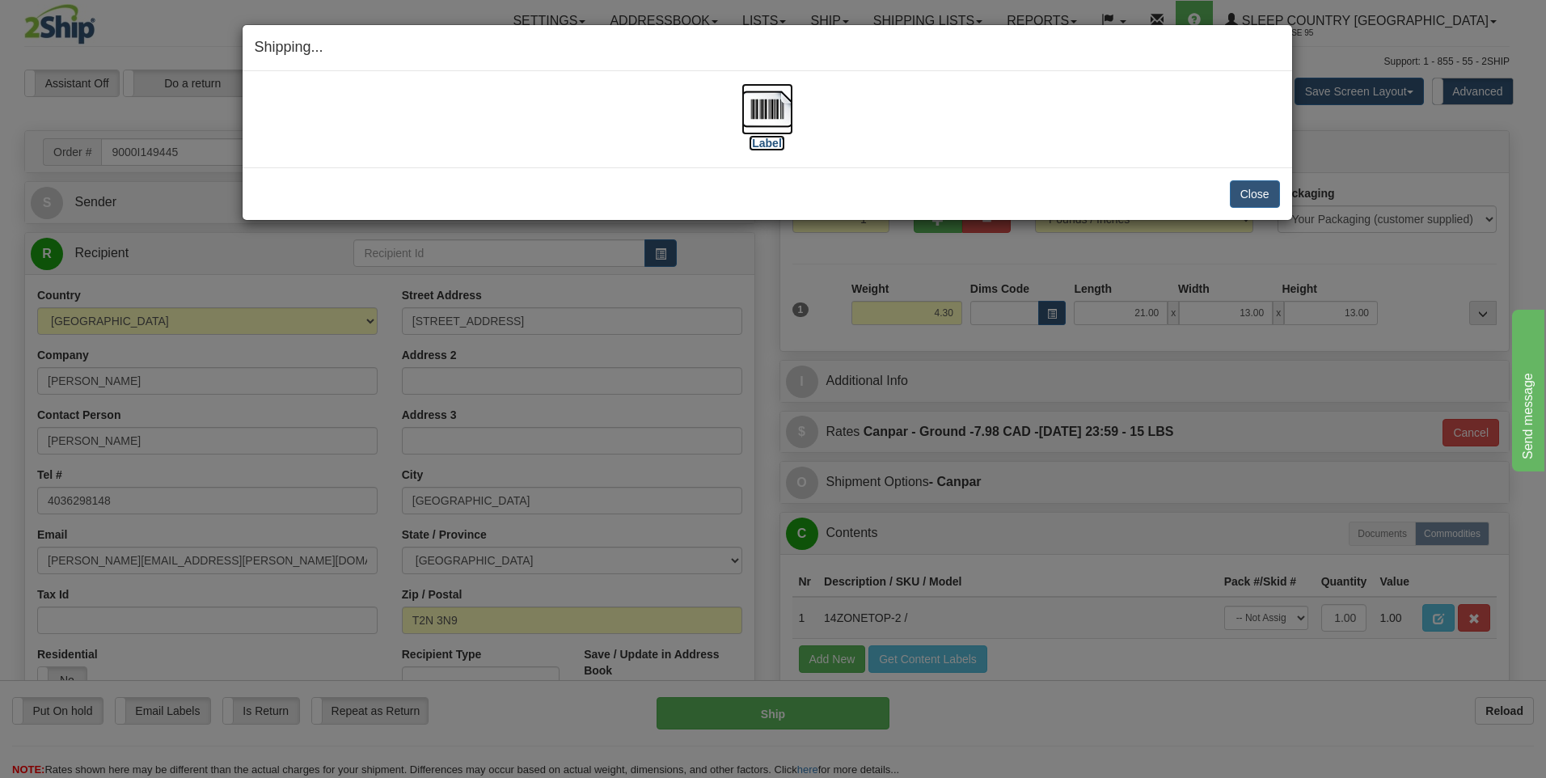
click at [778, 115] on img at bounding box center [767, 109] width 52 height 52
click at [1273, 194] on button "Close" at bounding box center [1255, 193] width 50 height 27
click at [1250, 190] on button "Close" at bounding box center [1255, 193] width 50 height 27
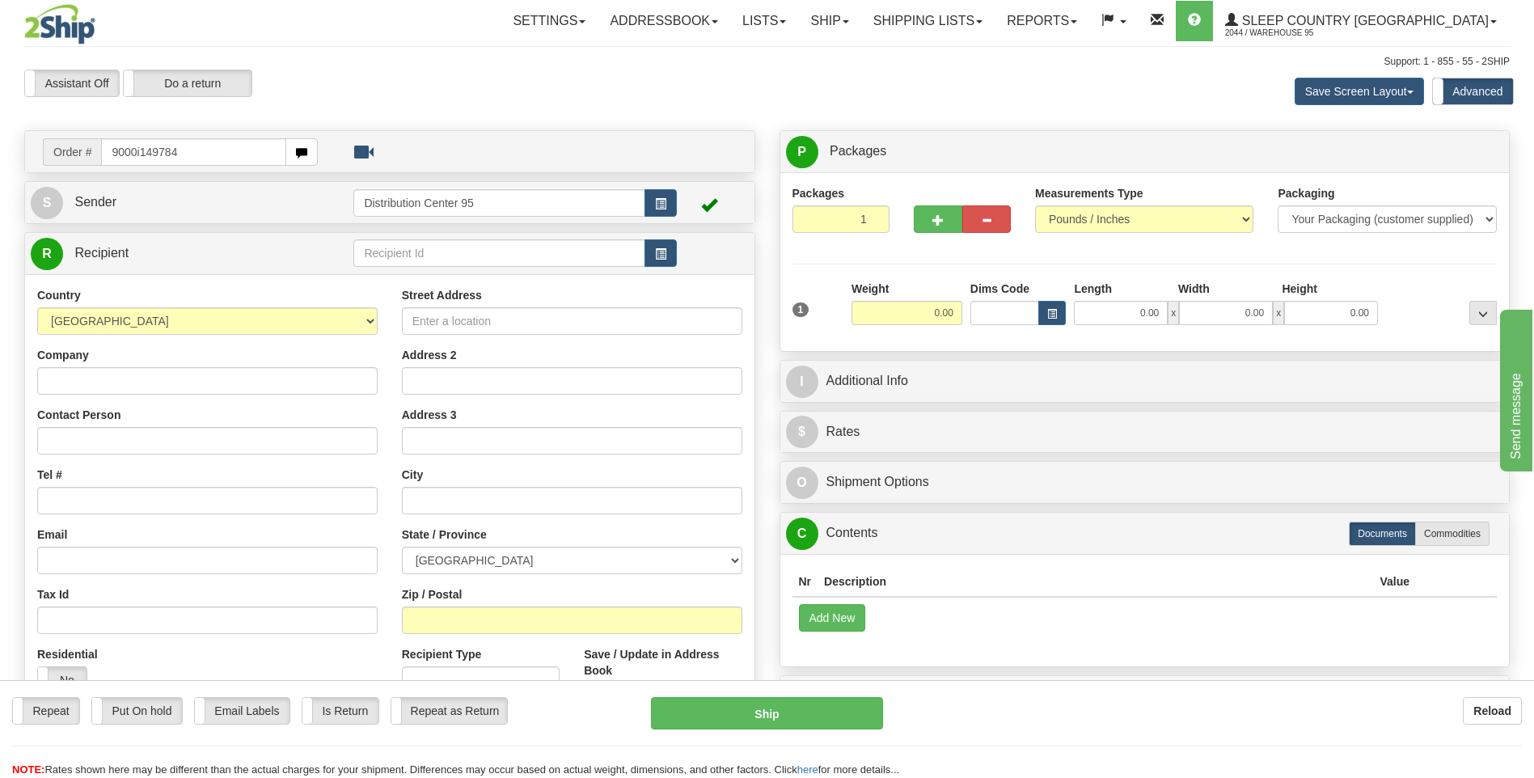
type input "9000i149784"
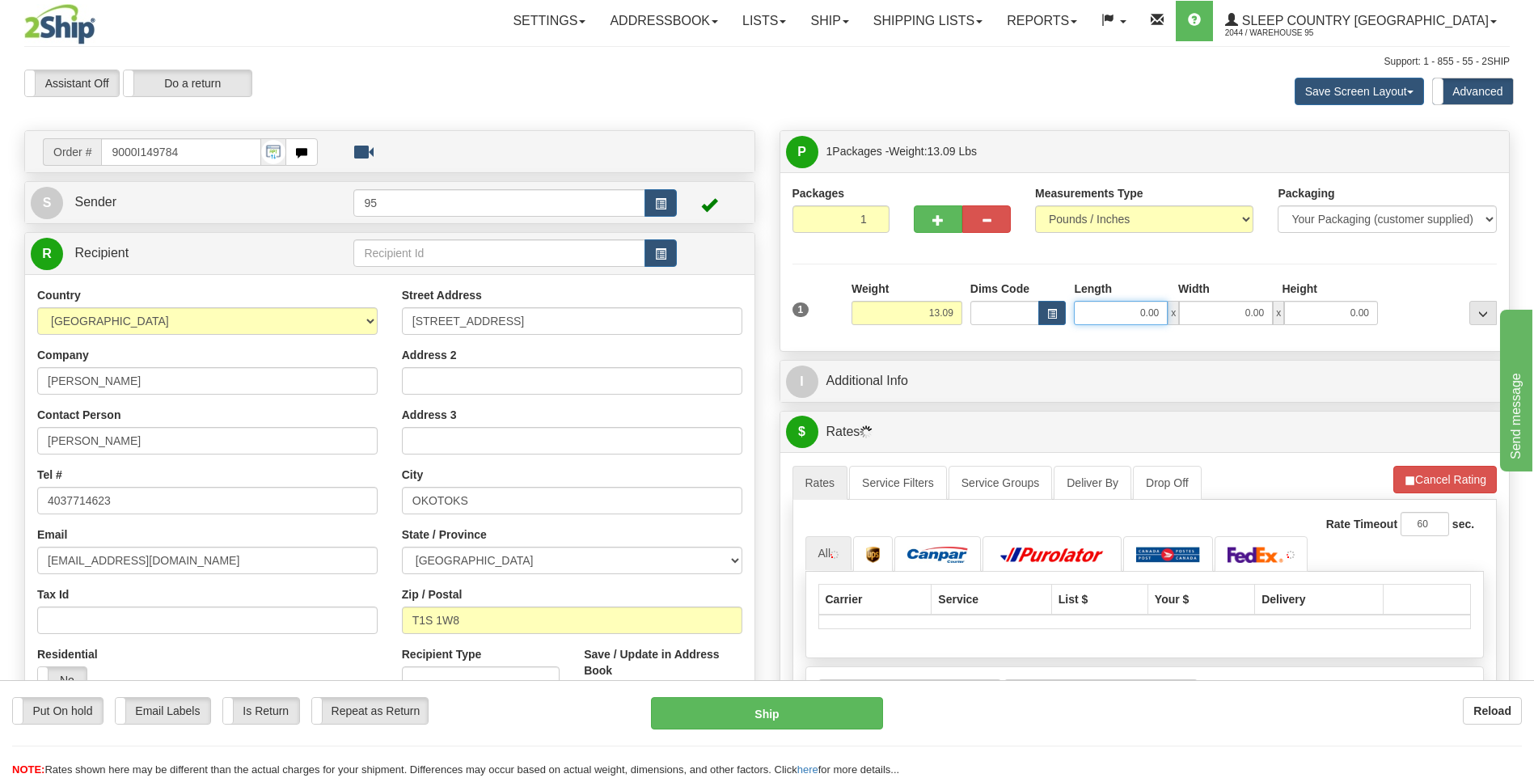
drag, startPoint x: 1163, startPoint y: 310, endPoint x: 880, endPoint y: 303, distance: 283.0
click at [880, 303] on div "1 Weight 13.09 Dims Code x x" at bounding box center [1144, 309] width 713 height 57
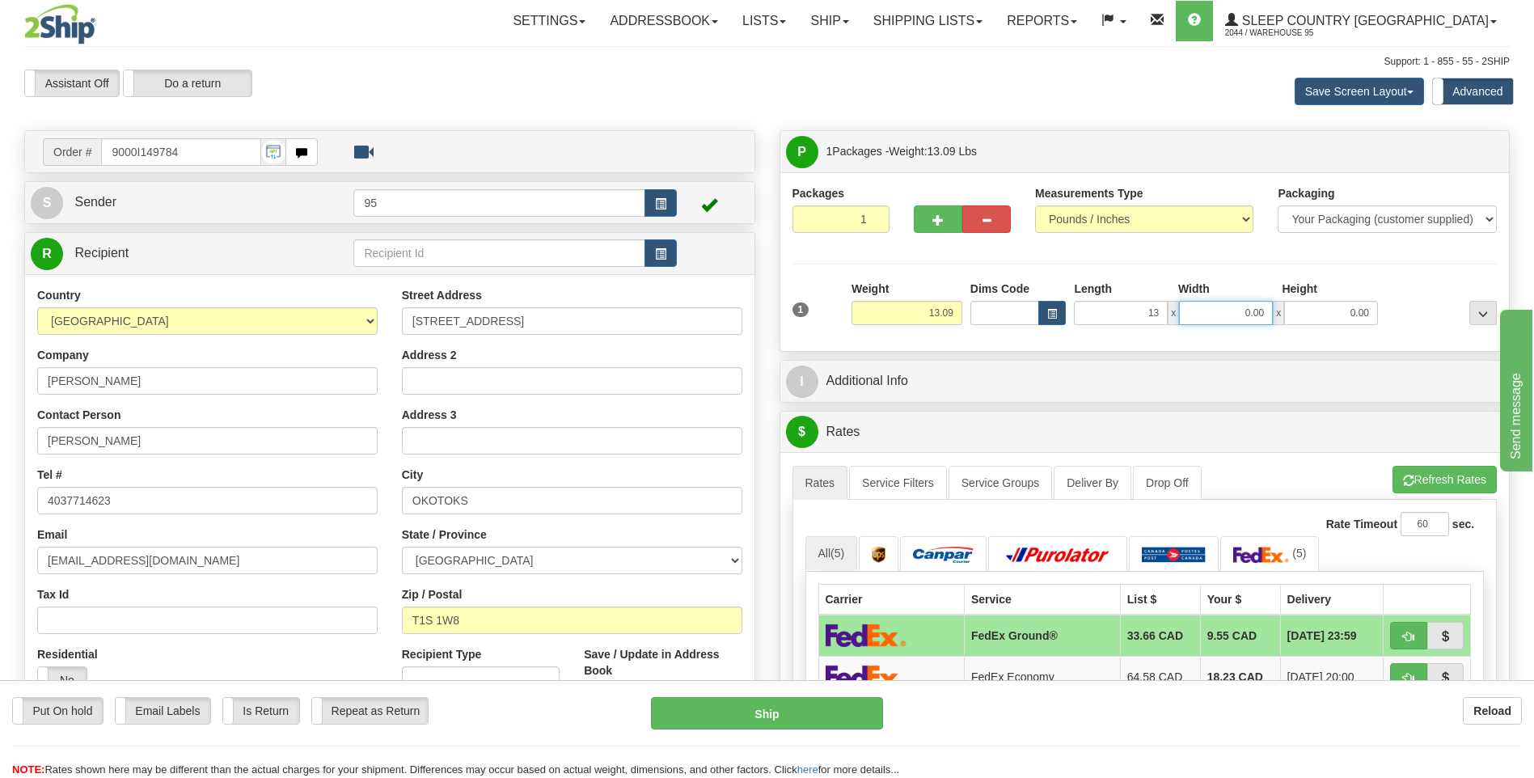
type input "13.00"
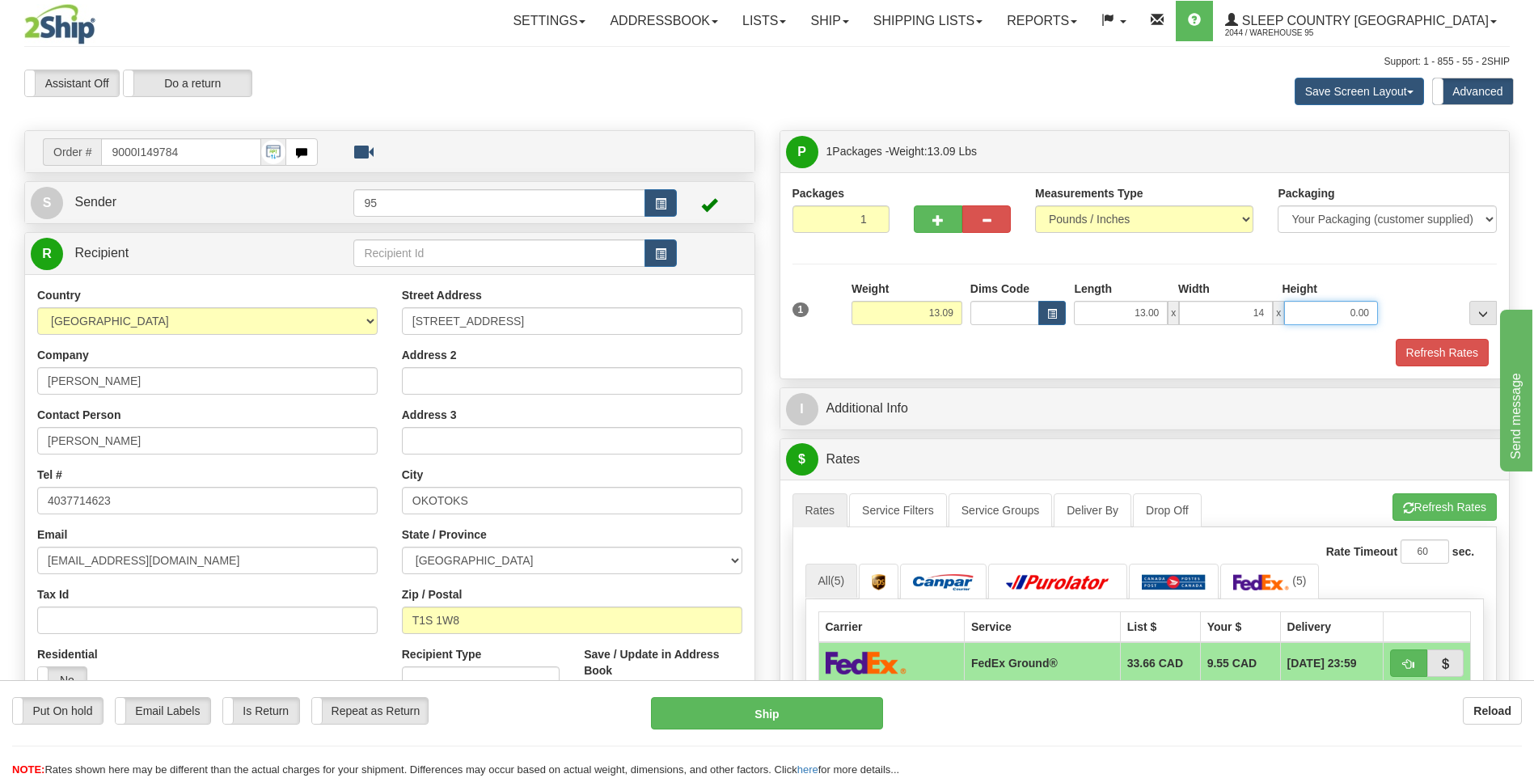
type input "14.00"
type input "8.00"
click at [1459, 350] on button "Refresh Rates" at bounding box center [1441, 352] width 93 height 27
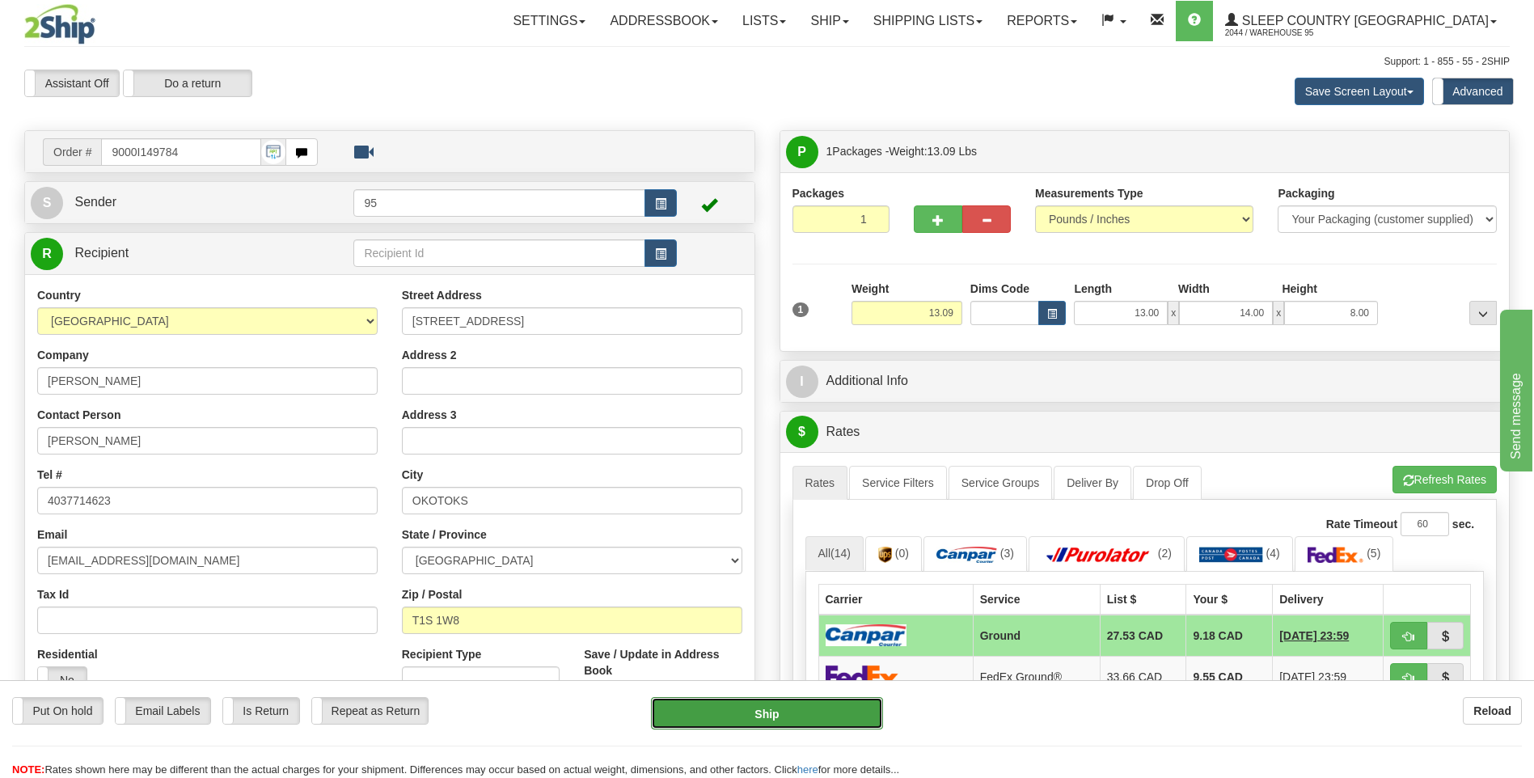
click at [770, 713] on button "Ship" at bounding box center [766, 713] width 231 height 32
type input "1"
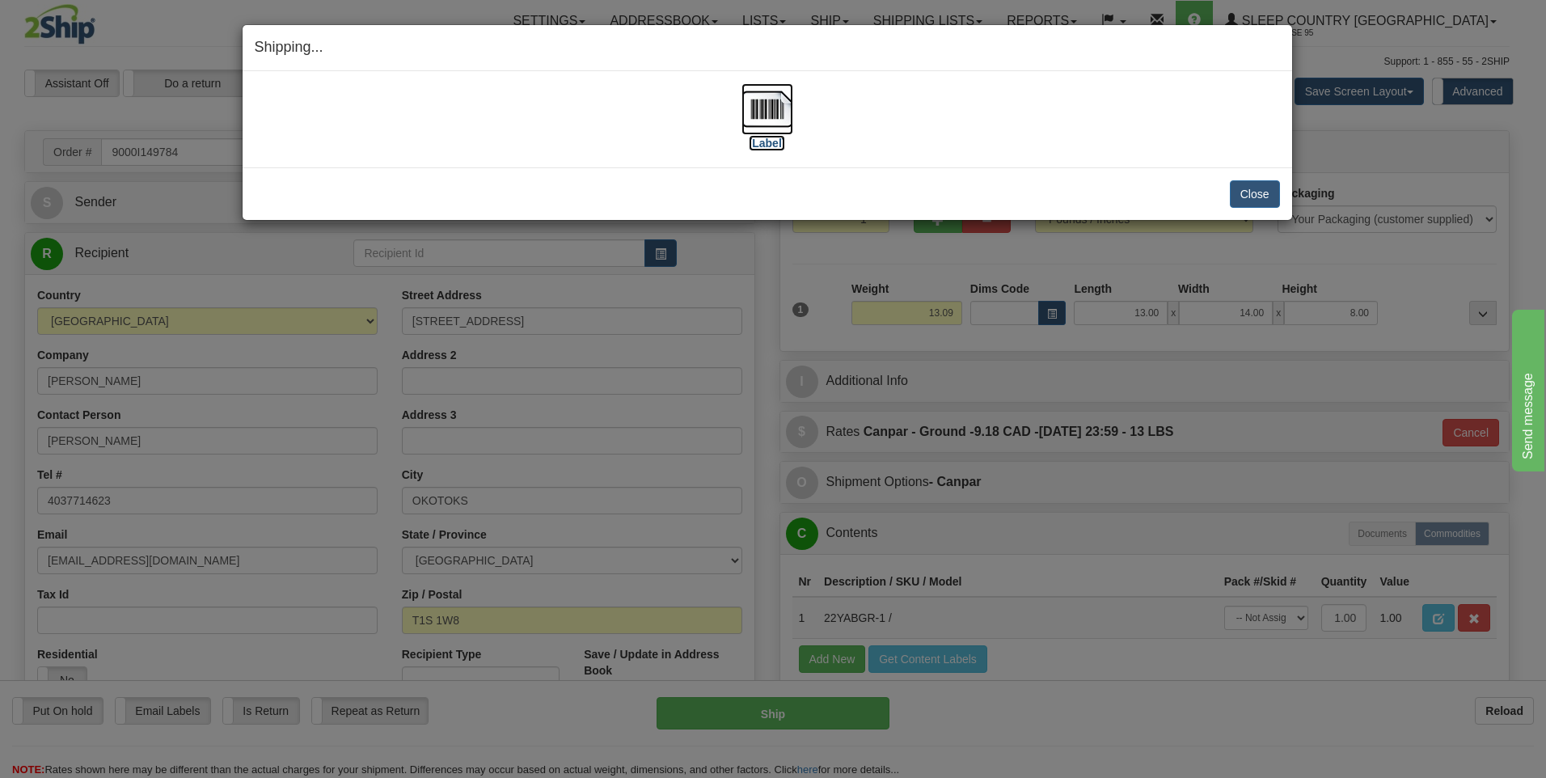
click at [749, 112] on img at bounding box center [767, 109] width 52 height 52
click at [1260, 188] on button "Close" at bounding box center [1255, 193] width 50 height 27
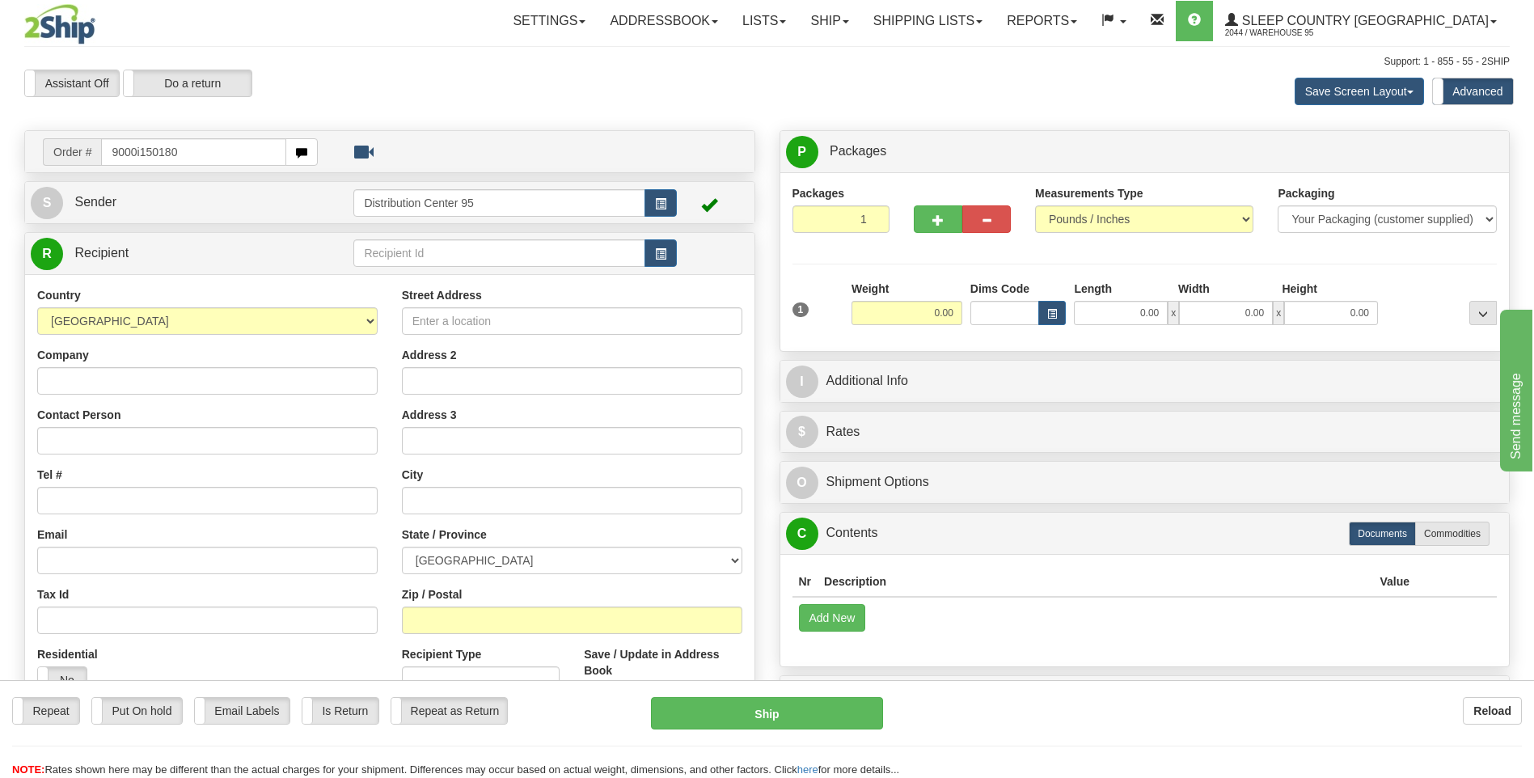
type input "9000i150180"
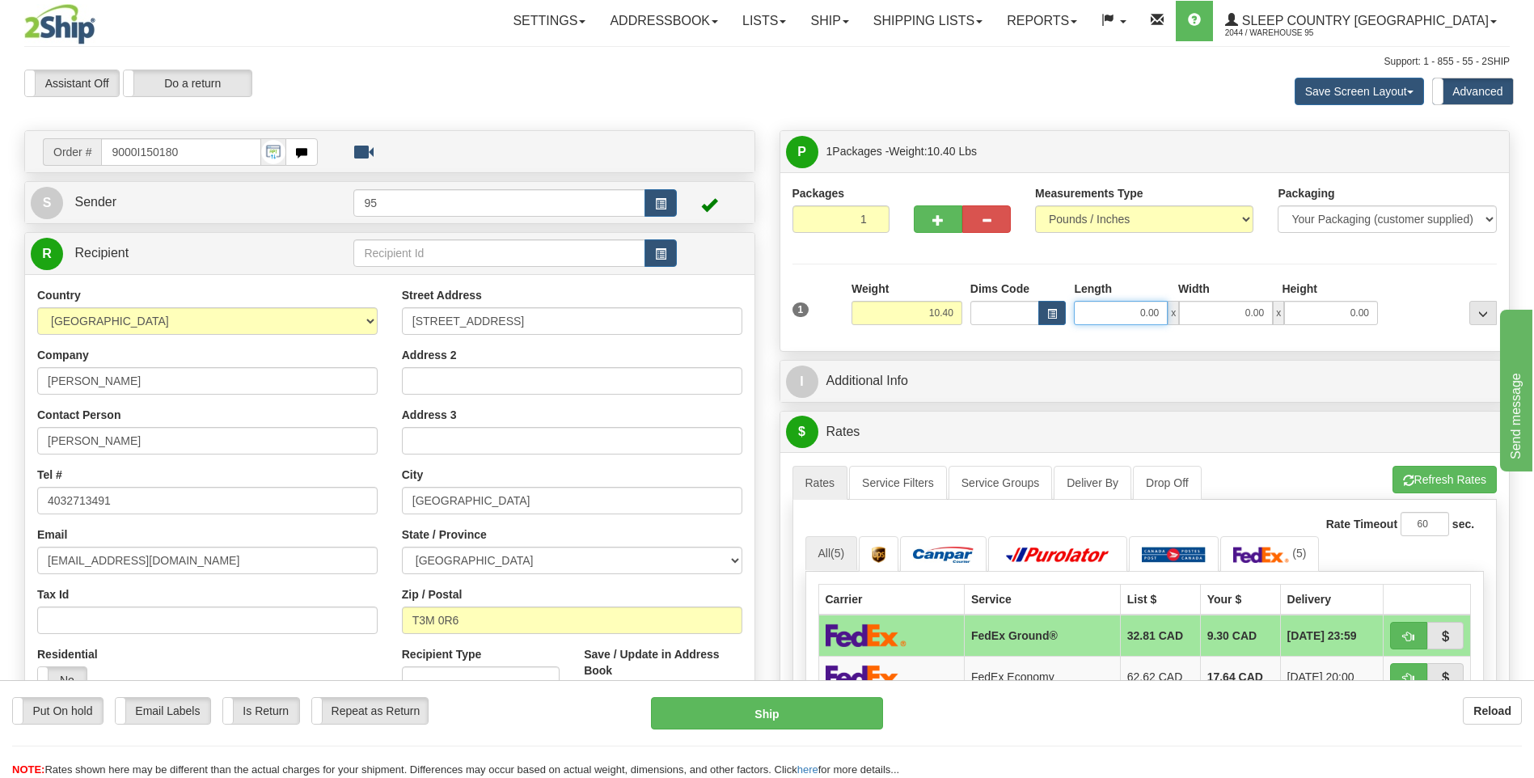
drag, startPoint x: 1160, startPoint y: 314, endPoint x: 922, endPoint y: 361, distance: 243.2
click at [951, 349] on div "Packages 1 1 Measurements Type" at bounding box center [1144, 261] width 729 height 179
type input "16.00"
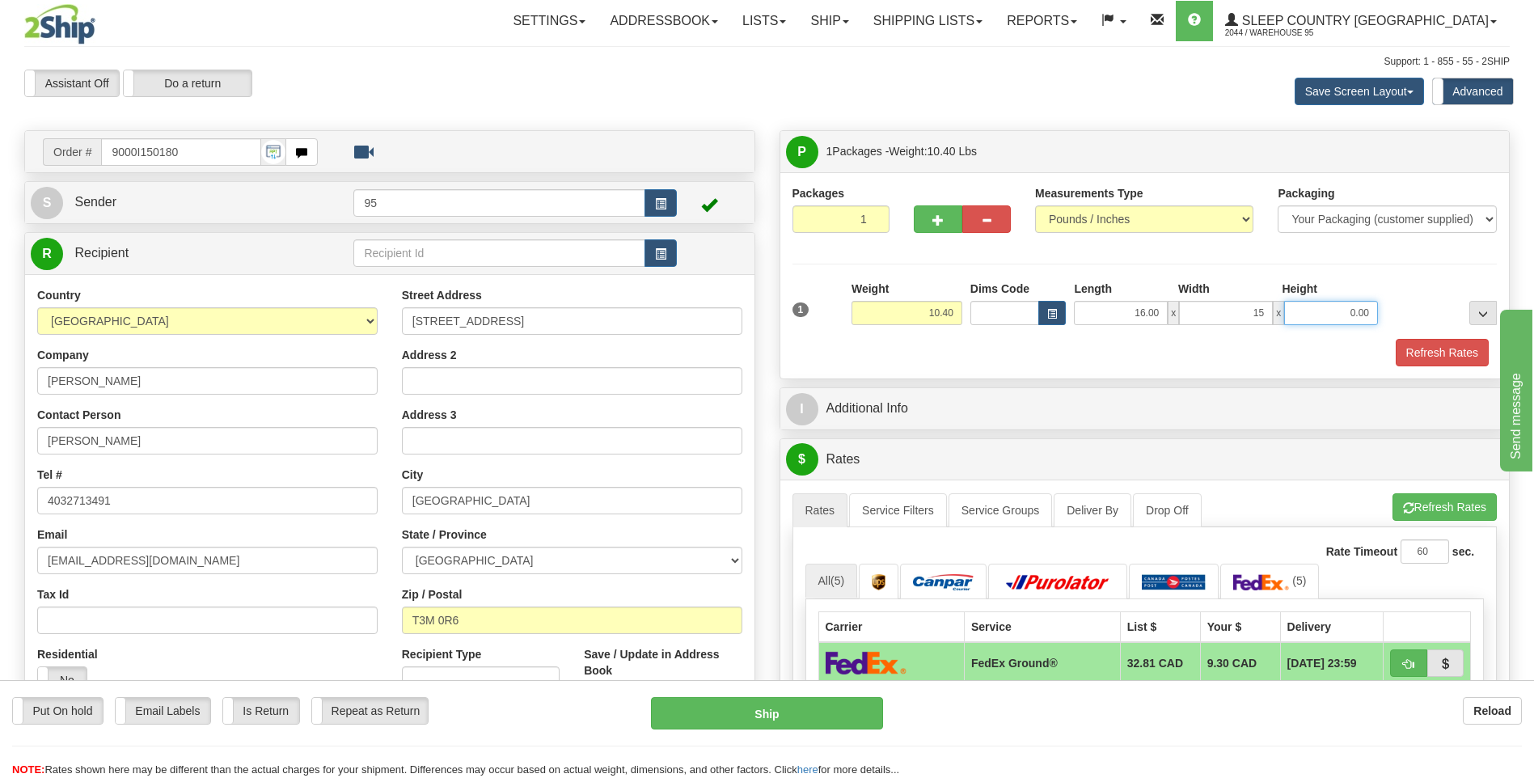
type input "15.00"
type input "8.00"
click at [1416, 357] on button "Refresh Rates" at bounding box center [1441, 352] width 93 height 27
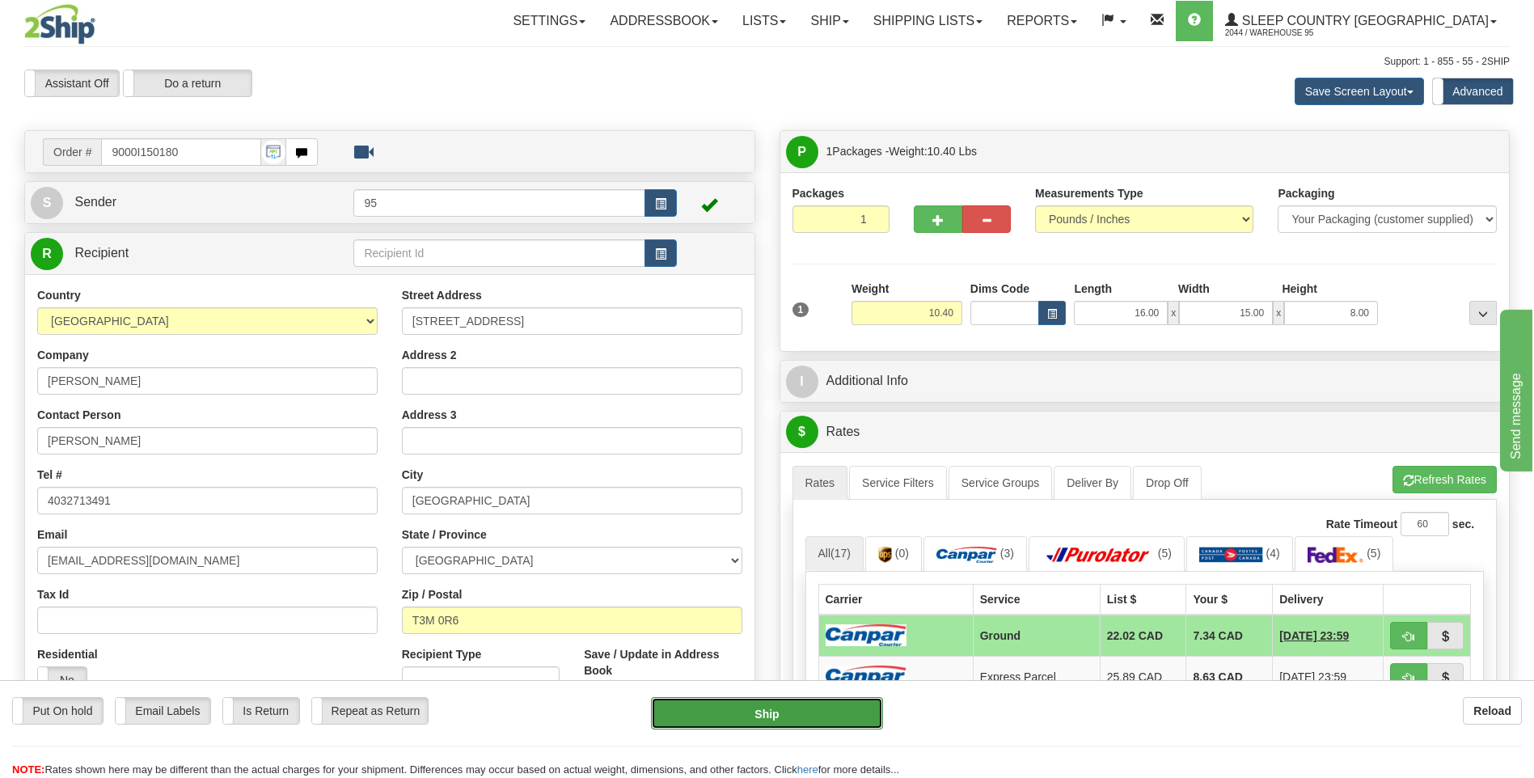
click at [795, 720] on button "Ship" at bounding box center [766, 713] width 231 height 32
type input "1"
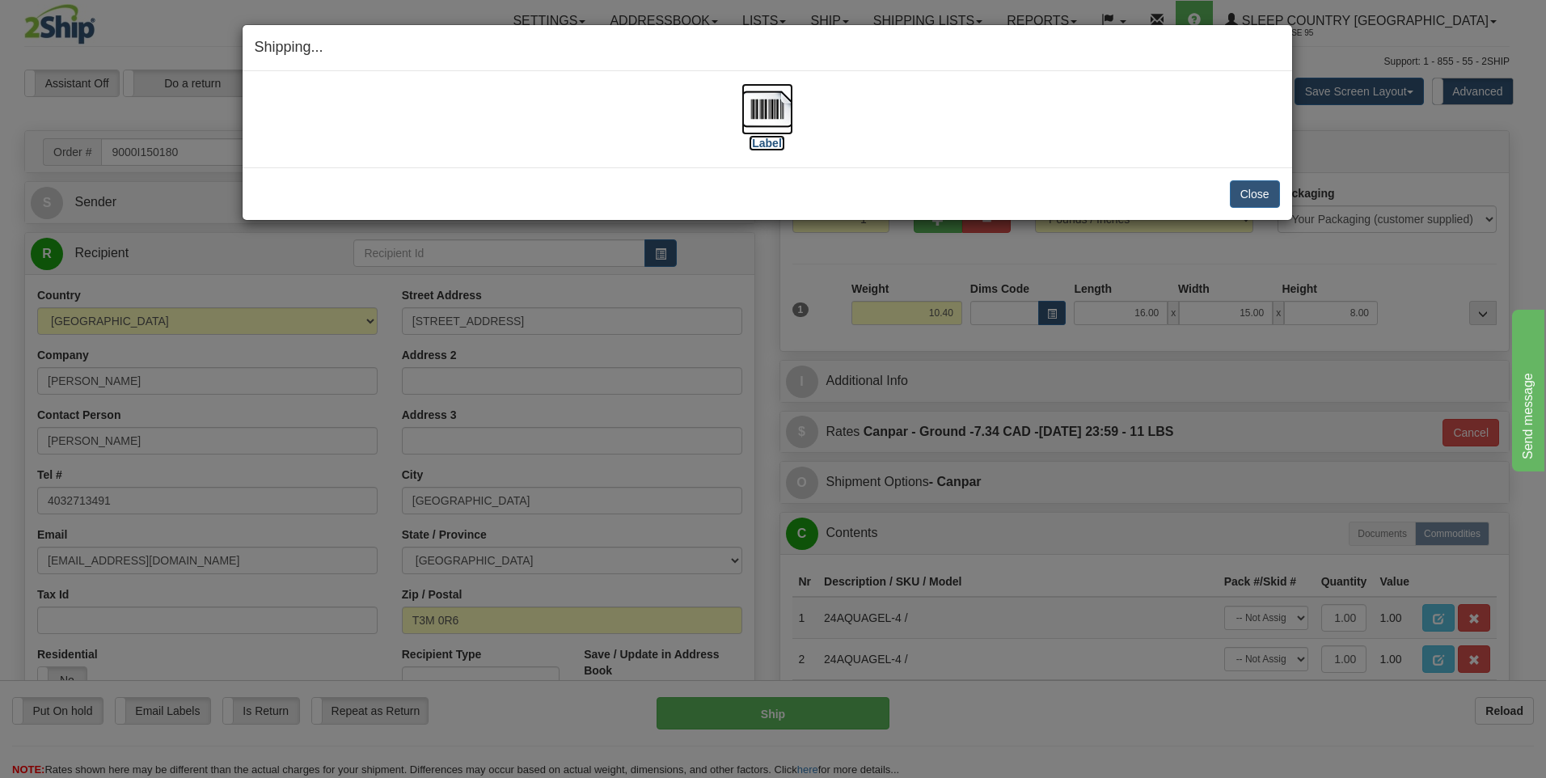
click at [772, 99] on img at bounding box center [767, 109] width 52 height 52
drag, startPoint x: 1246, startPoint y: 192, endPoint x: 1054, endPoint y: 219, distance: 193.6
click at [1245, 192] on button "Close" at bounding box center [1255, 193] width 50 height 27
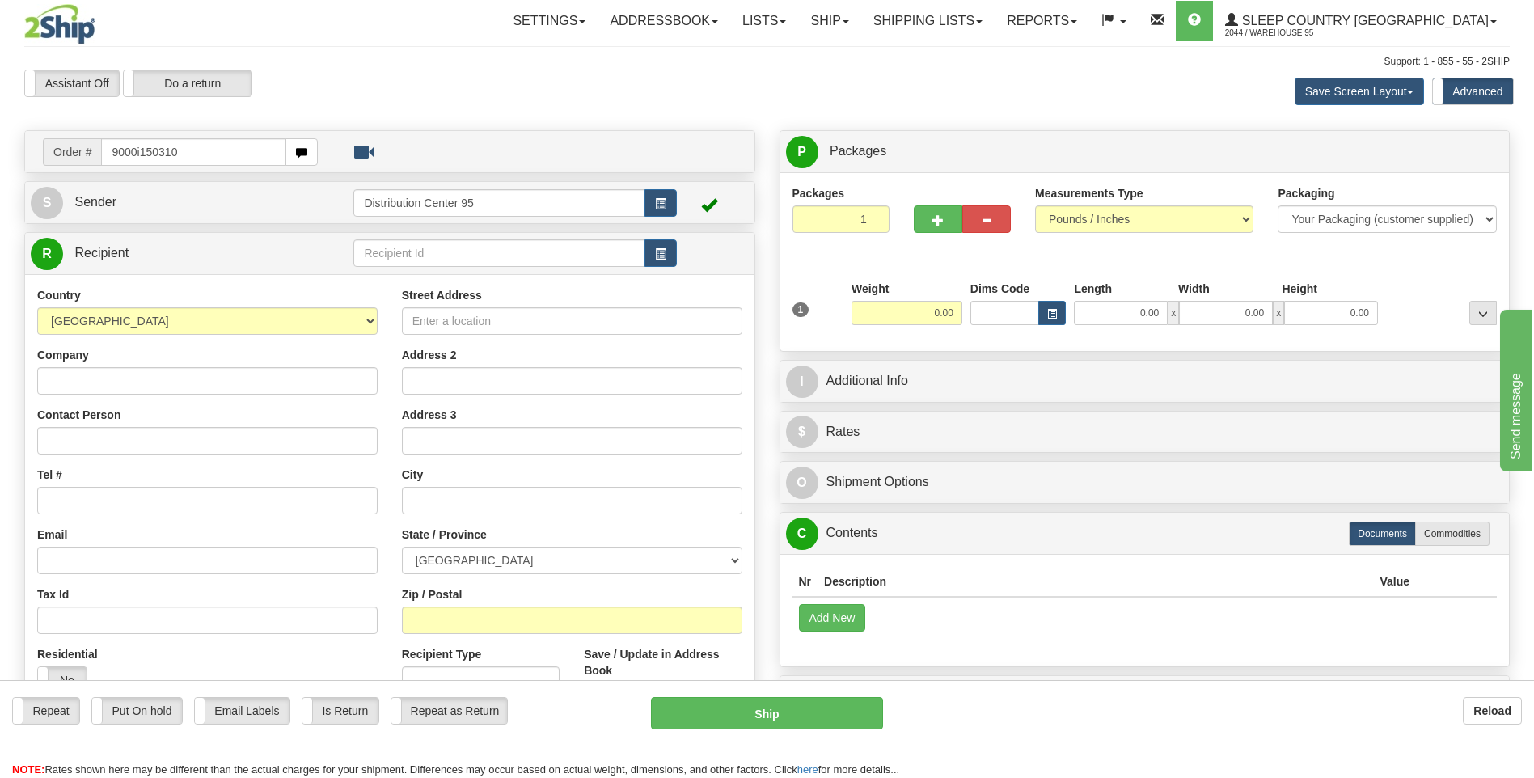
type input "9000i150310"
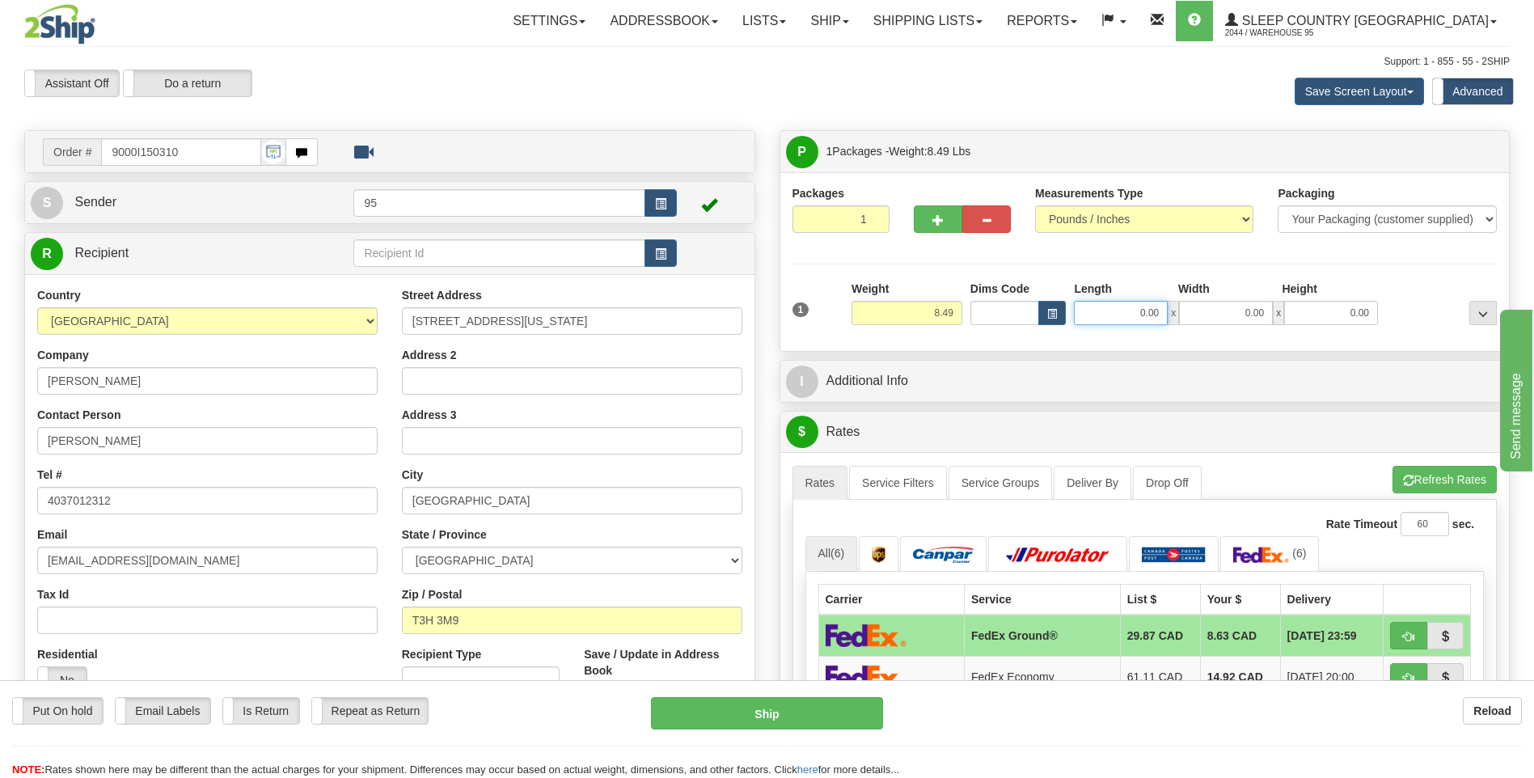
drag, startPoint x: 1158, startPoint y: 311, endPoint x: 893, endPoint y: 304, distance: 264.5
click at [894, 304] on div "1 Weight 8.49 Dims Code 0.00" at bounding box center [1144, 309] width 713 height 57
type input "17.00"
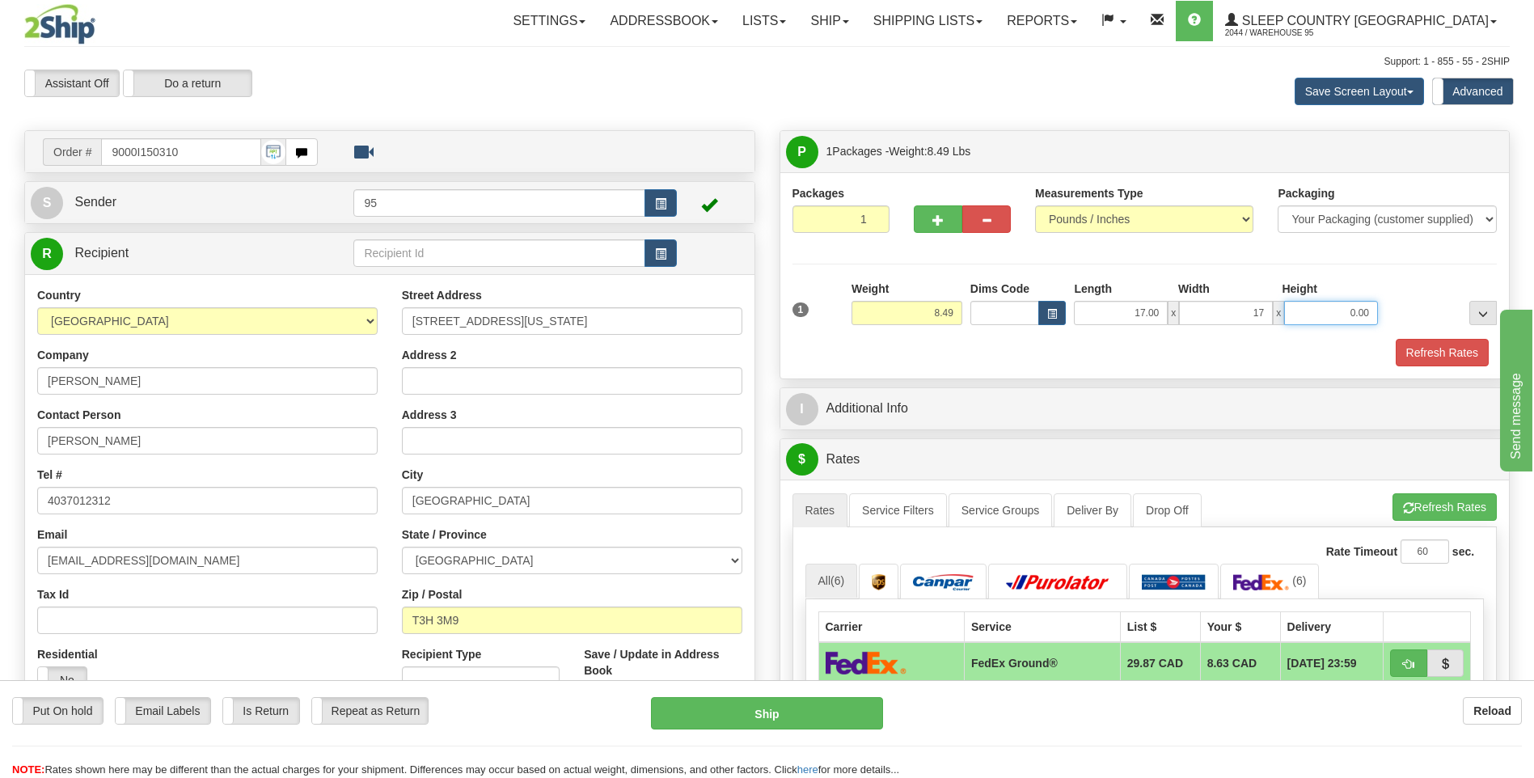
type input "17.00"
type input "8.00"
drag, startPoint x: 1433, startPoint y: 316, endPoint x: 1434, endPoint y: 335, distance: 18.7
click at [1434, 335] on div "1 Weight 8.49 Dims Code x x" at bounding box center [1144, 309] width 713 height 57
drag, startPoint x: 1434, startPoint y: 335, endPoint x: 1446, endPoint y: 357, distance: 25.7
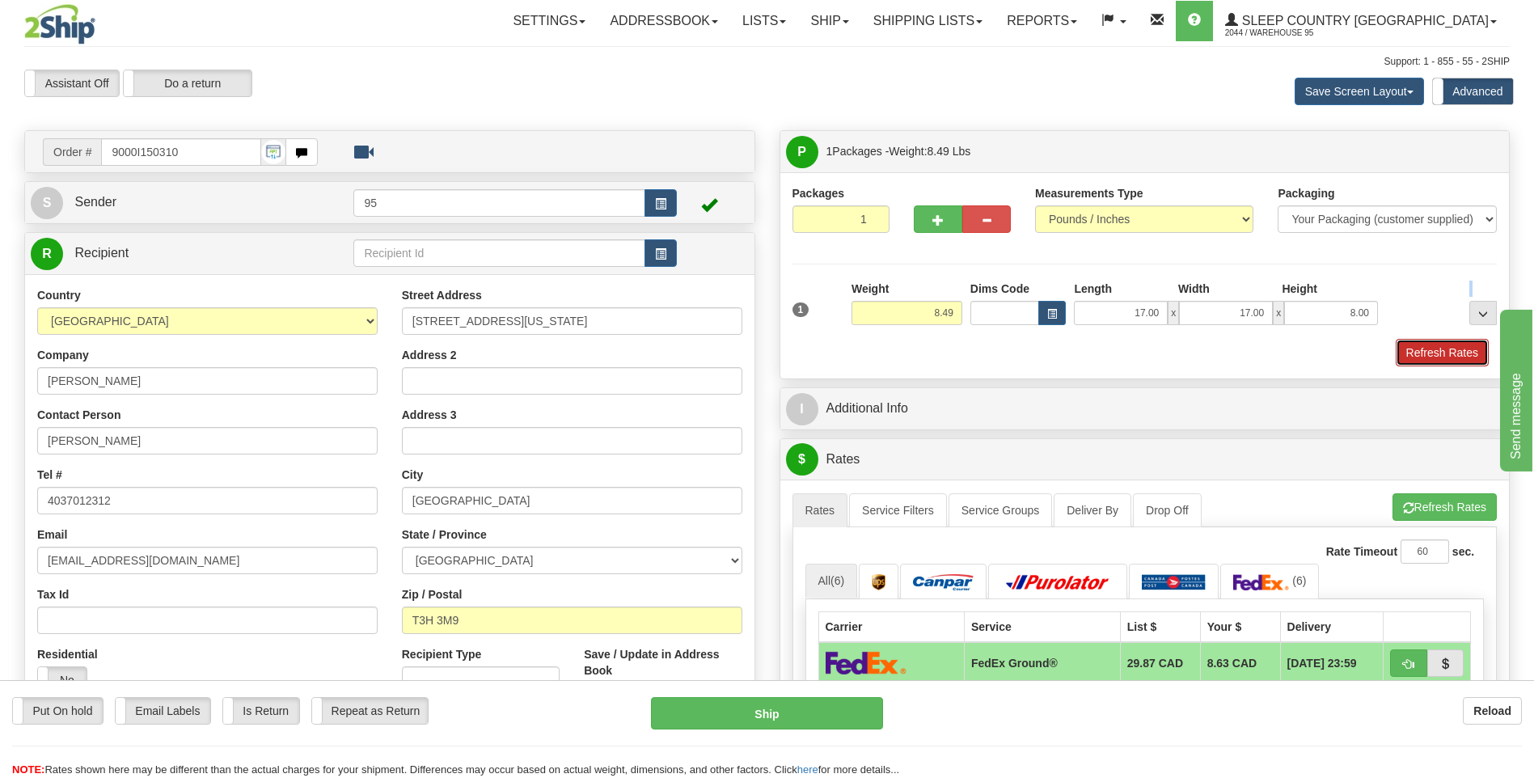
click at [1446, 357] on button "Refresh Rates" at bounding box center [1441, 352] width 93 height 27
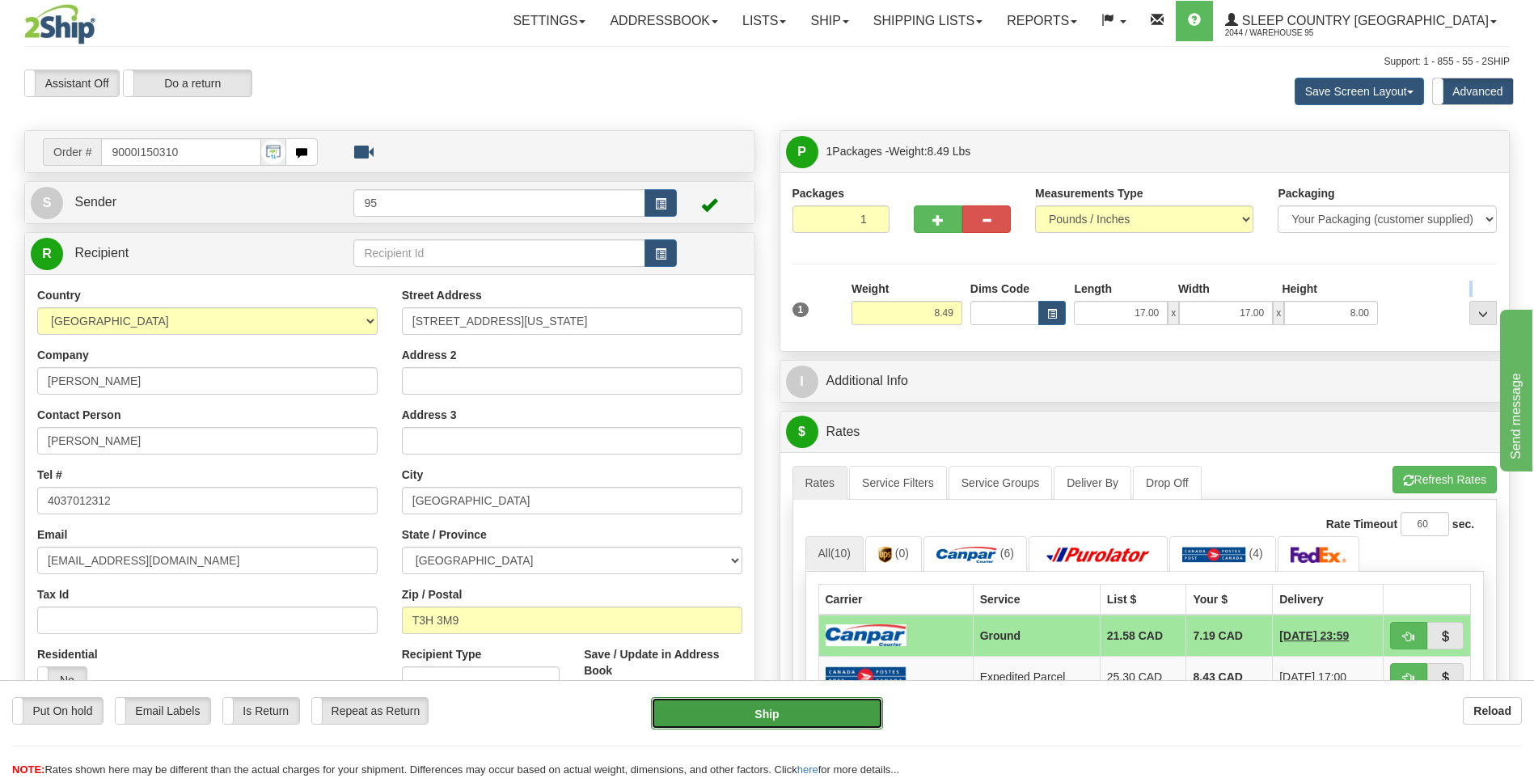
click at [765, 713] on button "Ship" at bounding box center [766, 713] width 231 height 32
type input "1"
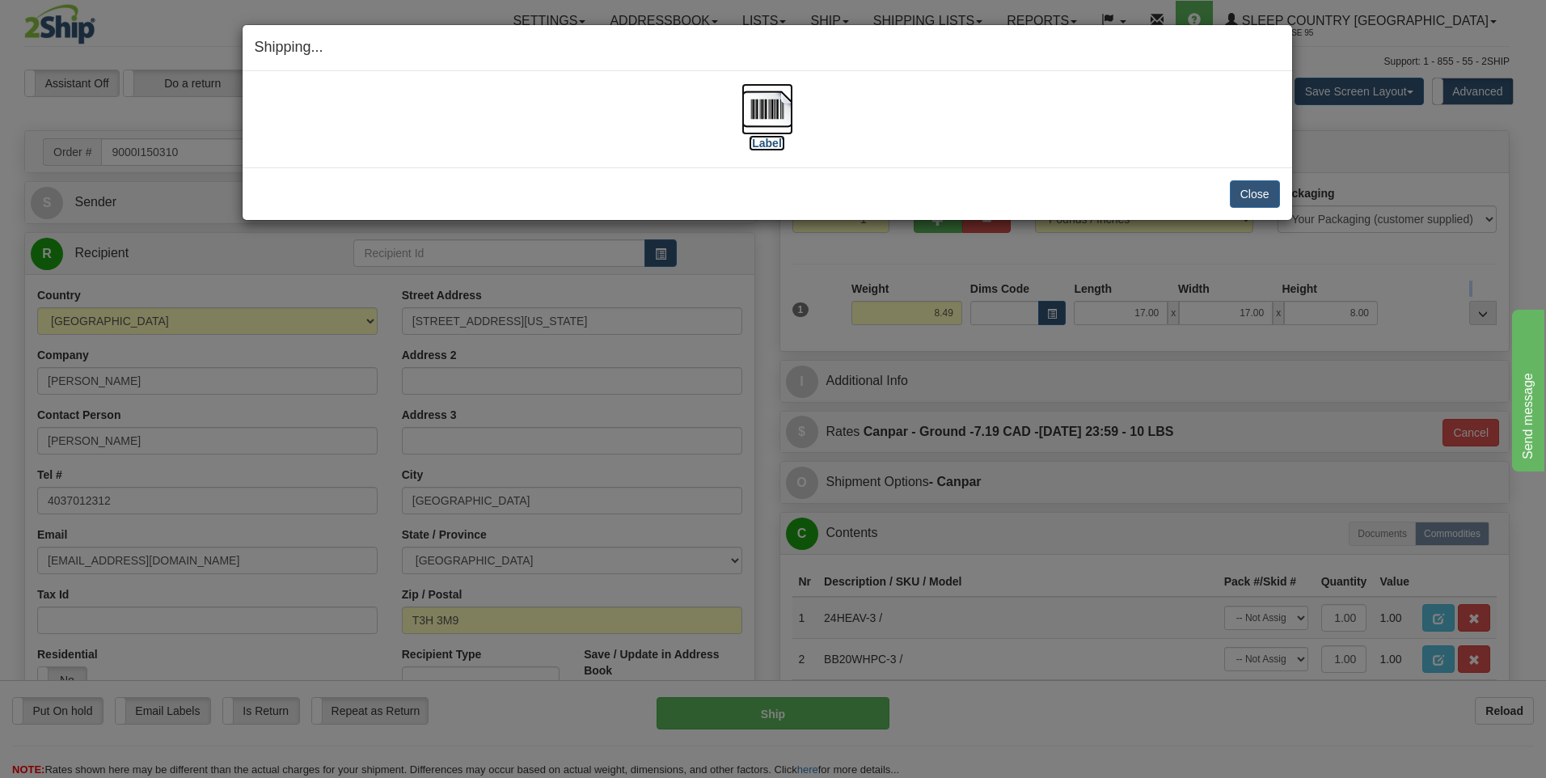
click at [773, 106] on img at bounding box center [767, 109] width 52 height 52
drag, startPoint x: 1295, startPoint y: 197, endPoint x: 1273, endPoint y: 192, distance: 22.6
click at [1280, 193] on div "Shipping... Your SHIPMENT will EXPIRE in [Label] IMPORTANT NOTICE Embassy / Con…" at bounding box center [773, 389] width 1546 height 778
click at [1266, 190] on button "Close" at bounding box center [1255, 193] width 50 height 27
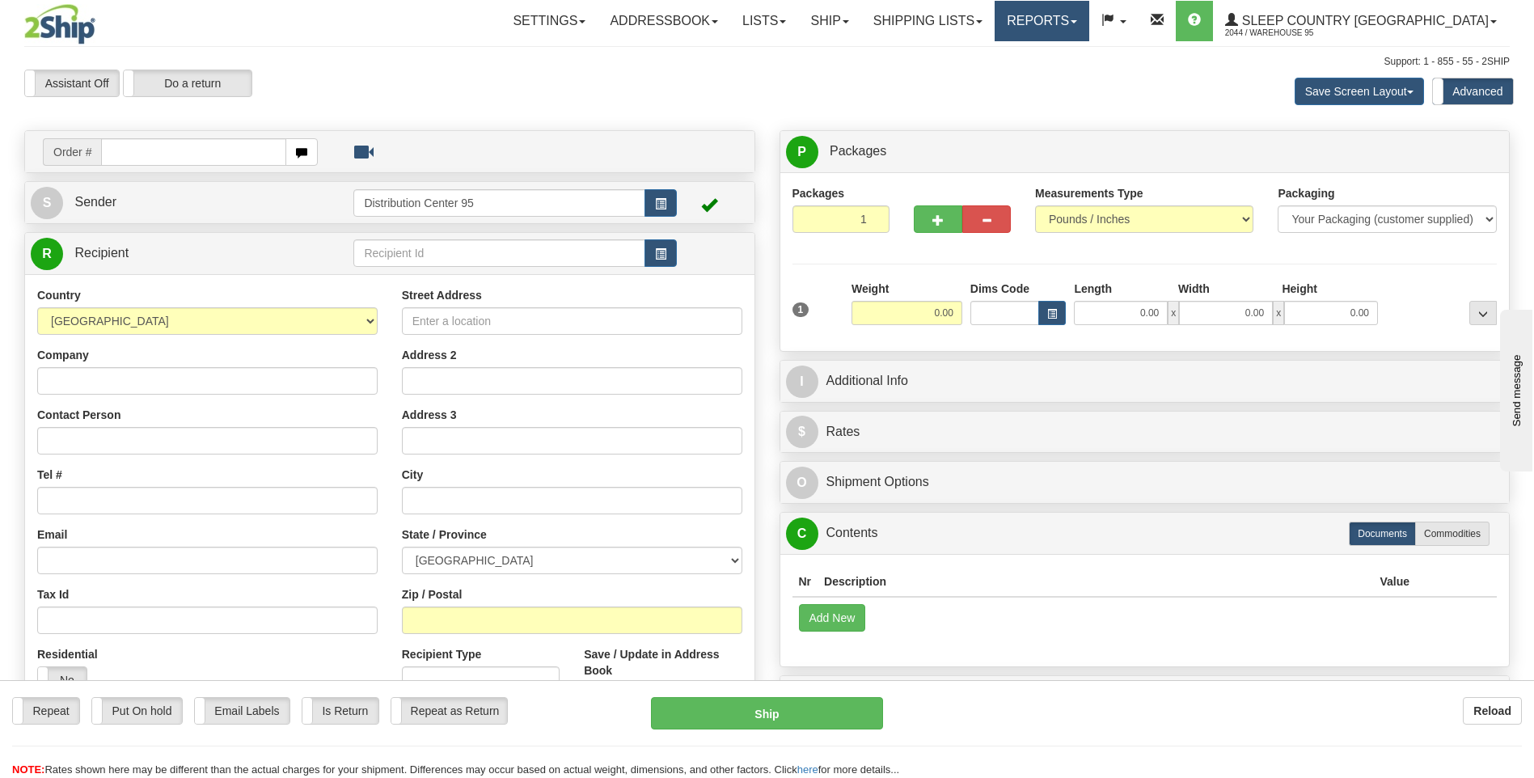
drag, startPoint x: 1121, startPoint y: 15, endPoint x: 863, endPoint y: 78, distance: 265.5
click at [1089, 17] on link "Reports" at bounding box center [1041, 21] width 95 height 40
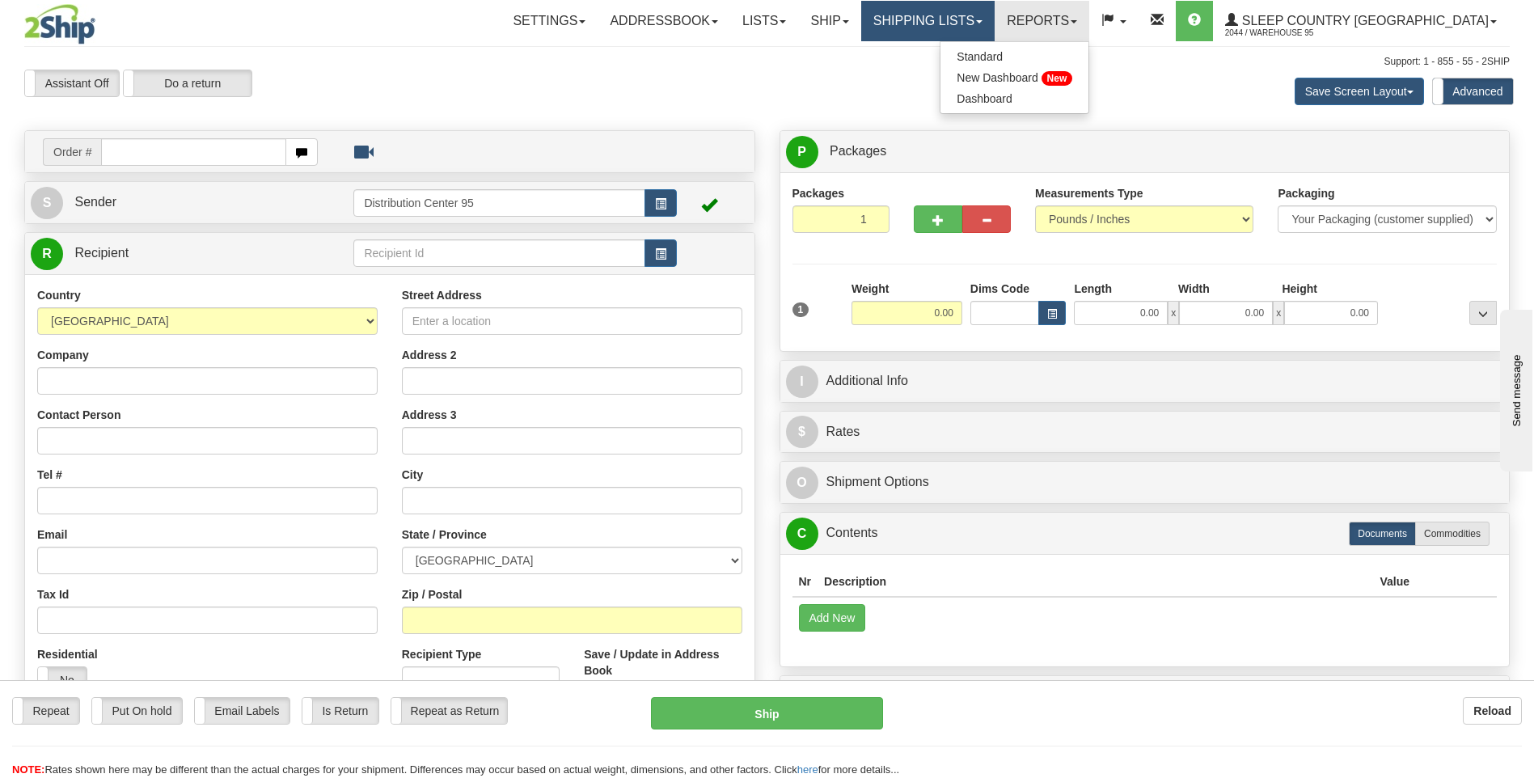
click at [977, 23] on link "Shipping lists" at bounding box center [927, 21] width 133 height 40
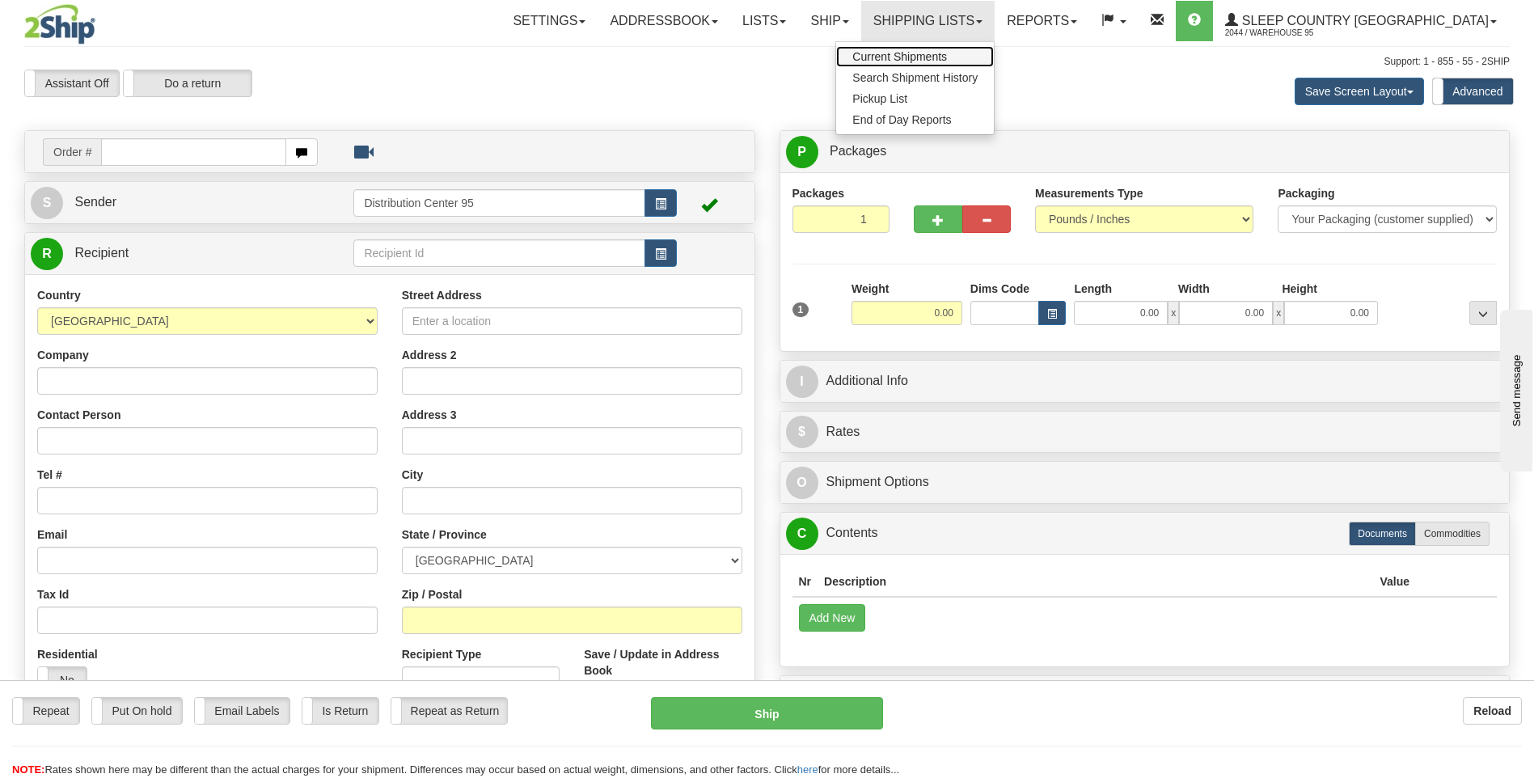
drag, startPoint x: 977, startPoint y: 56, endPoint x: 906, endPoint y: 91, distance: 79.5
click at [947, 56] on span "Current Shipments" at bounding box center [899, 56] width 95 height 13
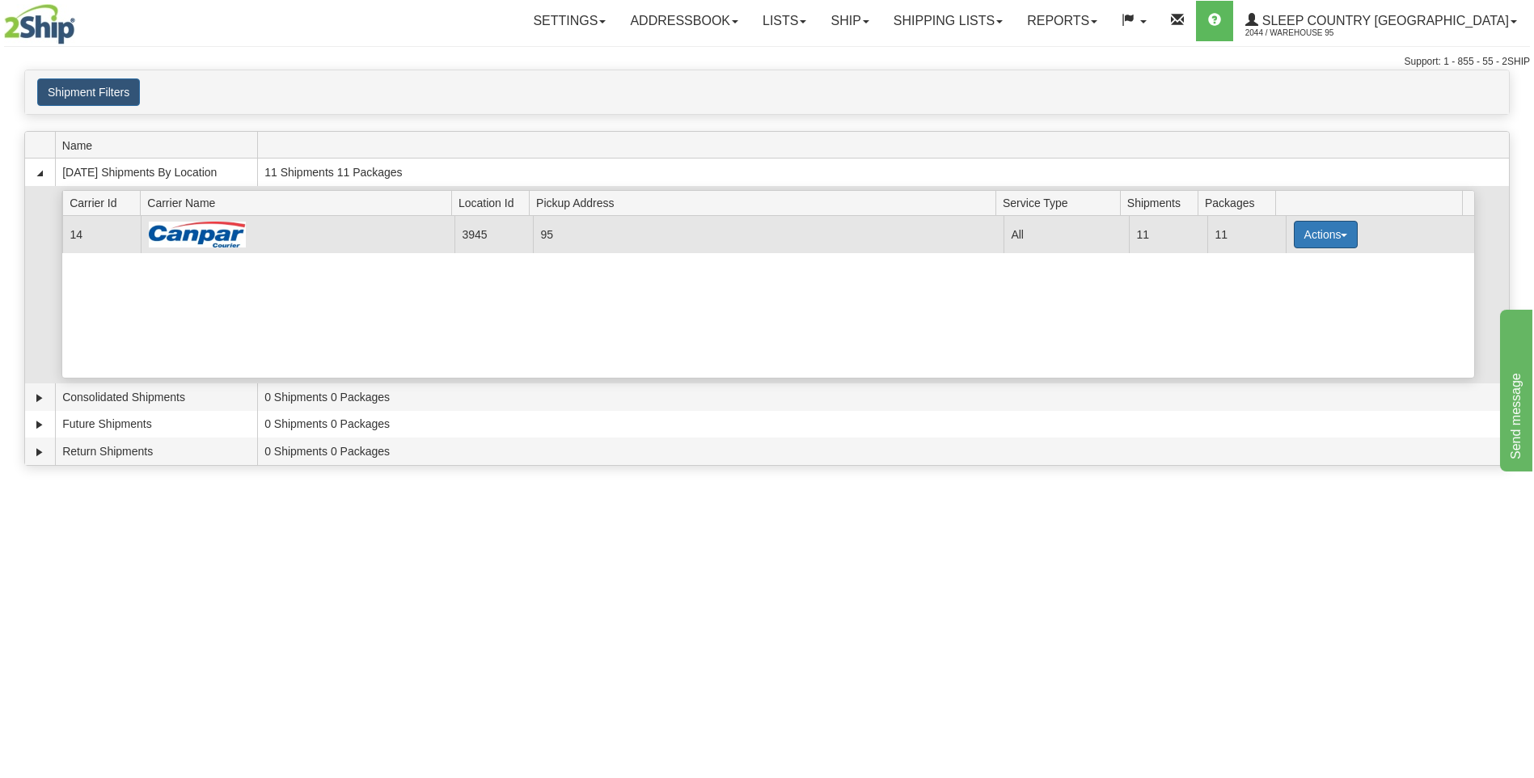
click at [1311, 239] on button "Actions" at bounding box center [1326, 234] width 65 height 27
click at [1268, 286] on span "Close" at bounding box center [1261, 285] width 37 height 11
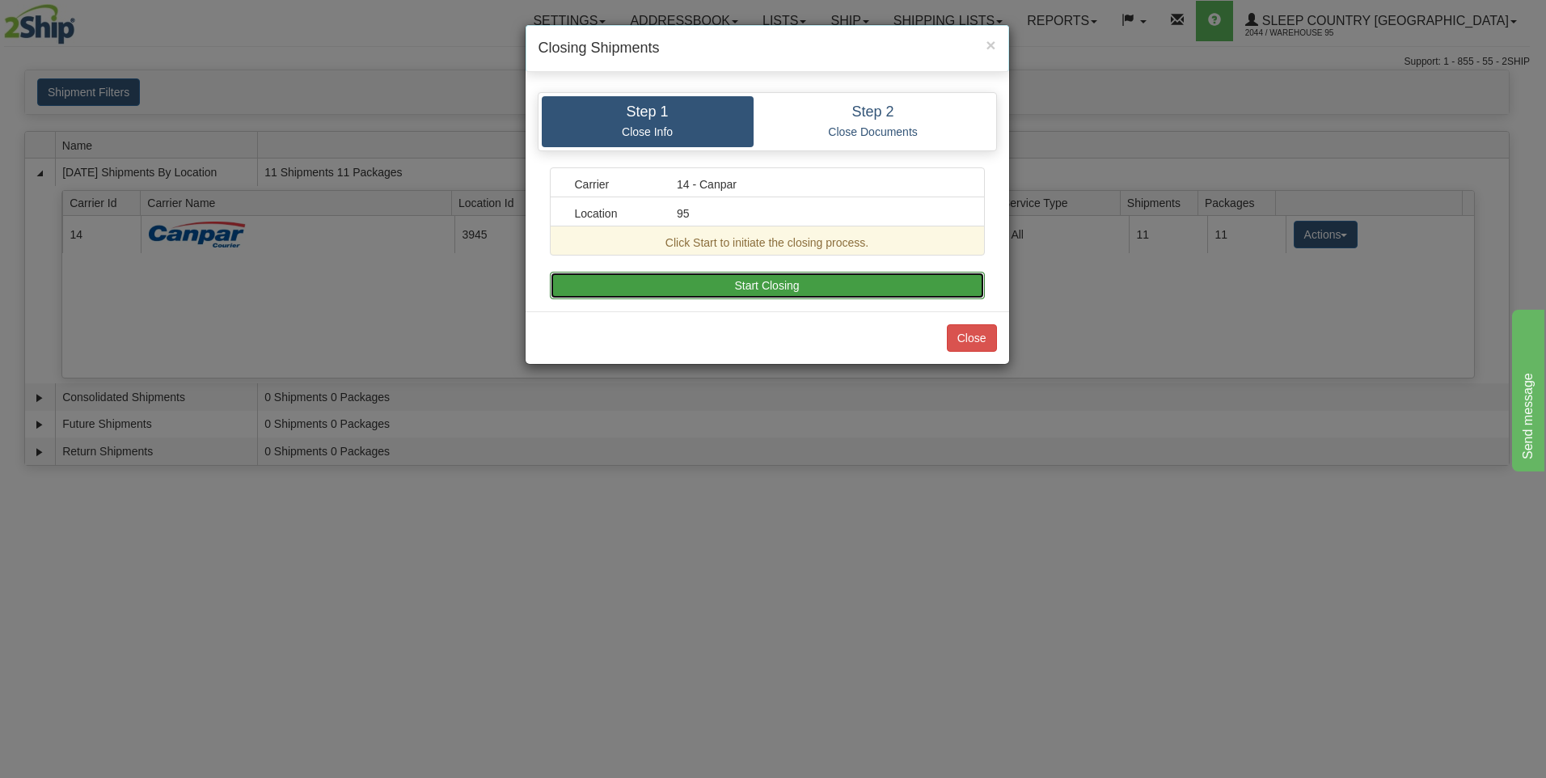
click at [686, 284] on button "Start Closing" at bounding box center [767, 285] width 435 height 27
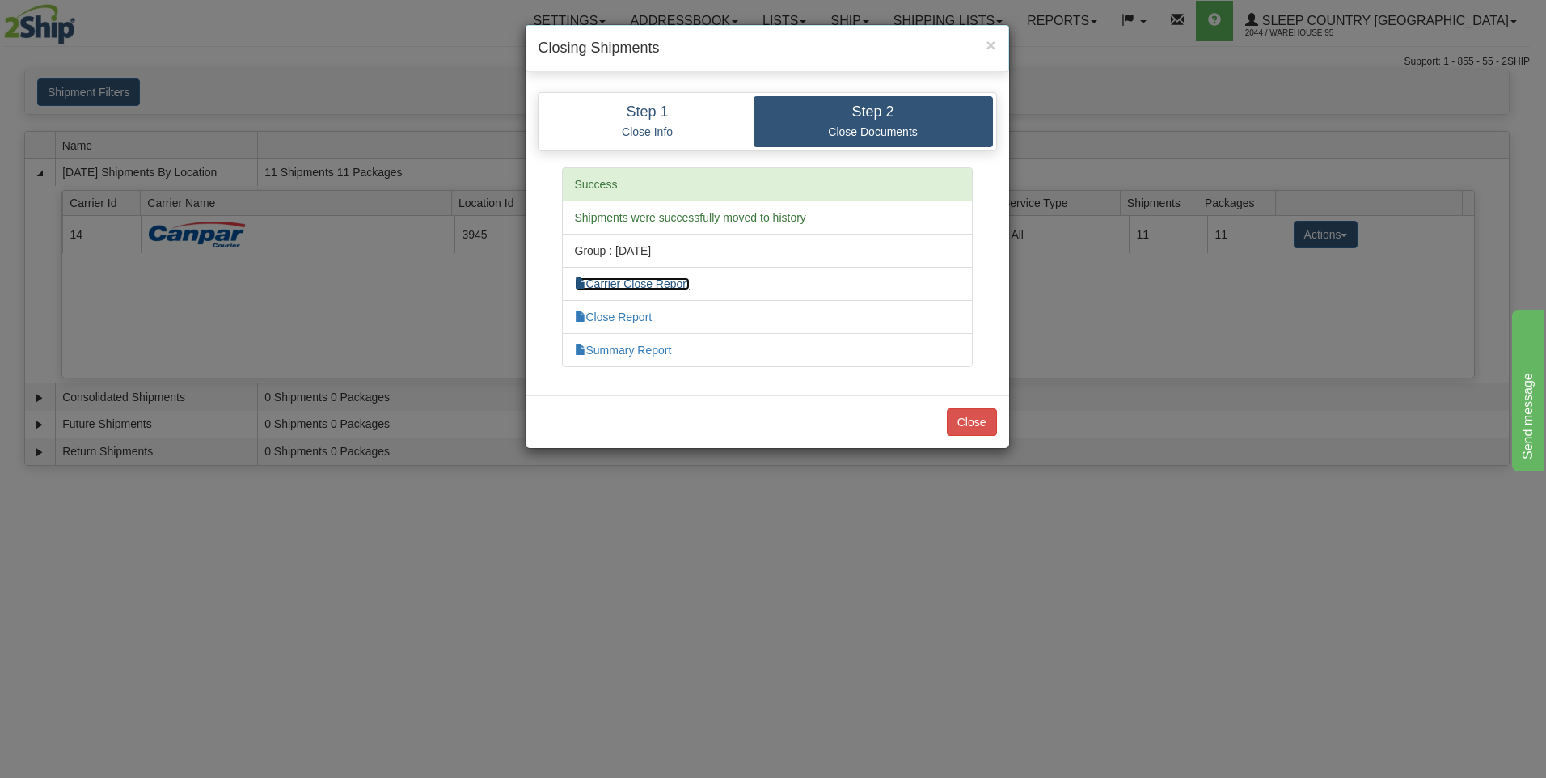
click at [648, 283] on link "Carrier Close Report" at bounding box center [632, 283] width 115 height 13
click at [645, 348] on link "Summary Report" at bounding box center [623, 350] width 97 height 13
drag, startPoint x: 960, startPoint y: 422, endPoint x: 922, endPoint y: 418, distance: 38.2
click at [956, 423] on button "Close" at bounding box center [972, 421] width 50 height 27
